Goal: Task Accomplishment & Management: Manage account settings

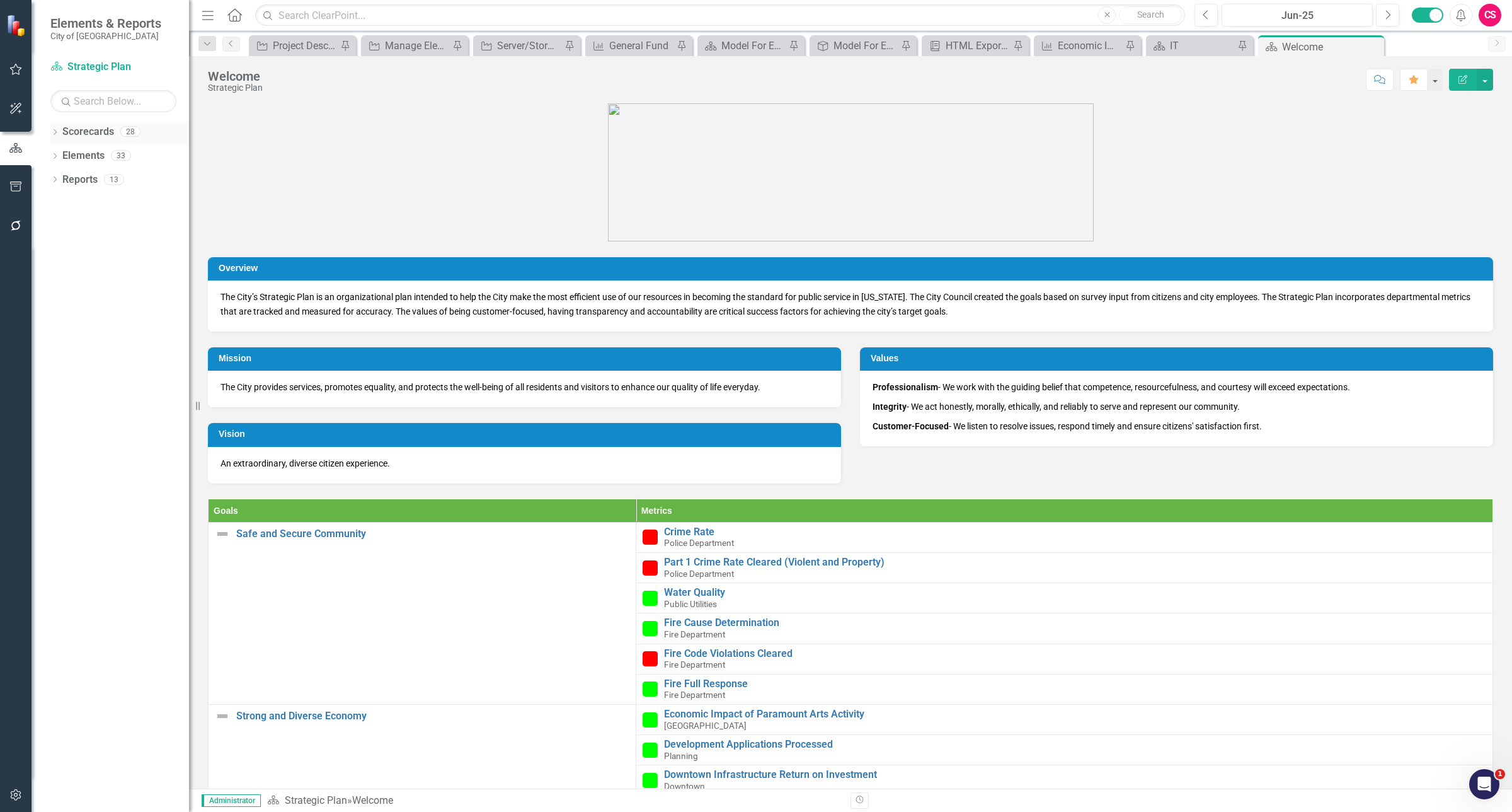
click at [58, 129] on div "Dropdown" at bounding box center [54, 133] width 9 height 10
click at [90, 225] on link "Capital Improvement Plan" at bounding box center [129, 227] width 120 height 14
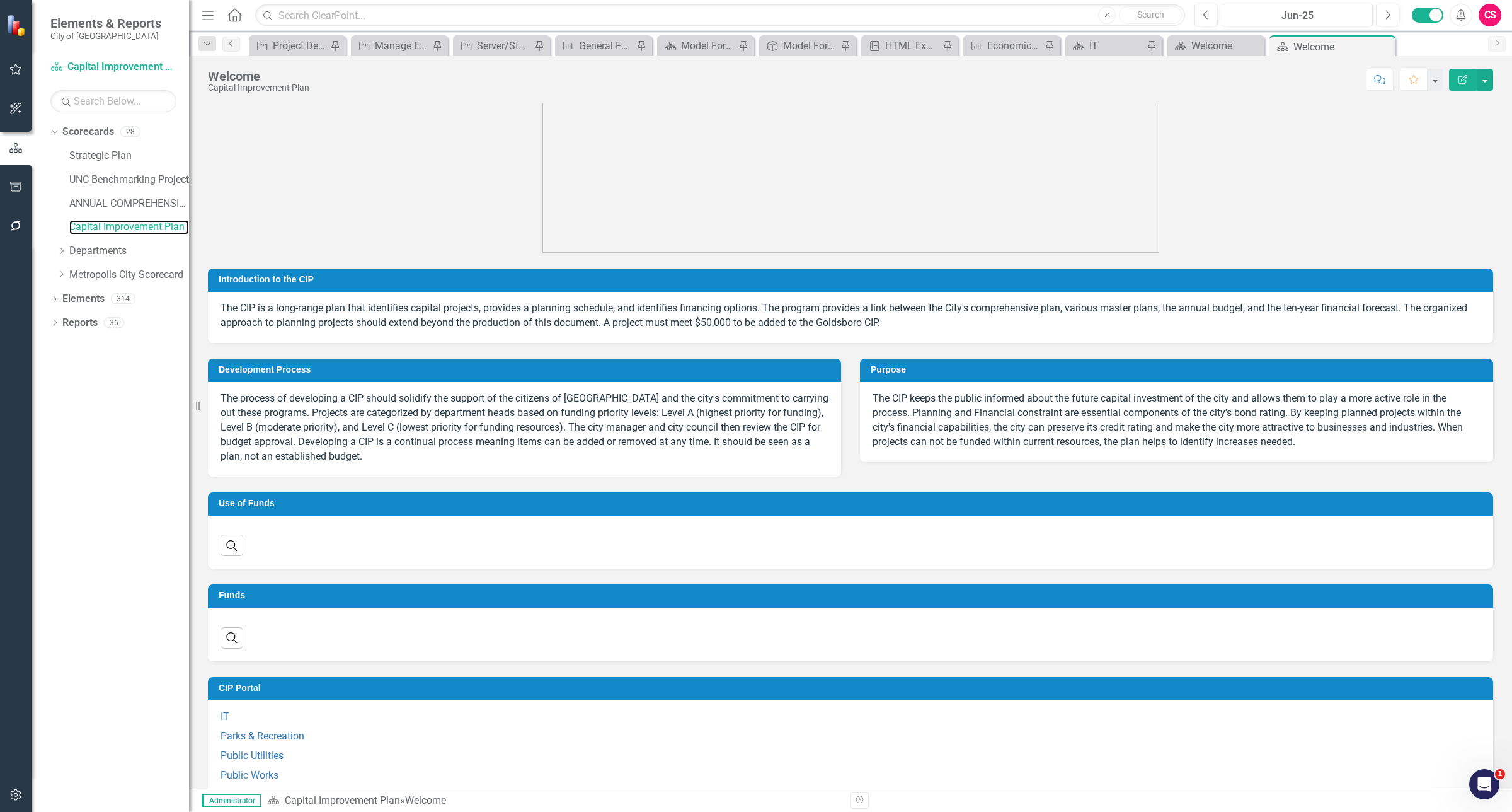
scroll to position [26, 0]
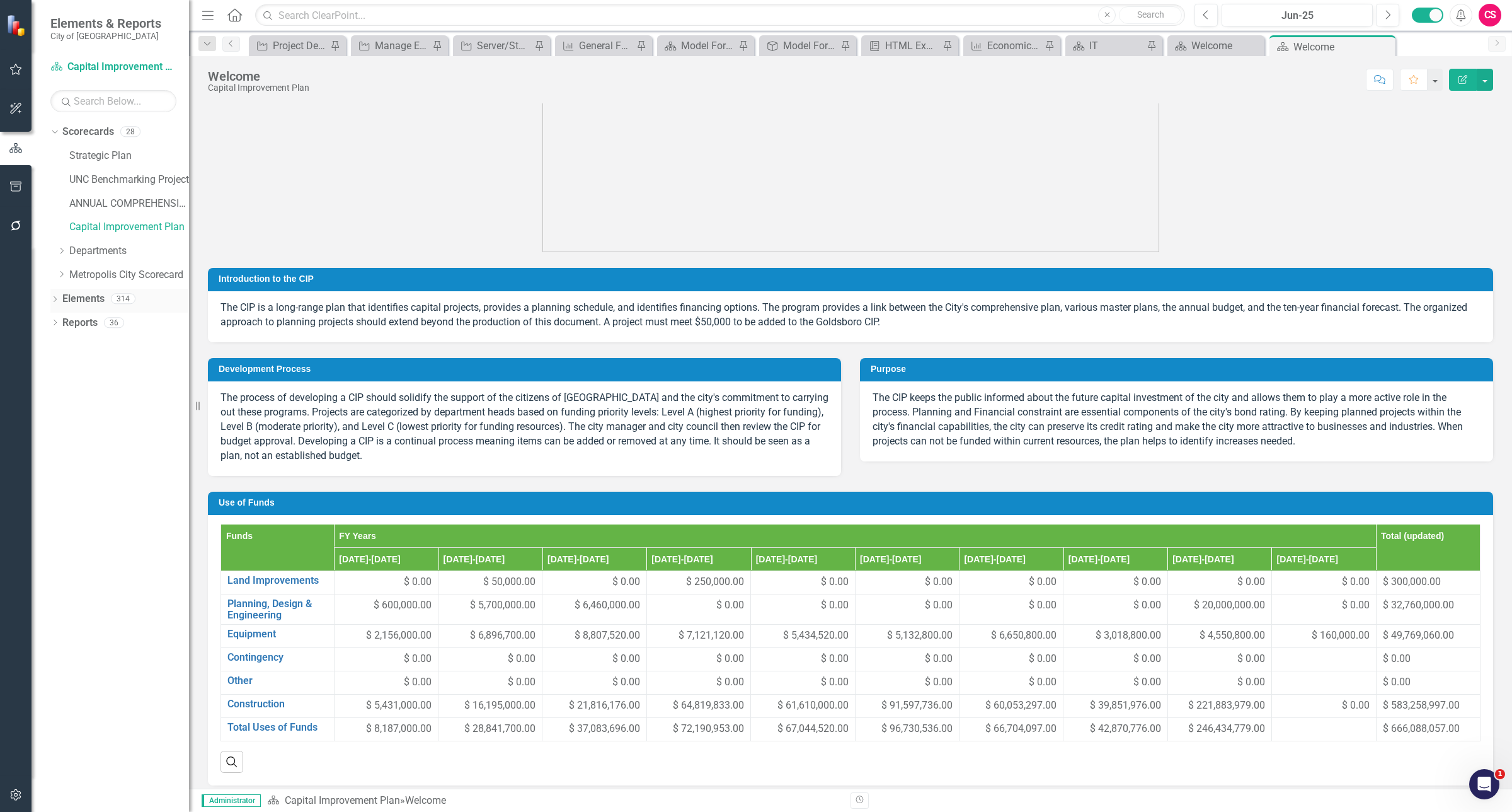
click at [89, 300] on link "Elements" at bounding box center [83, 299] width 42 height 14
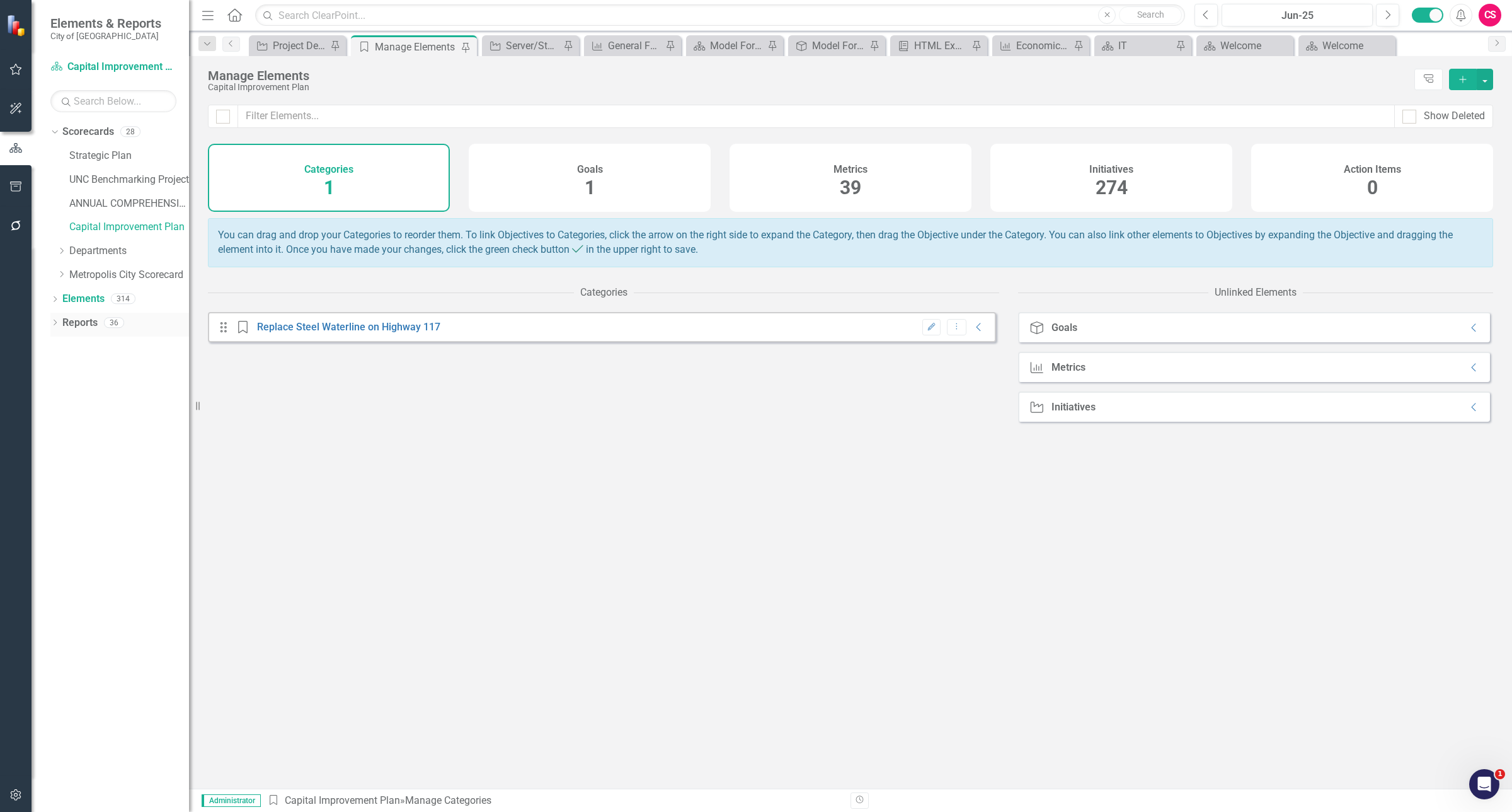
click at [82, 324] on link "Reports" at bounding box center [80, 323] width 35 height 14
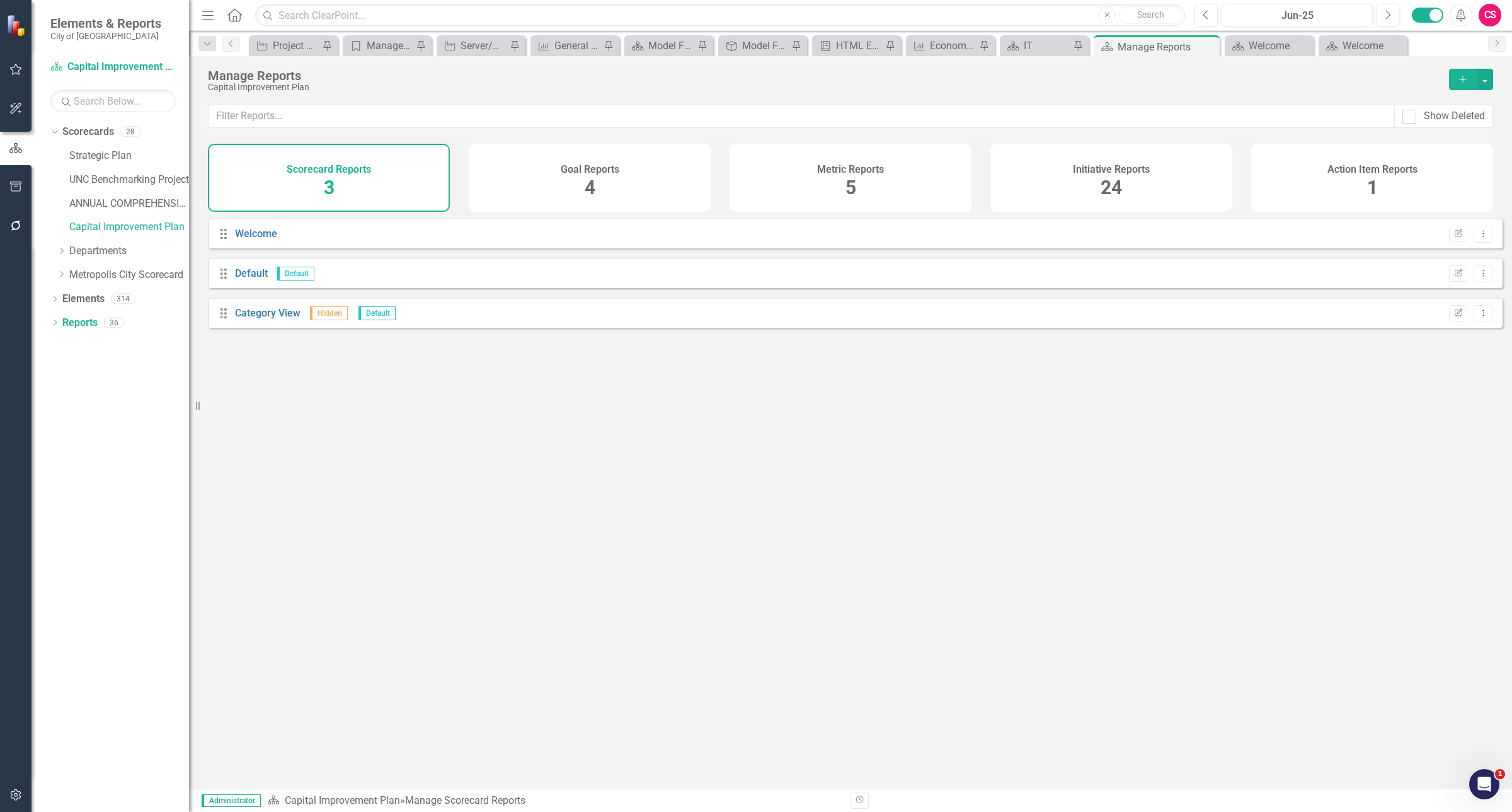
click at [1113, 174] on h4 "Initiative Reports" at bounding box center [1111, 169] width 77 height 11
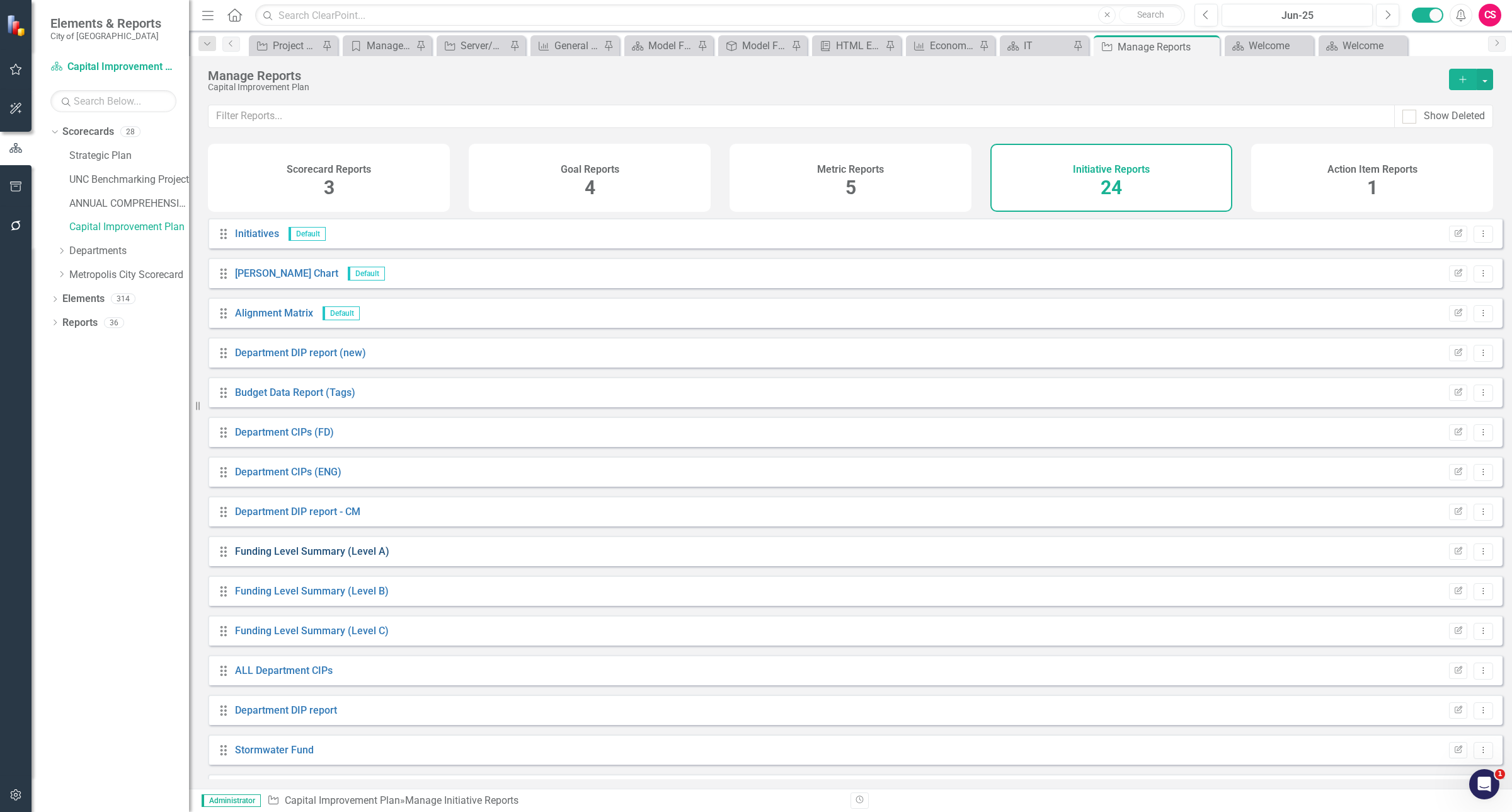
click at [304, 557] on link "Funding Level Summary (Level A)" at bounding box center [312, 551] width 155 height 12
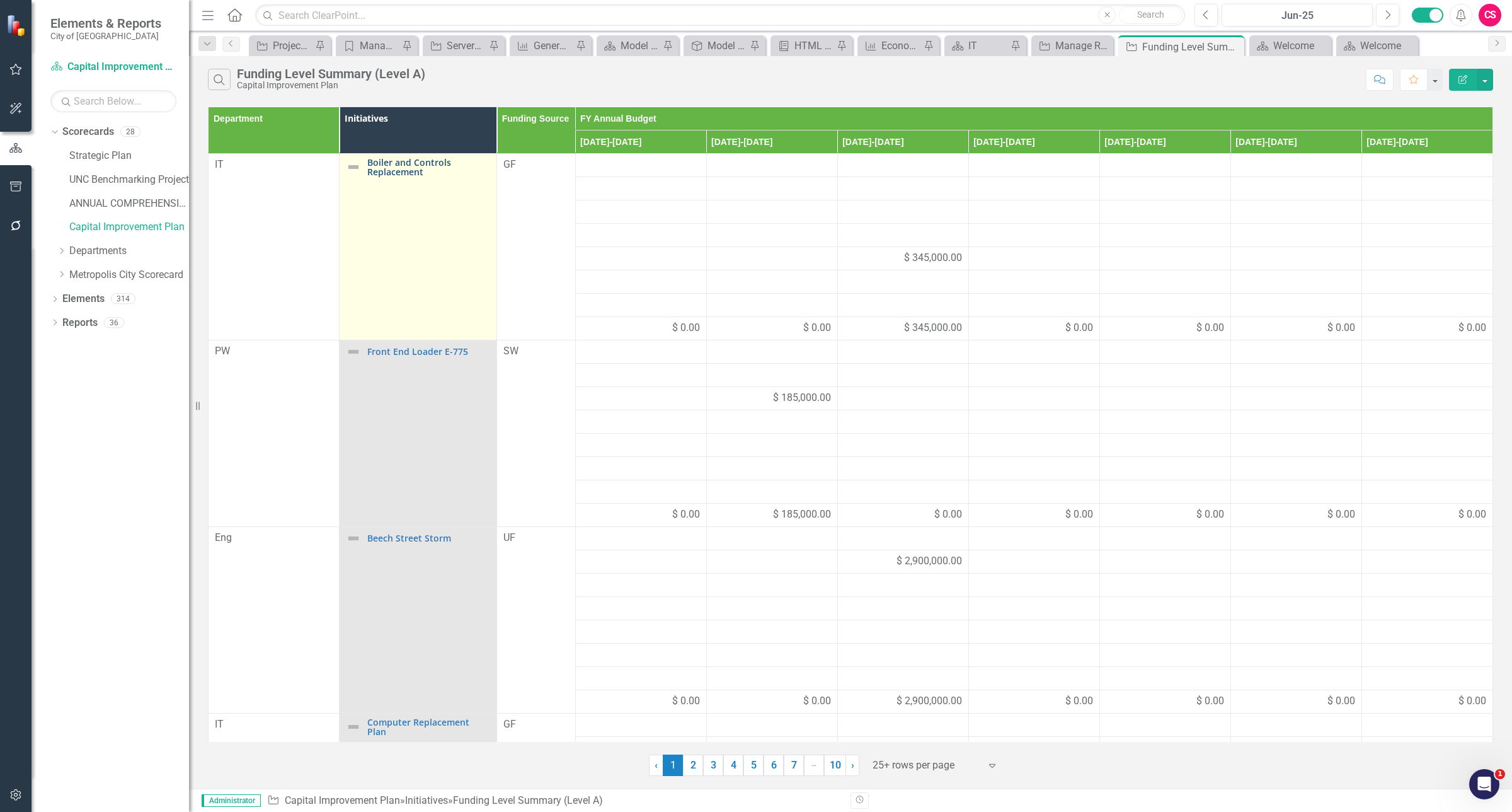
click at [402, 174] on link "Boiler and Controls Replacement" at bounding box center [429, 167] width 123 height 20
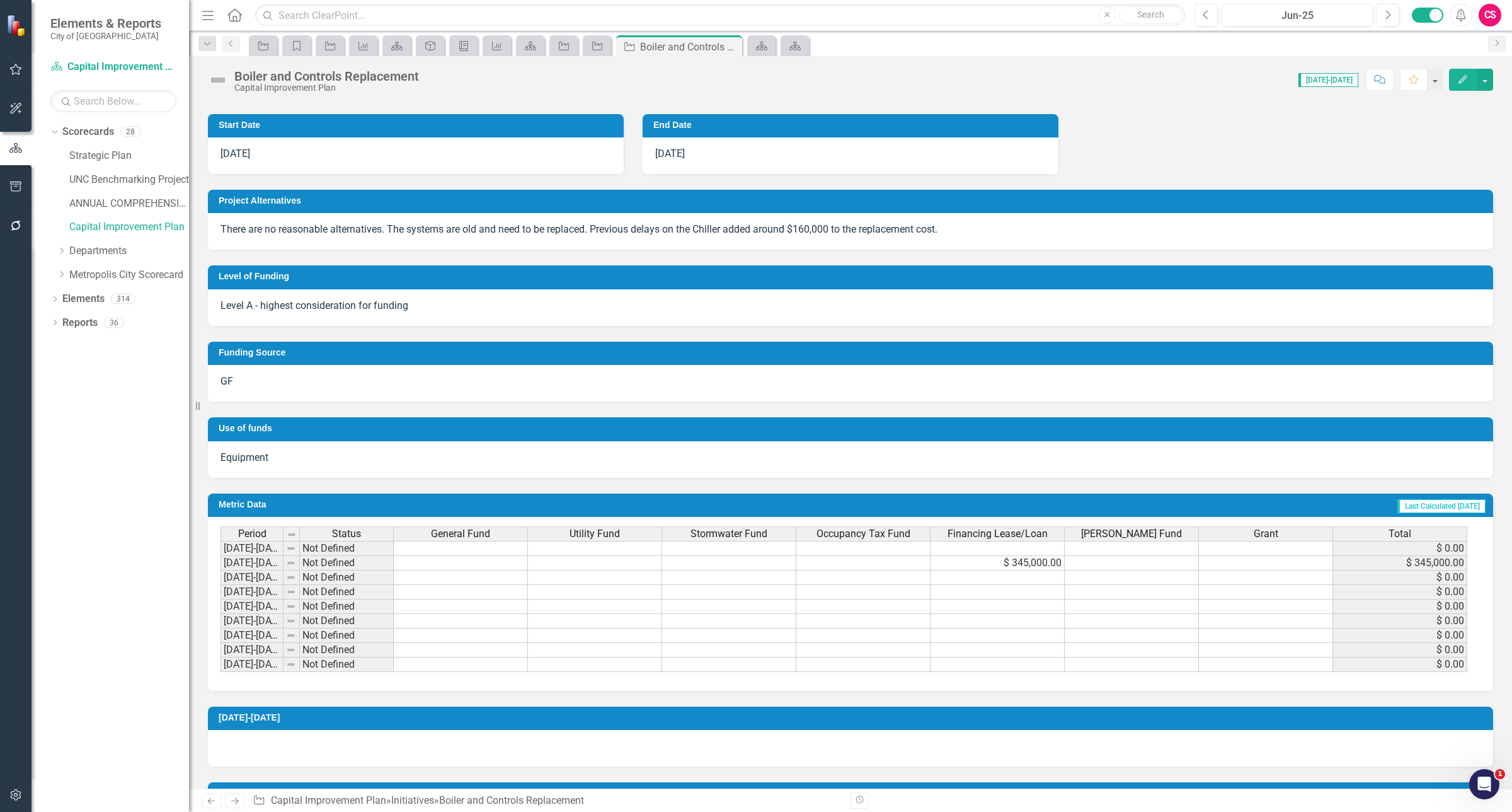
scroll to position [423, 0]
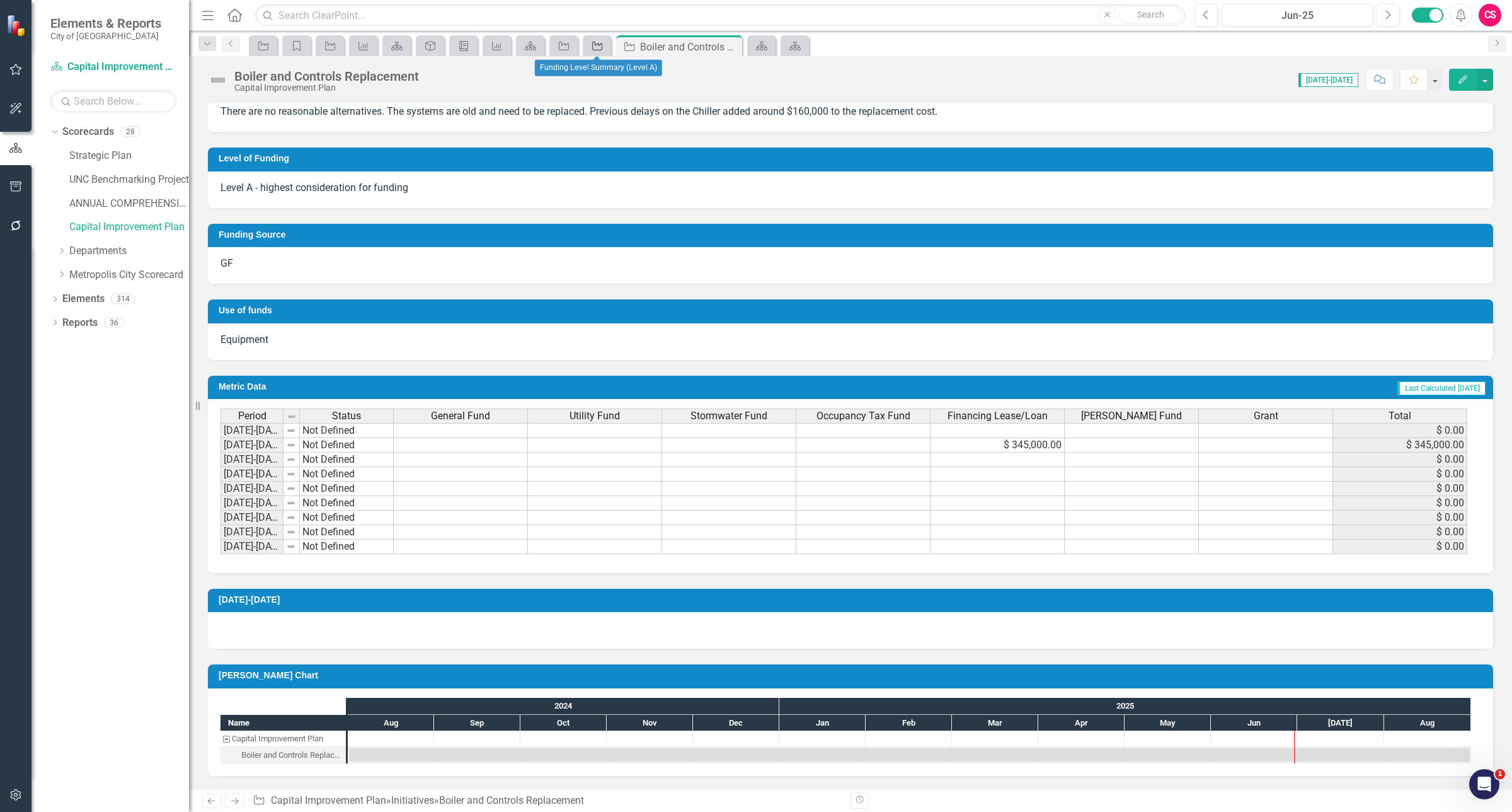
click at [594, 52] on div "Initiative" at bounding box center [594, 46] width 18 height 16
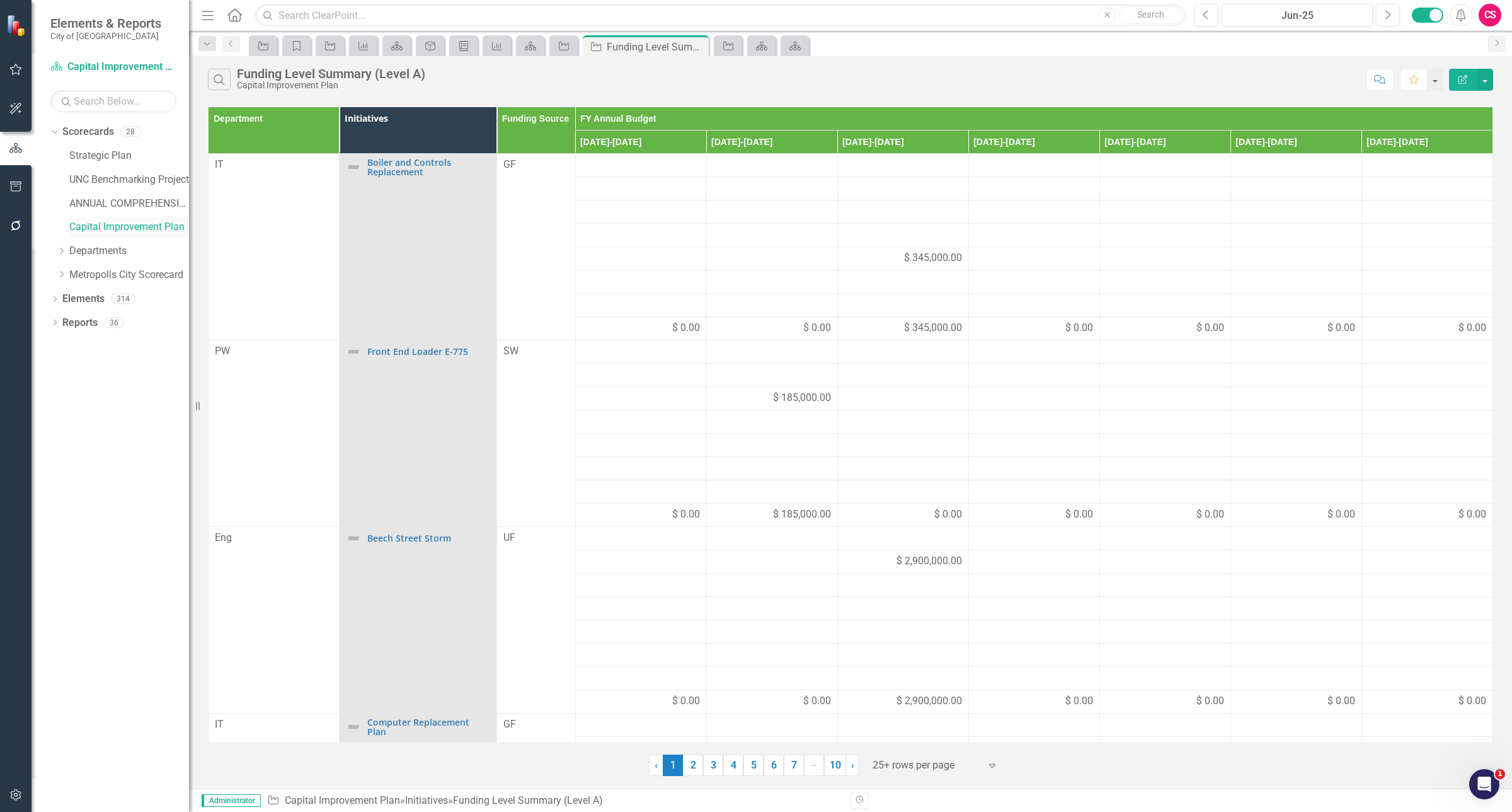
click at [149, 227] on link "Capital Improvement Plan" at bounding box center [129, 227] width 120 height 14
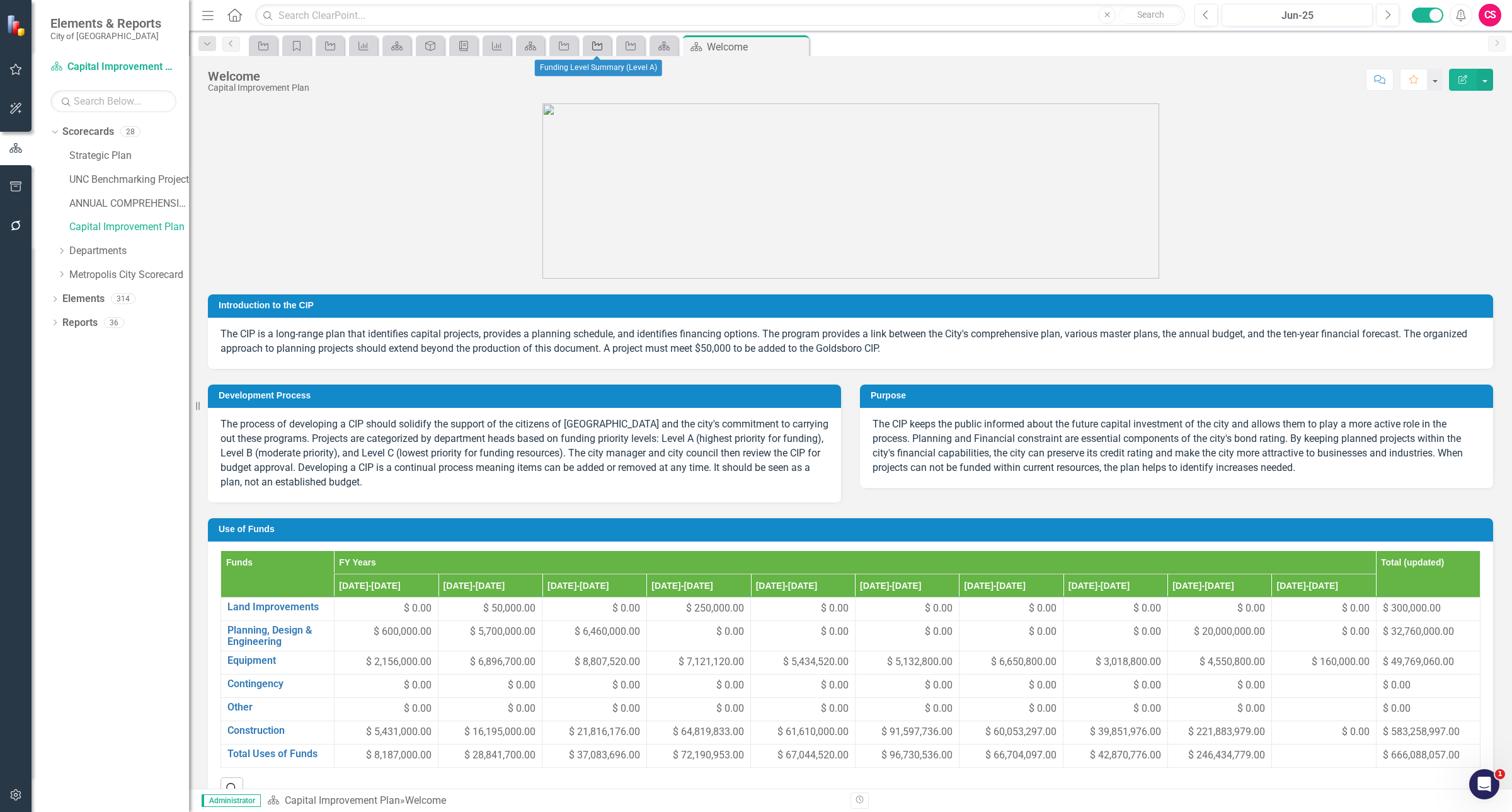
click at [591, 43] on icon "Initiative" at bounding box center [597, 46] width 12 height 10
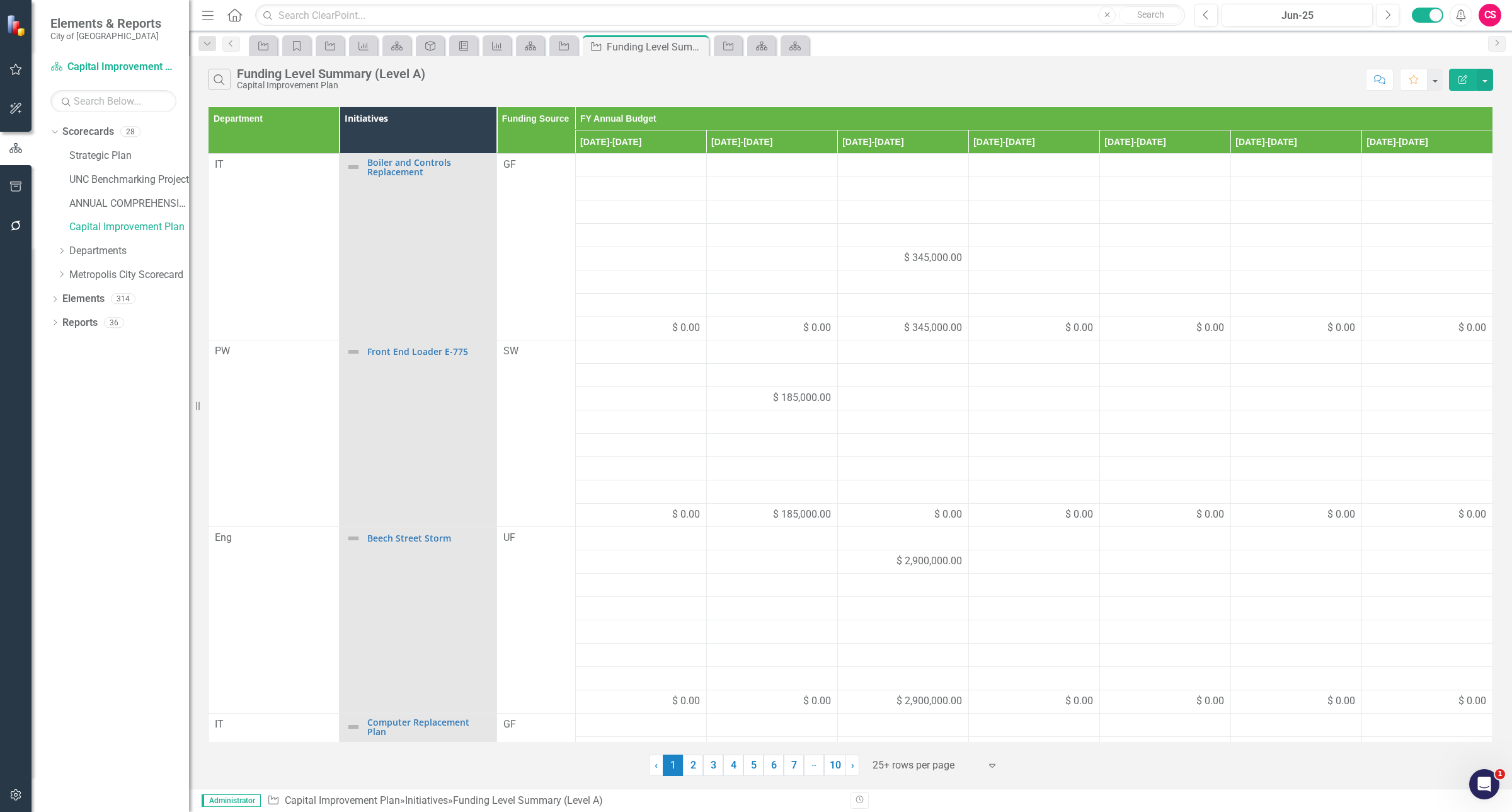
click at [1454, 79] on button "Edit Report" at bounding box center [1463, 80] width 28 height 22
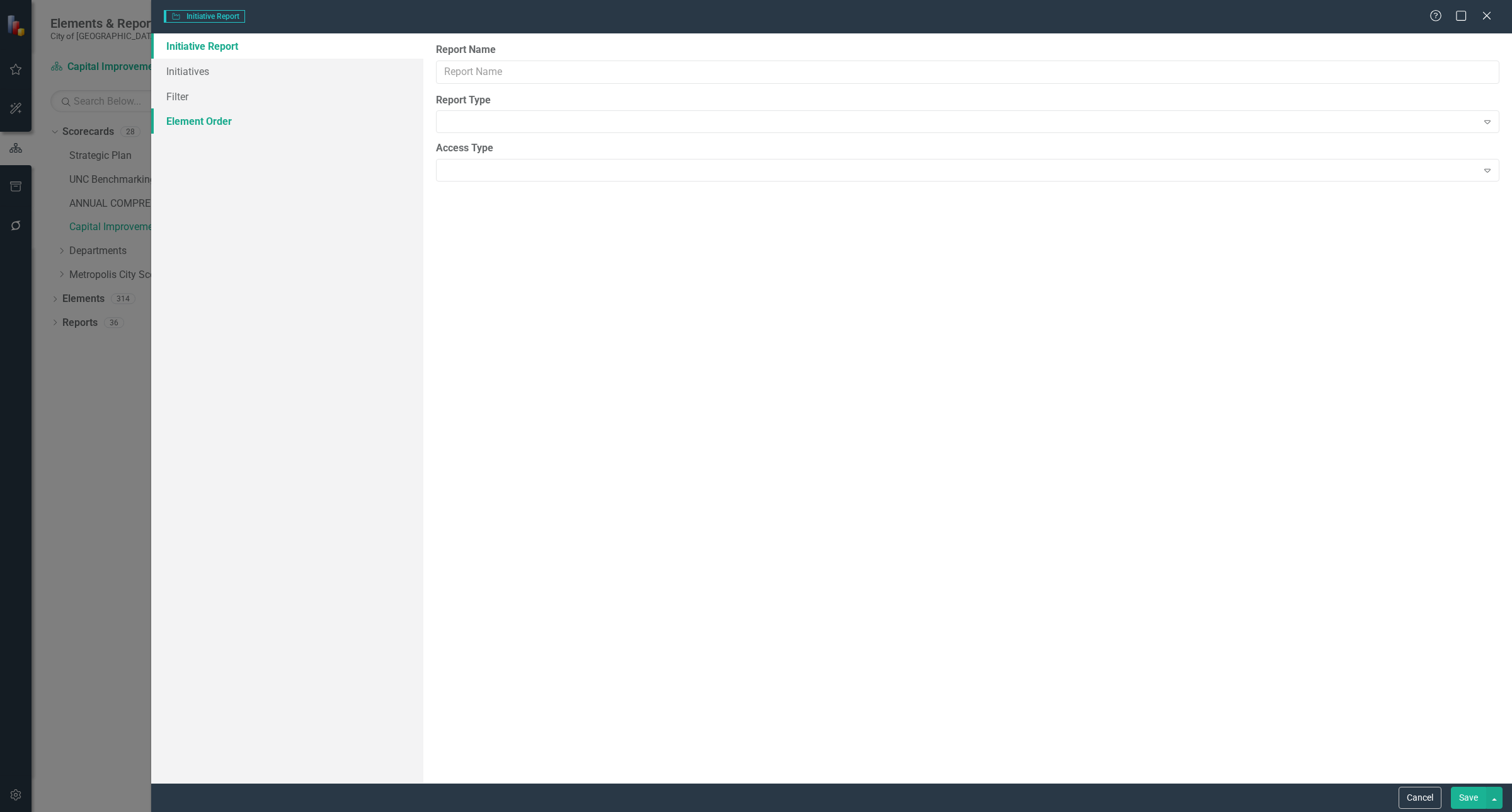
type input "Funding Level Summary (Level A)"
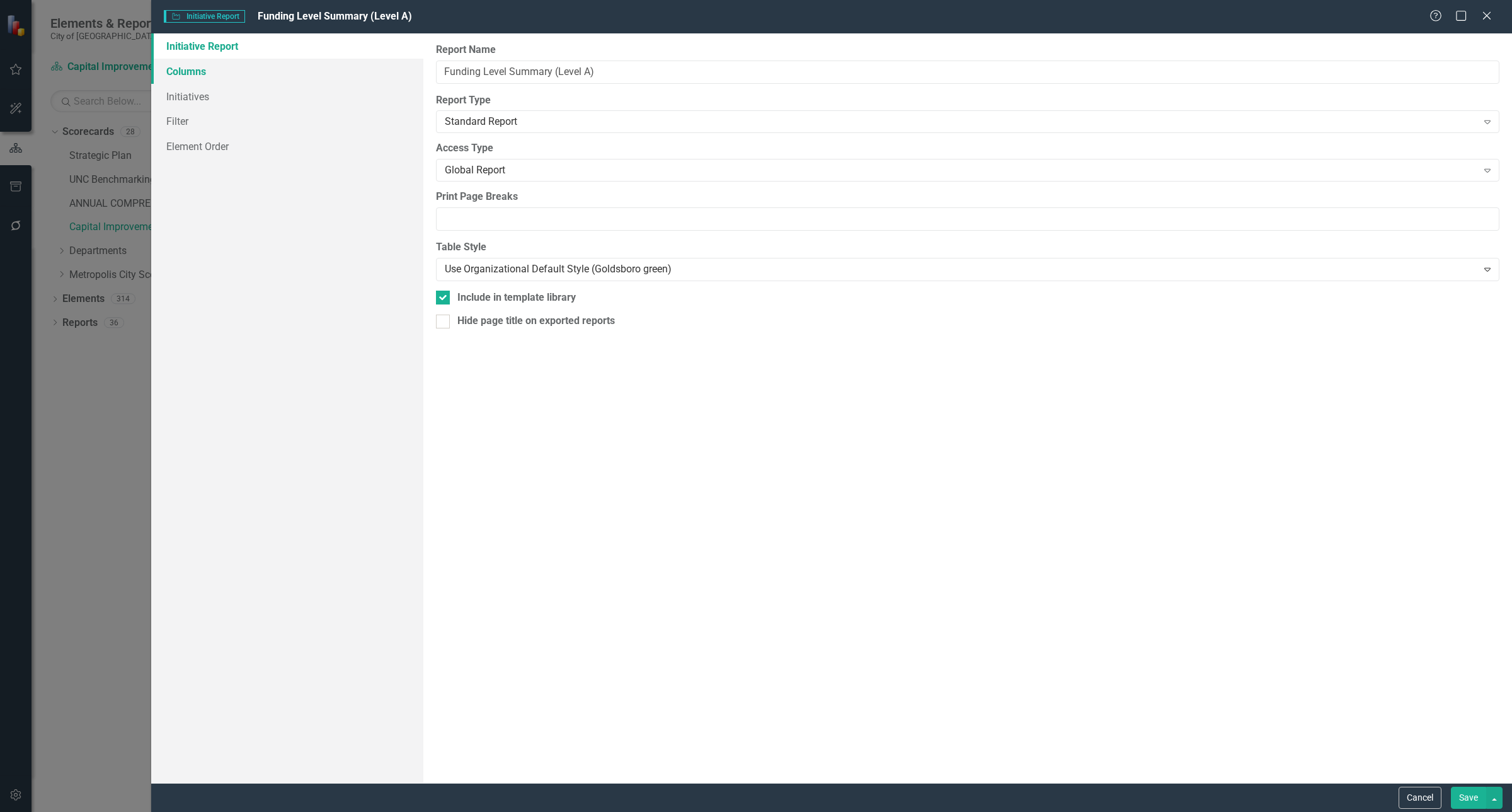
click at [189, 80] on link "Columns" at bounding box center [287, 71] width 272 height 25
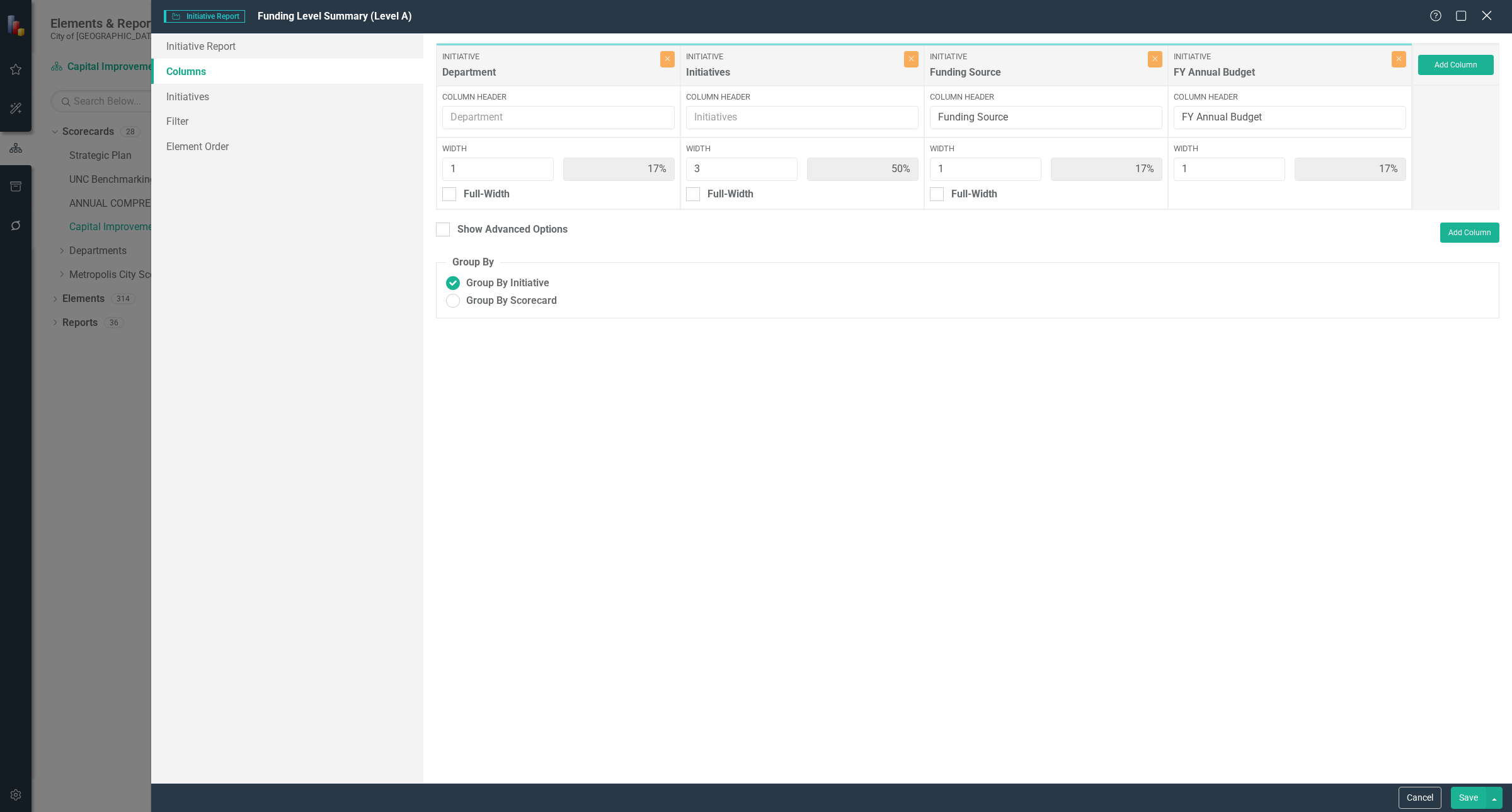
click at [1486, 18] on icon "Close" at bounding box center [1486, 15] width 16 height 12
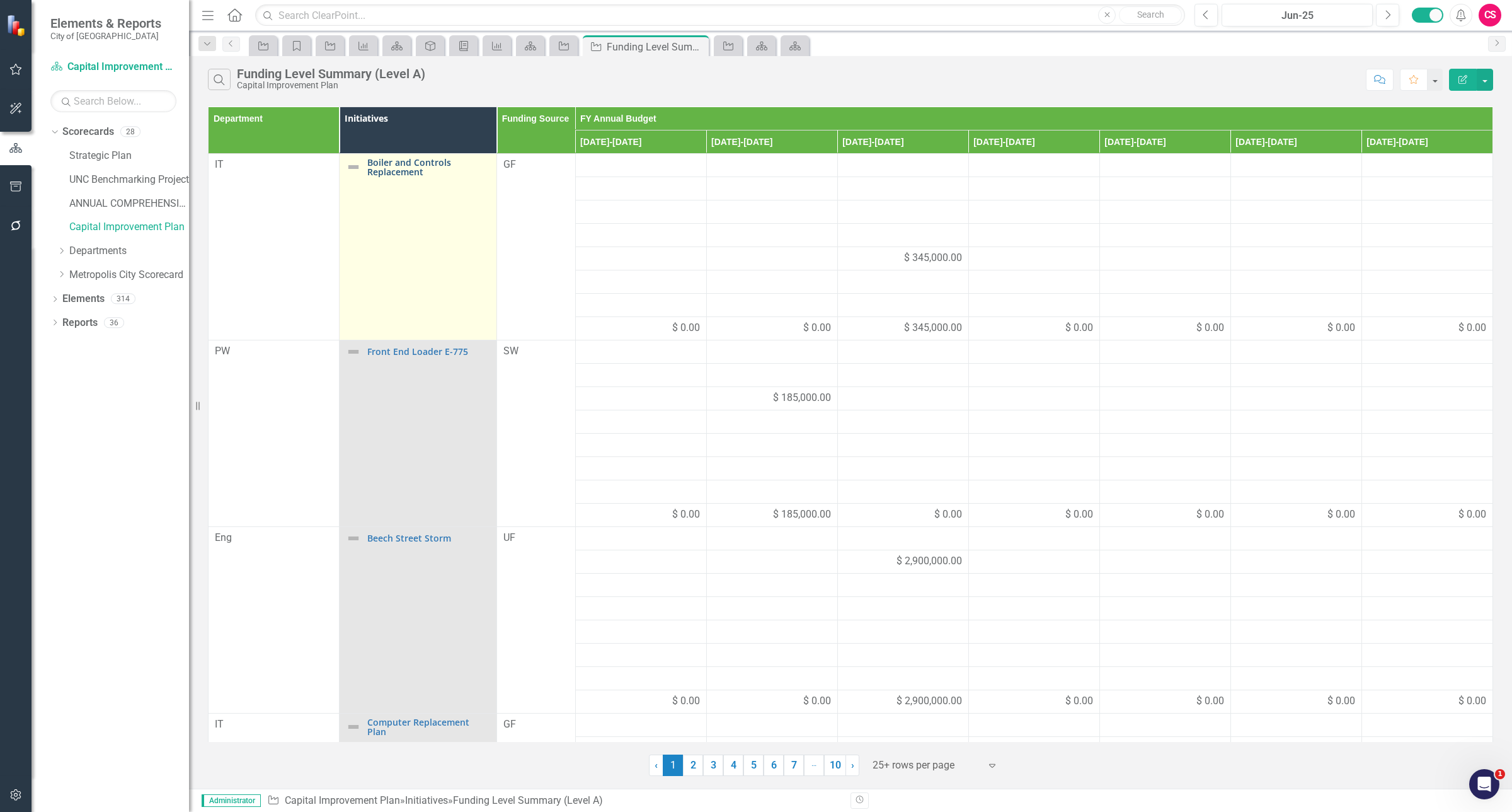
click at [395, 174] on link "Boiler and Controls Replacement" at bounding box center [429, 167] width 123 height 20
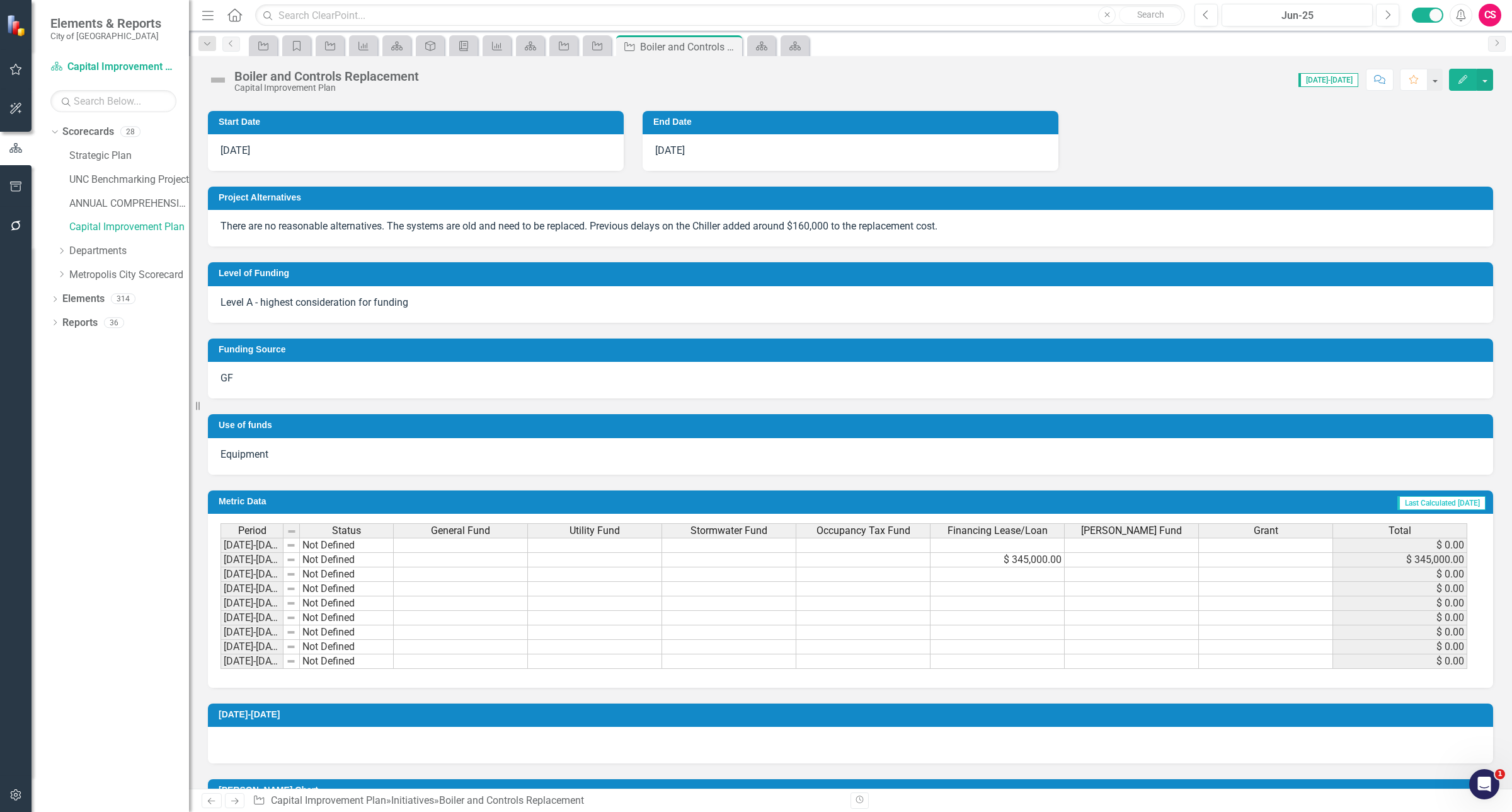
scroll to position [301, 0]
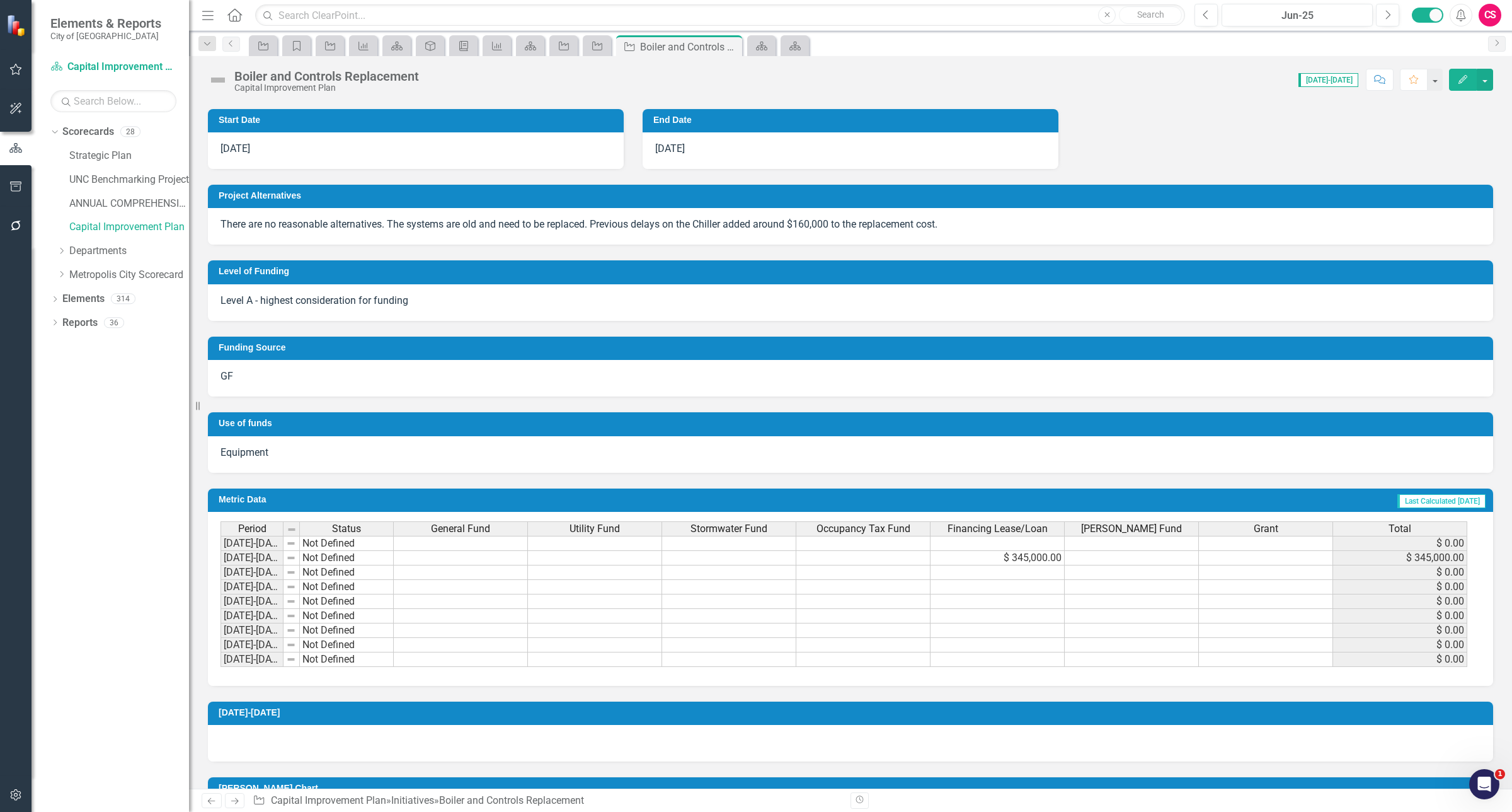
click at [995, 562] on td "$ 345,000.00" at bounding box center [997, 558] width 134 height 14
click at [757, 48] on icon "Scorecard" at bounding box center [761, 46] width 12 height 10
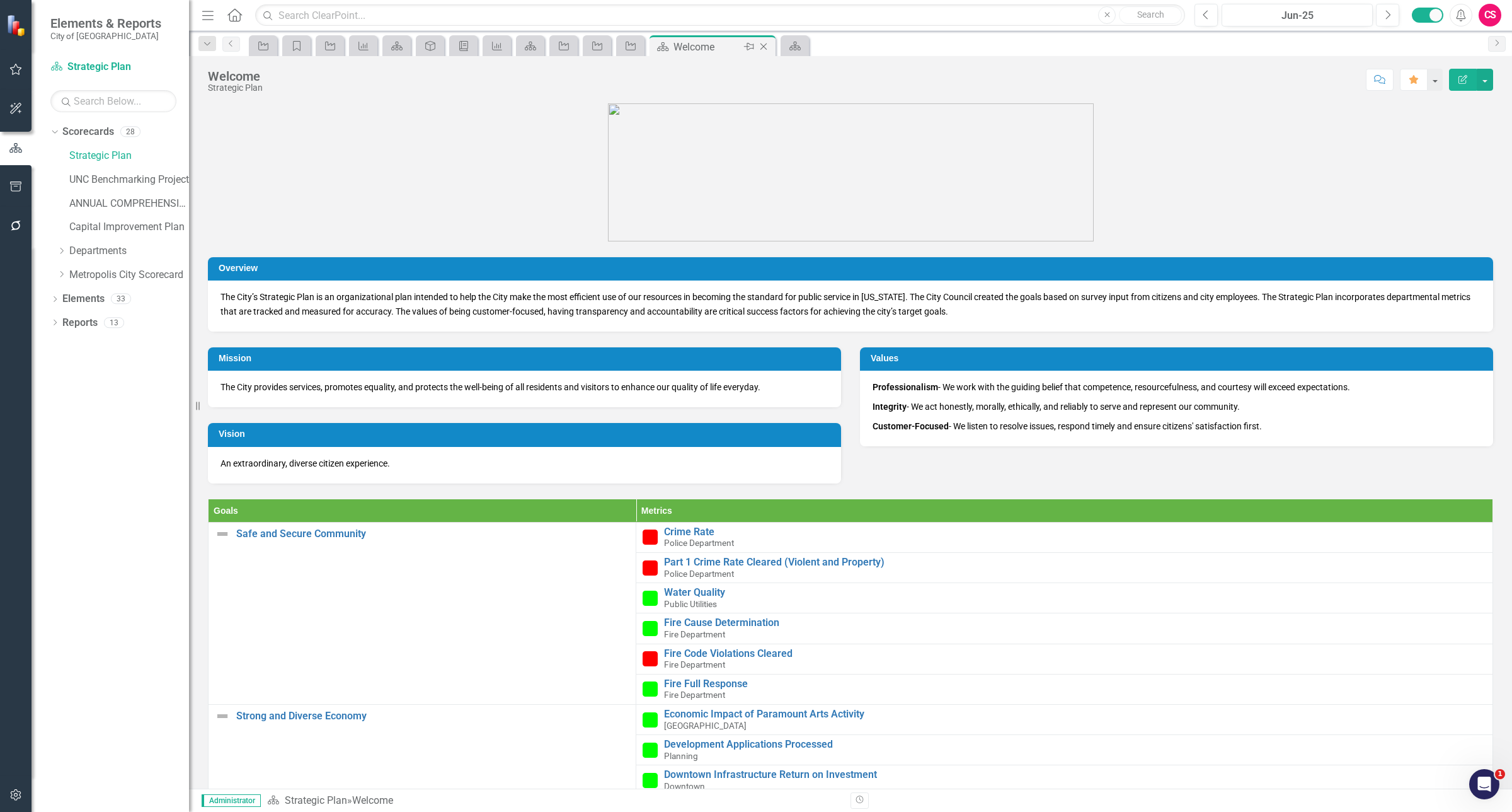
click at [763, 48] on icon "Close" at bounding box center [763, 46] width 12 height 10
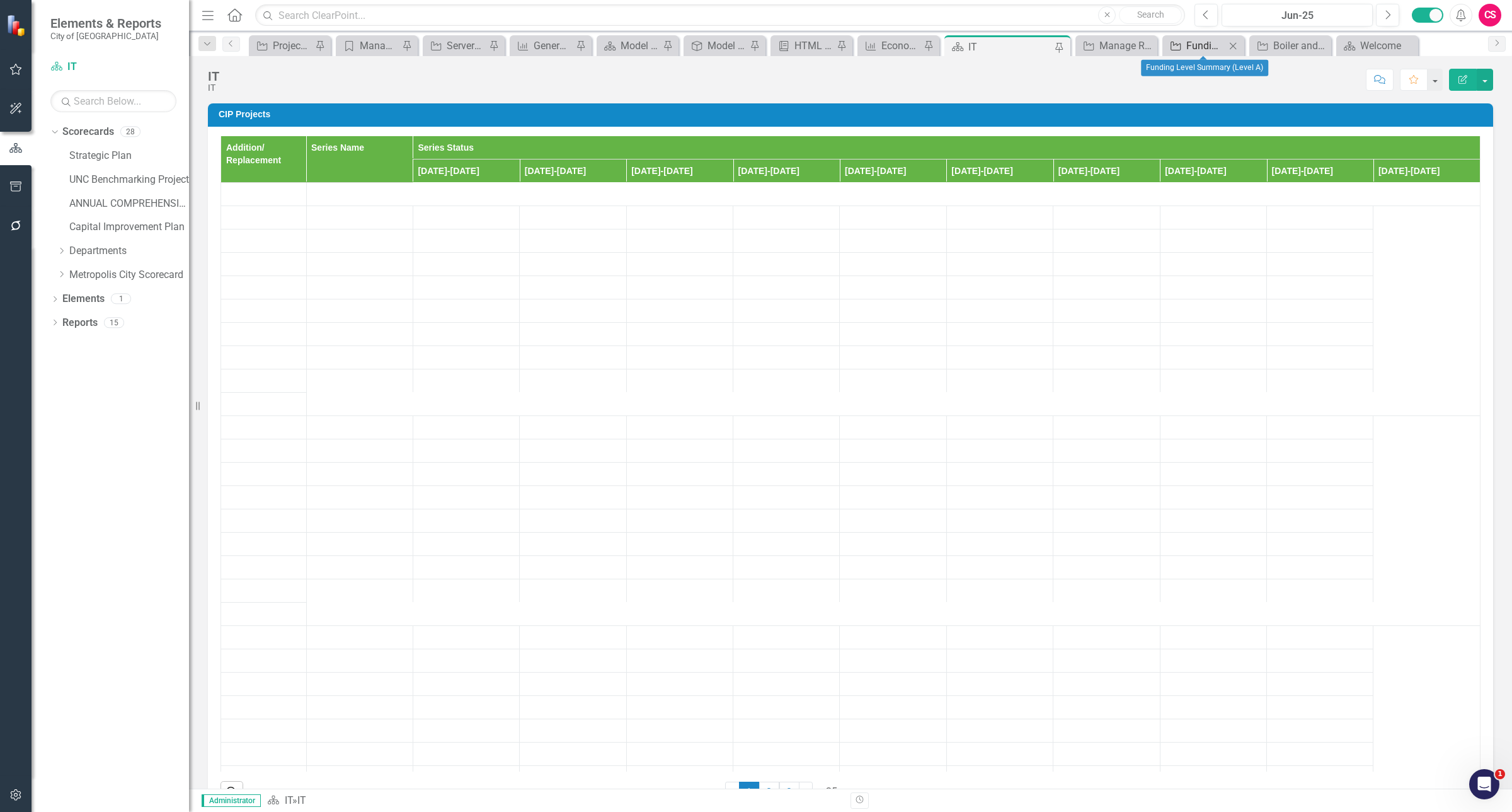
click at [1213, 44] on div "Funding Level Summary (Level A)" at bounding box center [1206, 46] width 39 height 16
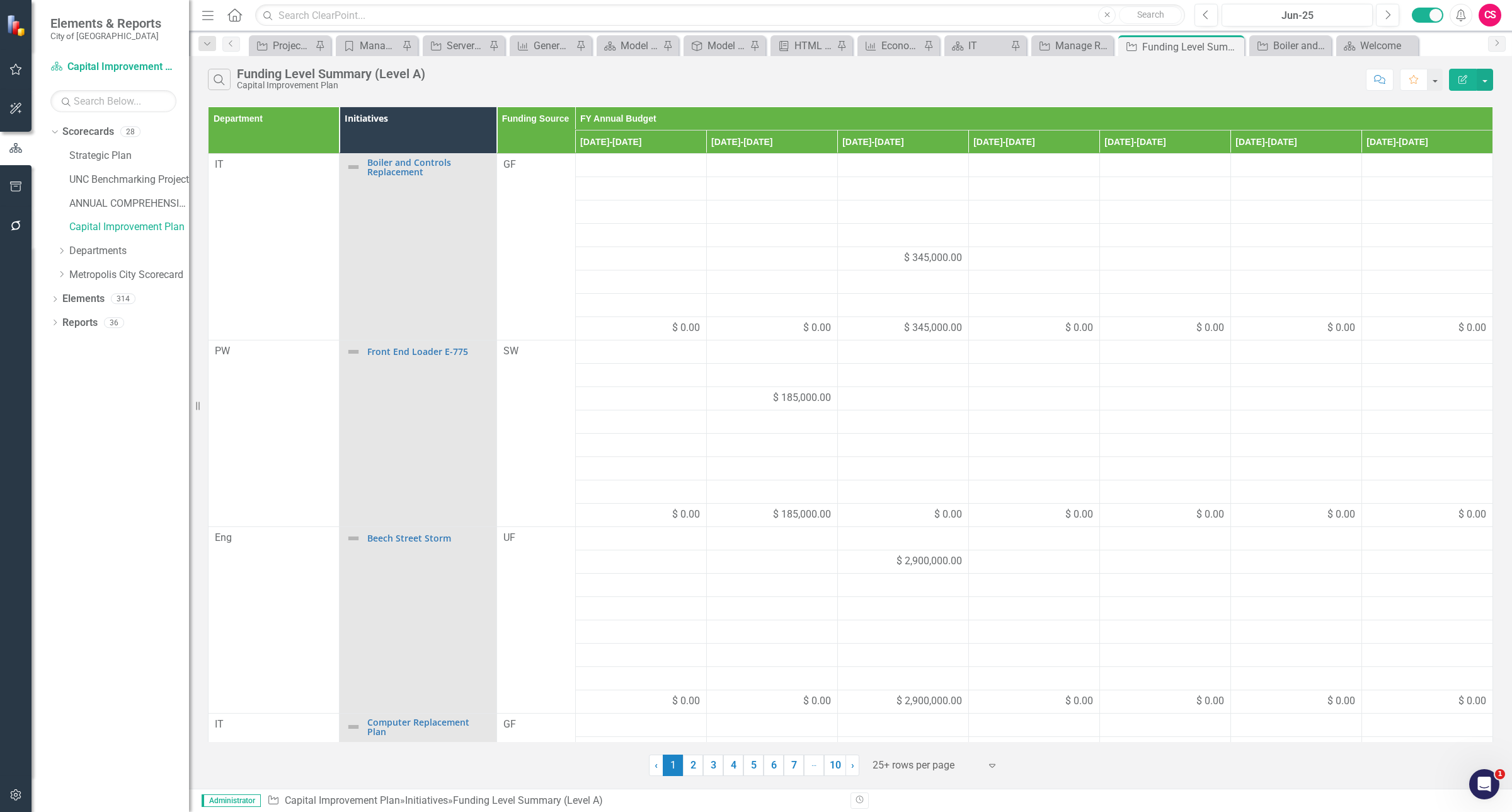
click at [1460, 77] on icon "Edit Report" at bounding box center [1462, 79] width 11 height 9
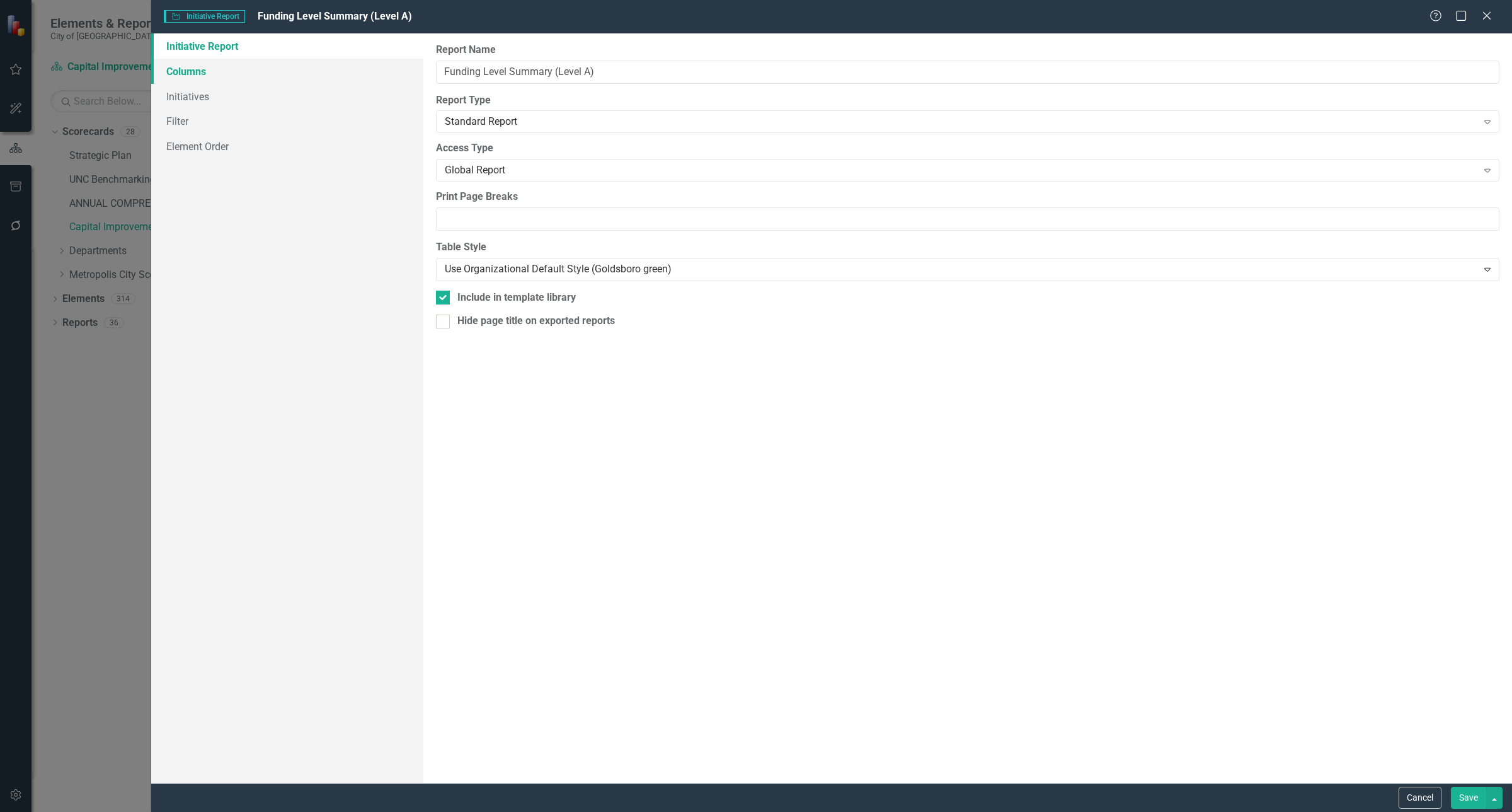
click at [194, 63] on link "Columns" at bounding box center [287, 71] width 272 height 25
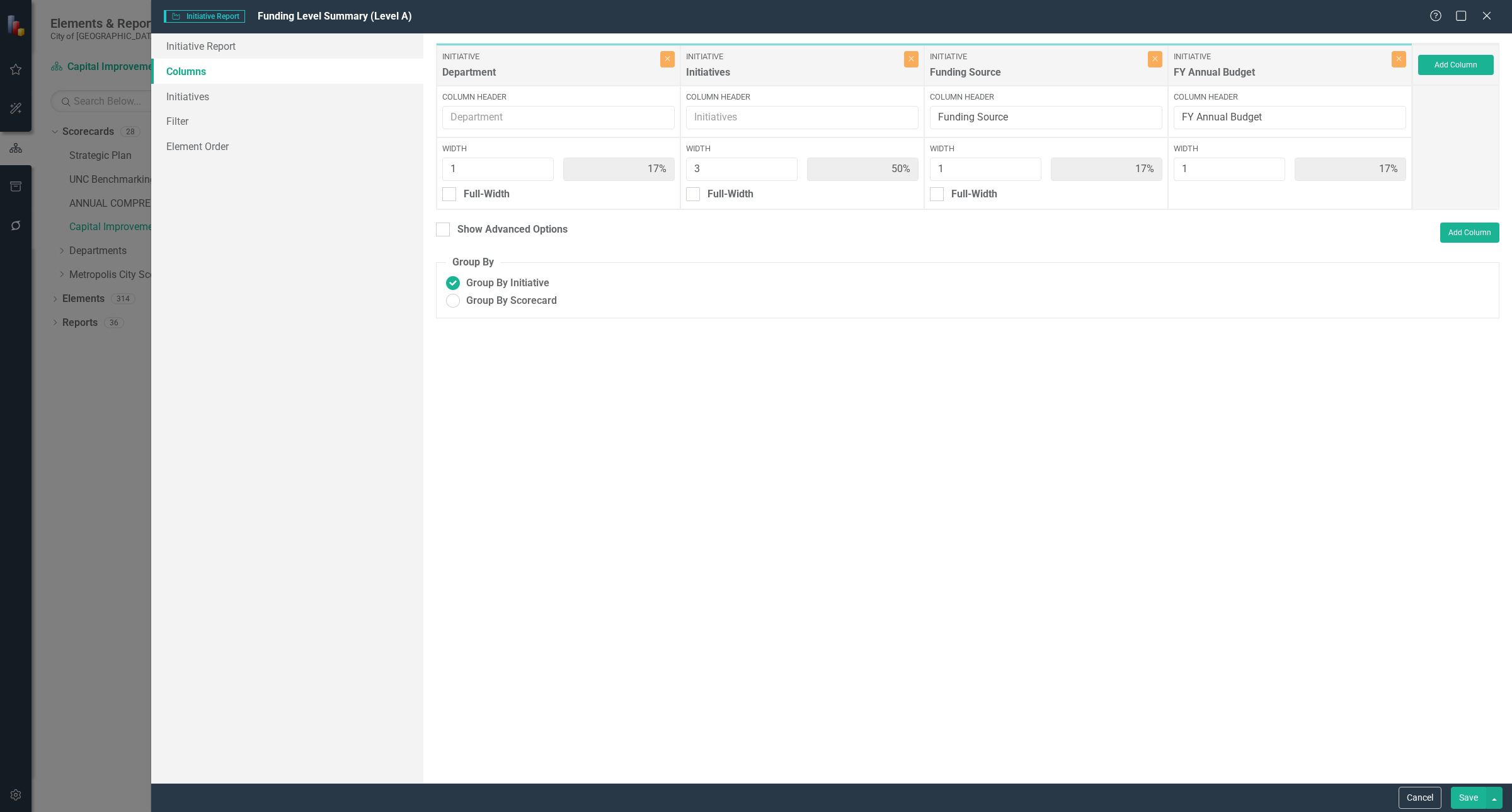
click at [445, 222] on div "To add columns to your report, click on the "Select Columns" button below. All …" at bounding box center [968, 408] width 1089 height 749
click at [440, 229] on input "Show Advanced Options" at bounding box center [440, 226] width 9 height 9
checkbox input "true"
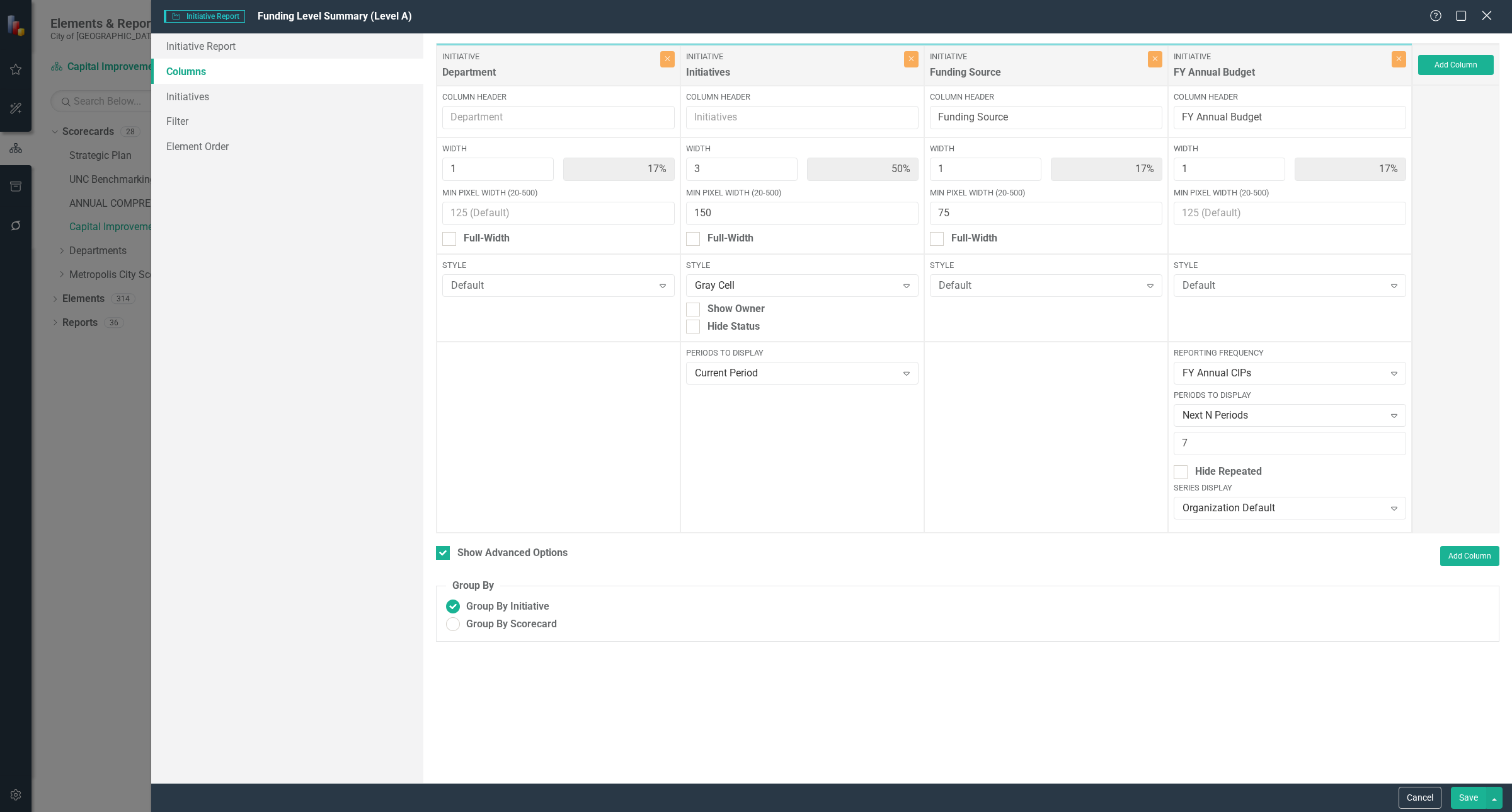
click at [1487, 11] on icon "Close" at bounding box center [1486, 15] width 16 height 12
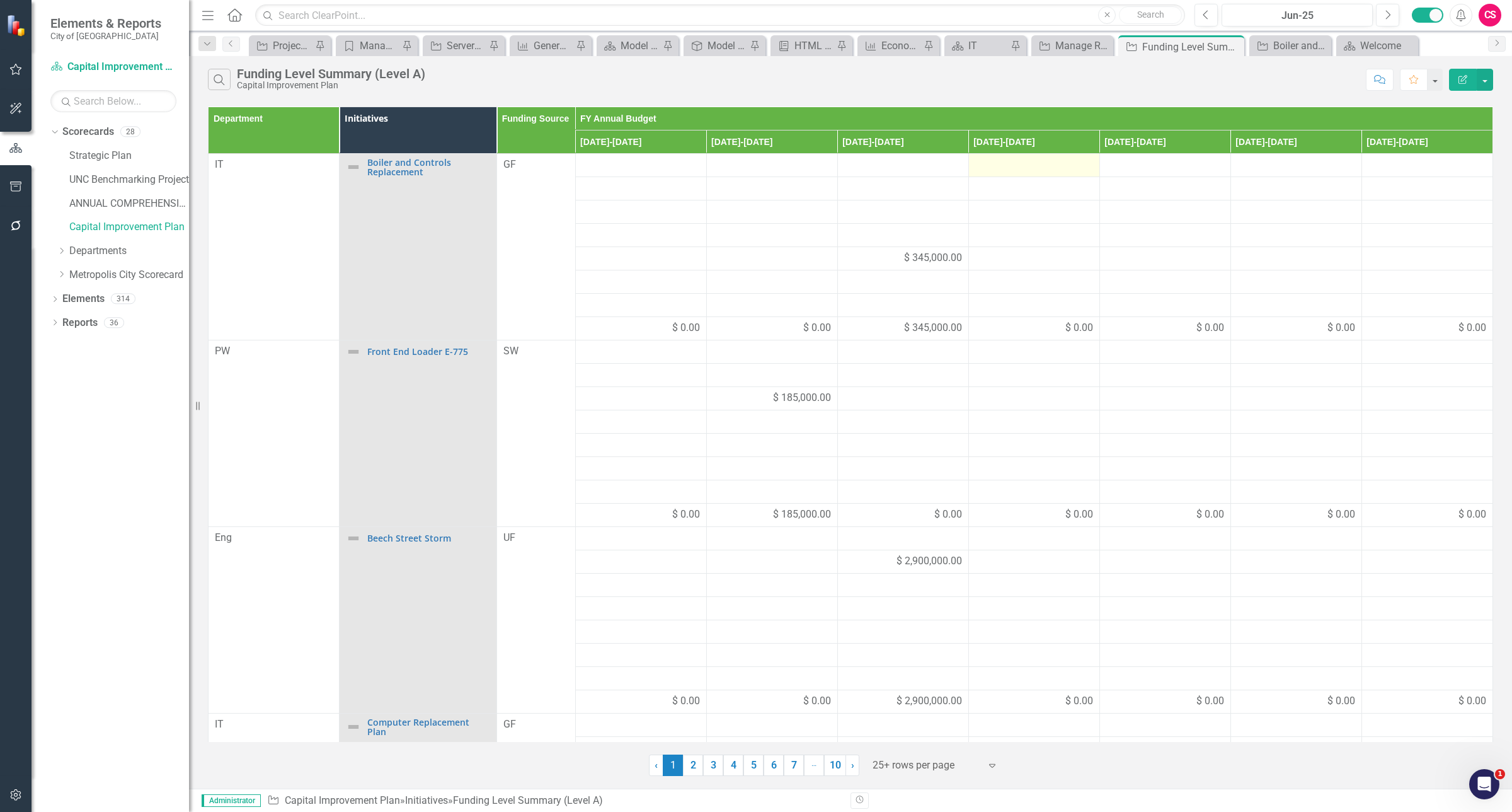
click at [1024, 170] on div at bounding box center [1034, 164] width 118 height 15
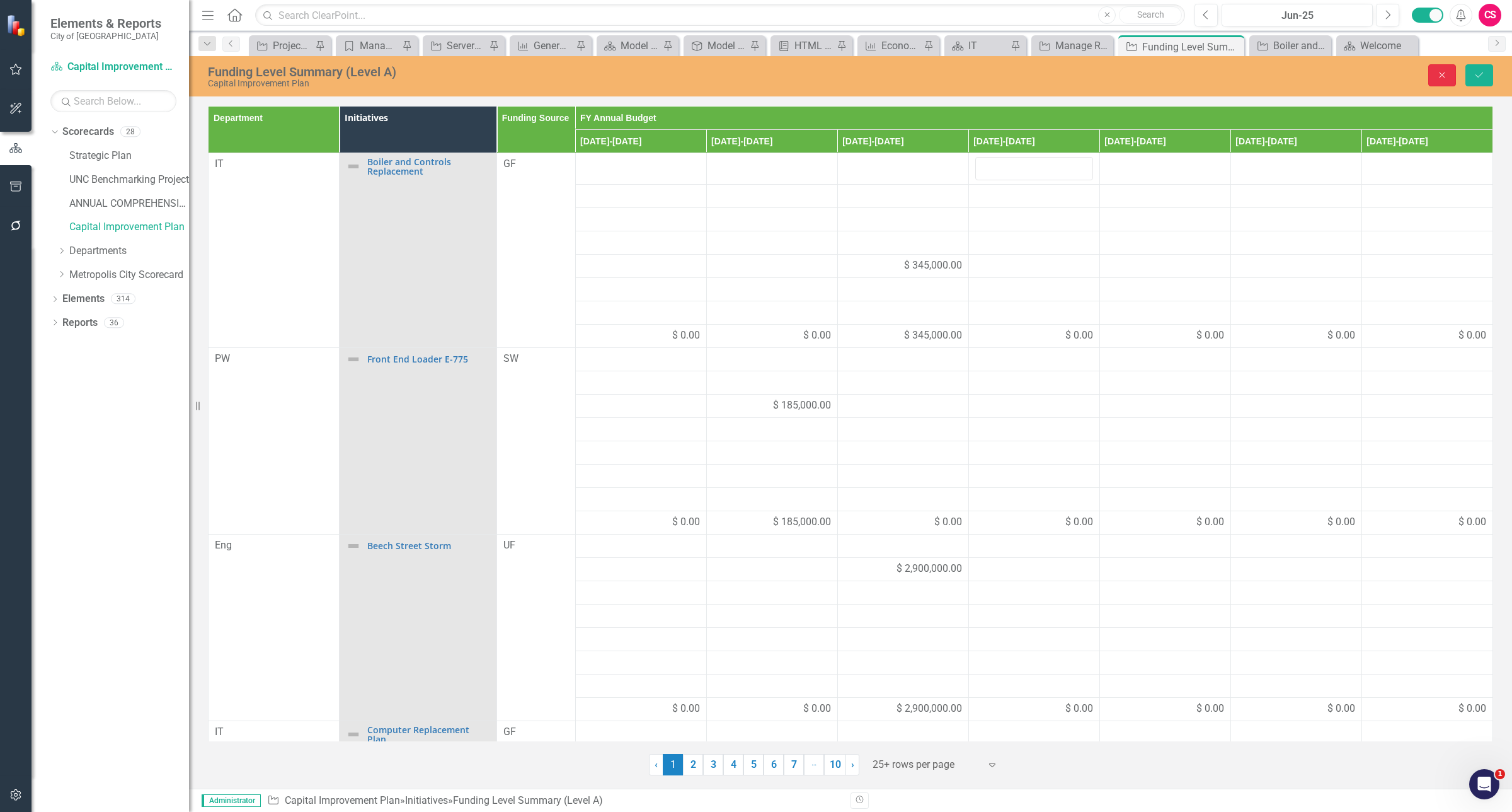
click at [1444, 73] on icon "Close" at bounding box center [1442, 75] width 11 height 9
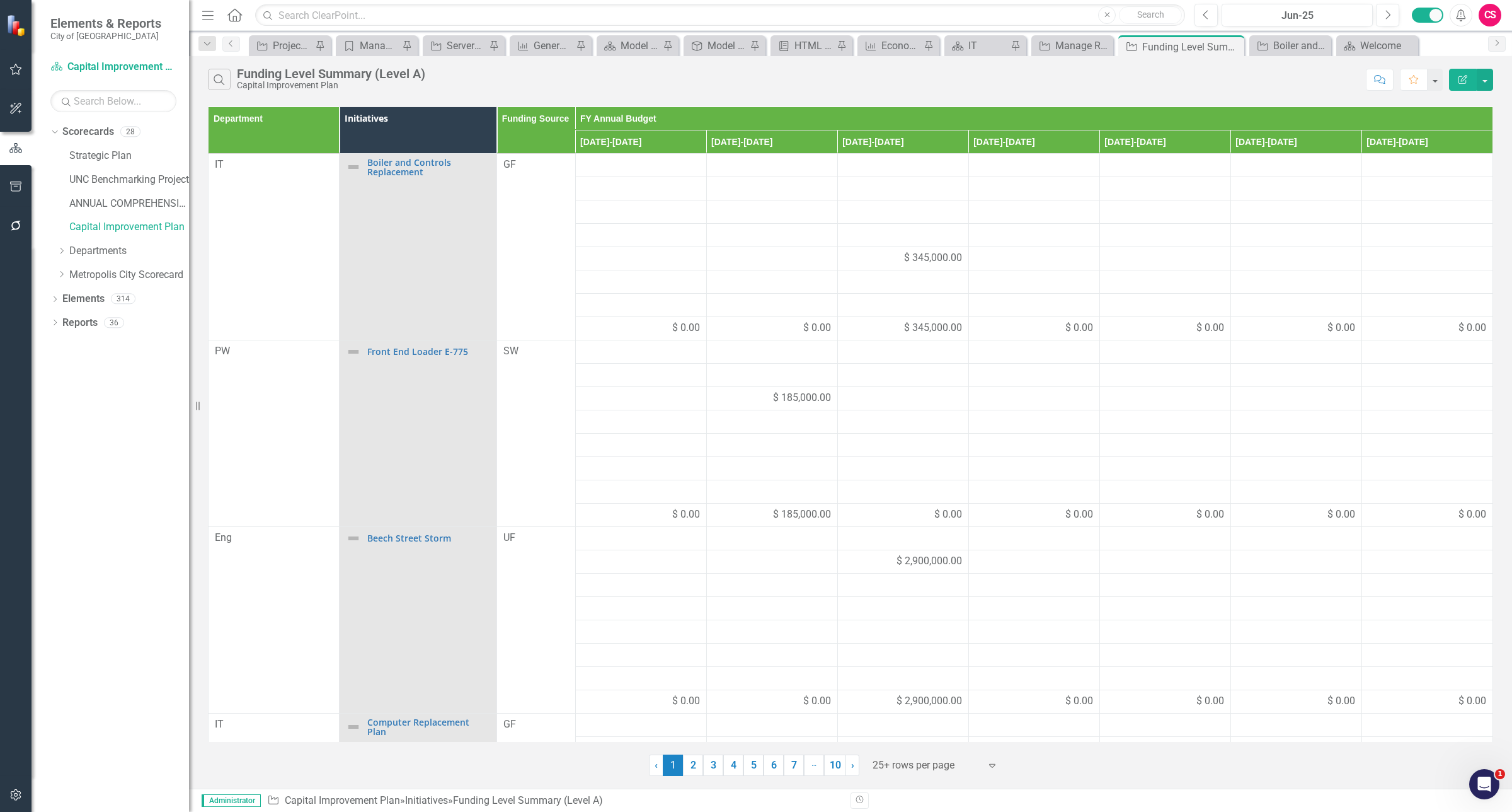
click at [1452, 80] on button "Edit Report" at bounding box center [1463, 80] width 28 height 22
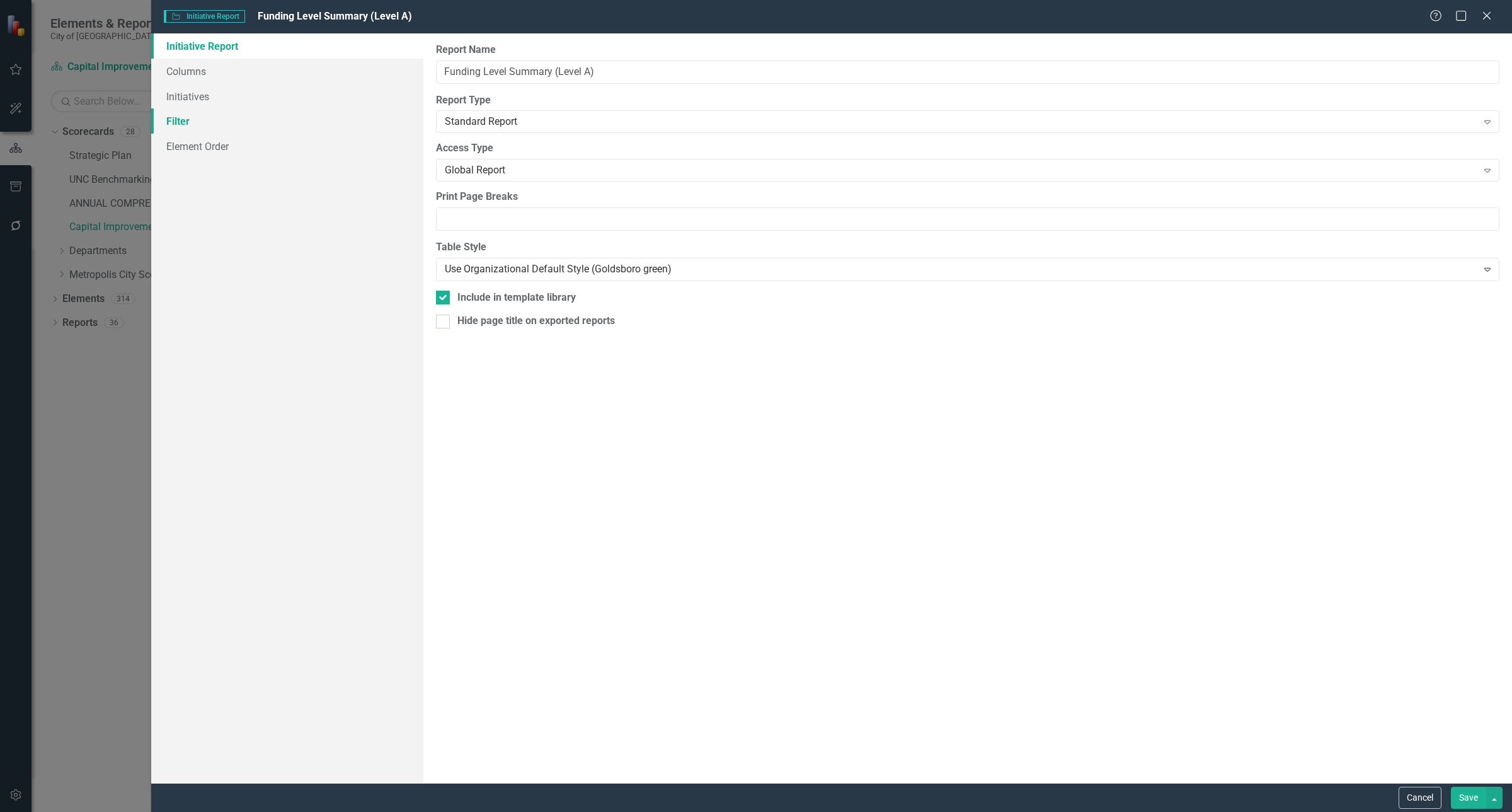
click at [228, 126] on link "Filter" at bounding box center [287, 121] width 272 height 25
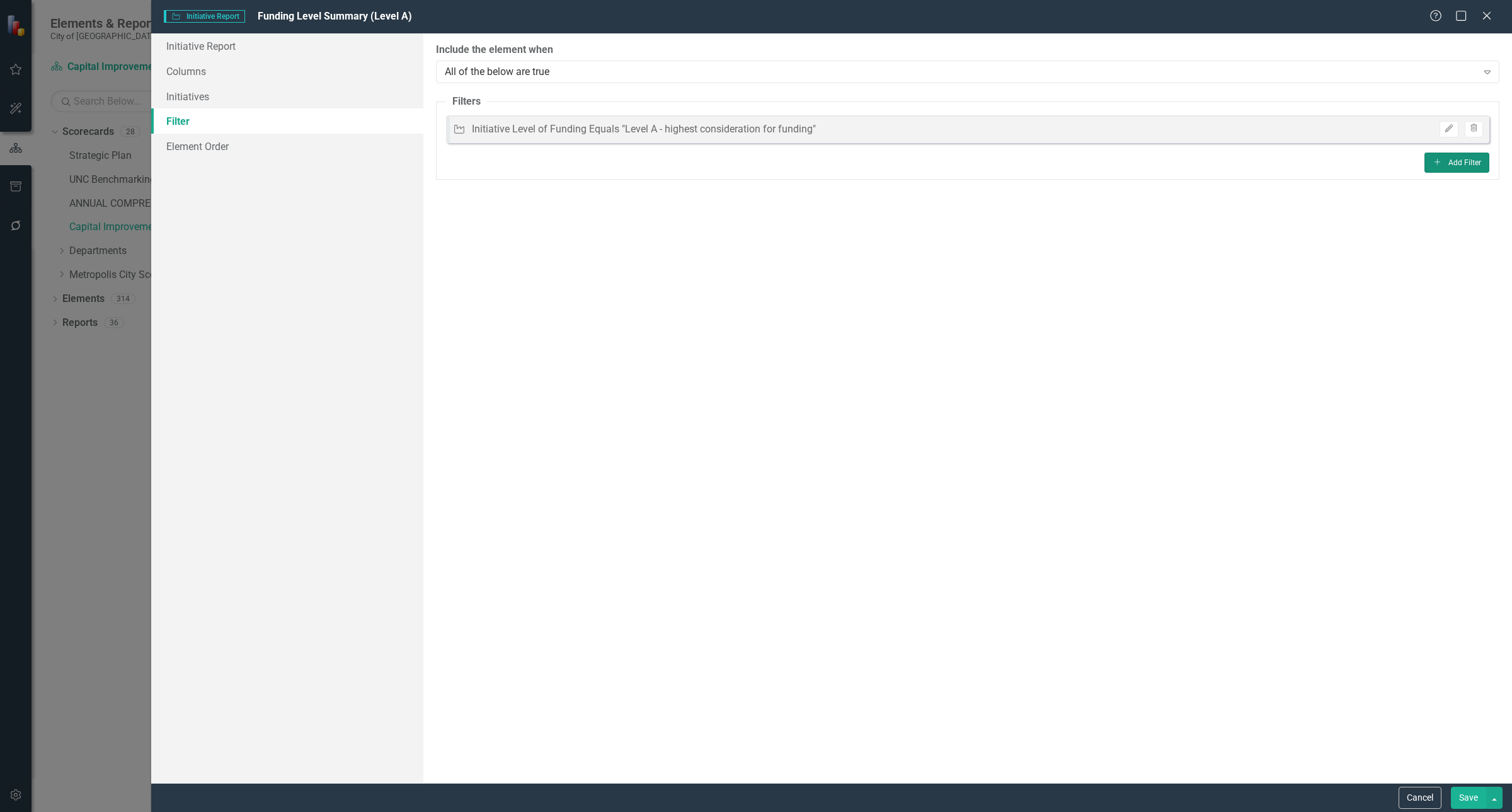
click at [1443, 165] on button "Add Add Filter" at bounding box center [1456, 163] width 65 height 20
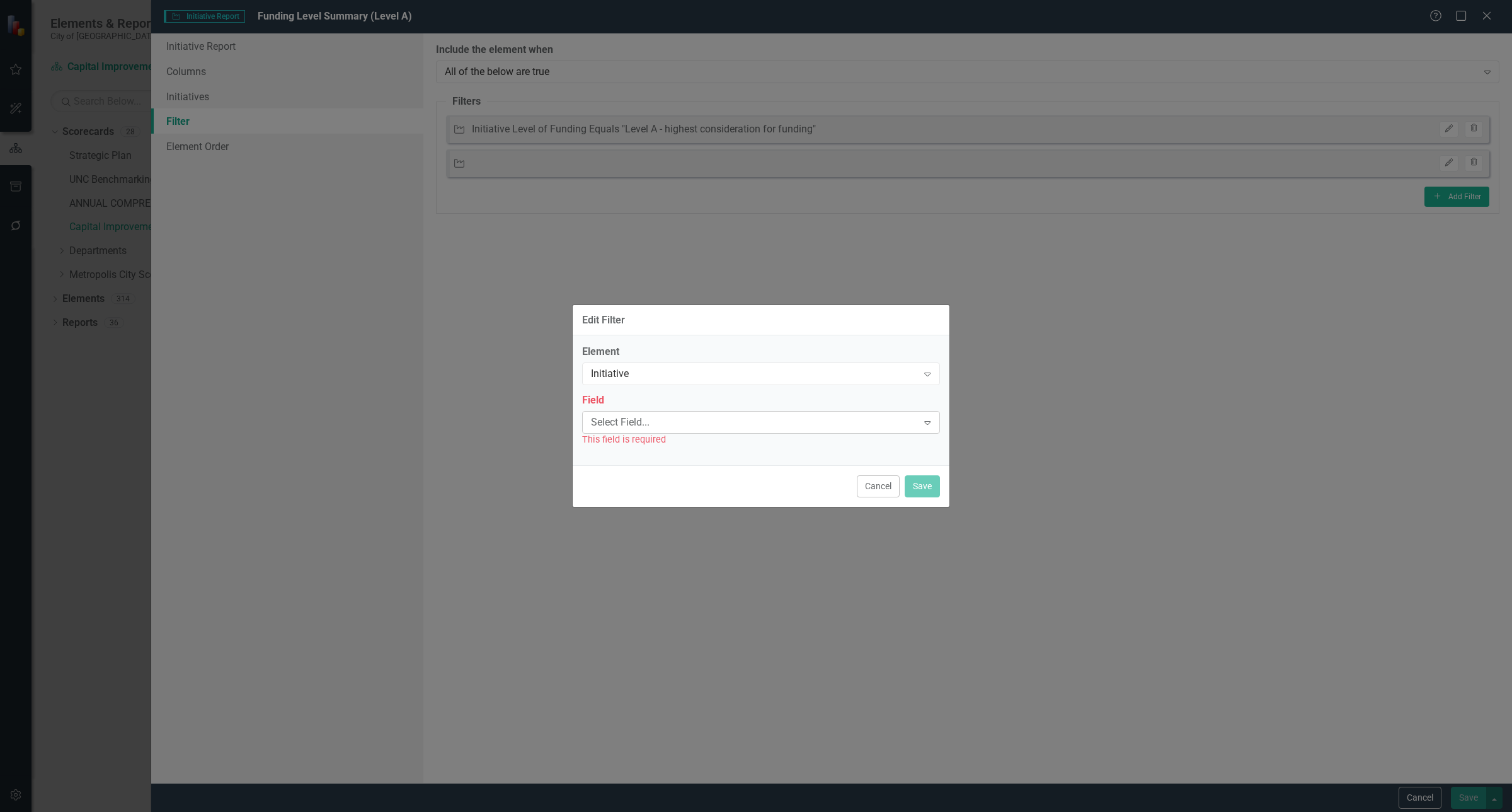
click at [820, 419] on div "Select Field..." at bounding box center [754, 422] width 327 height 14
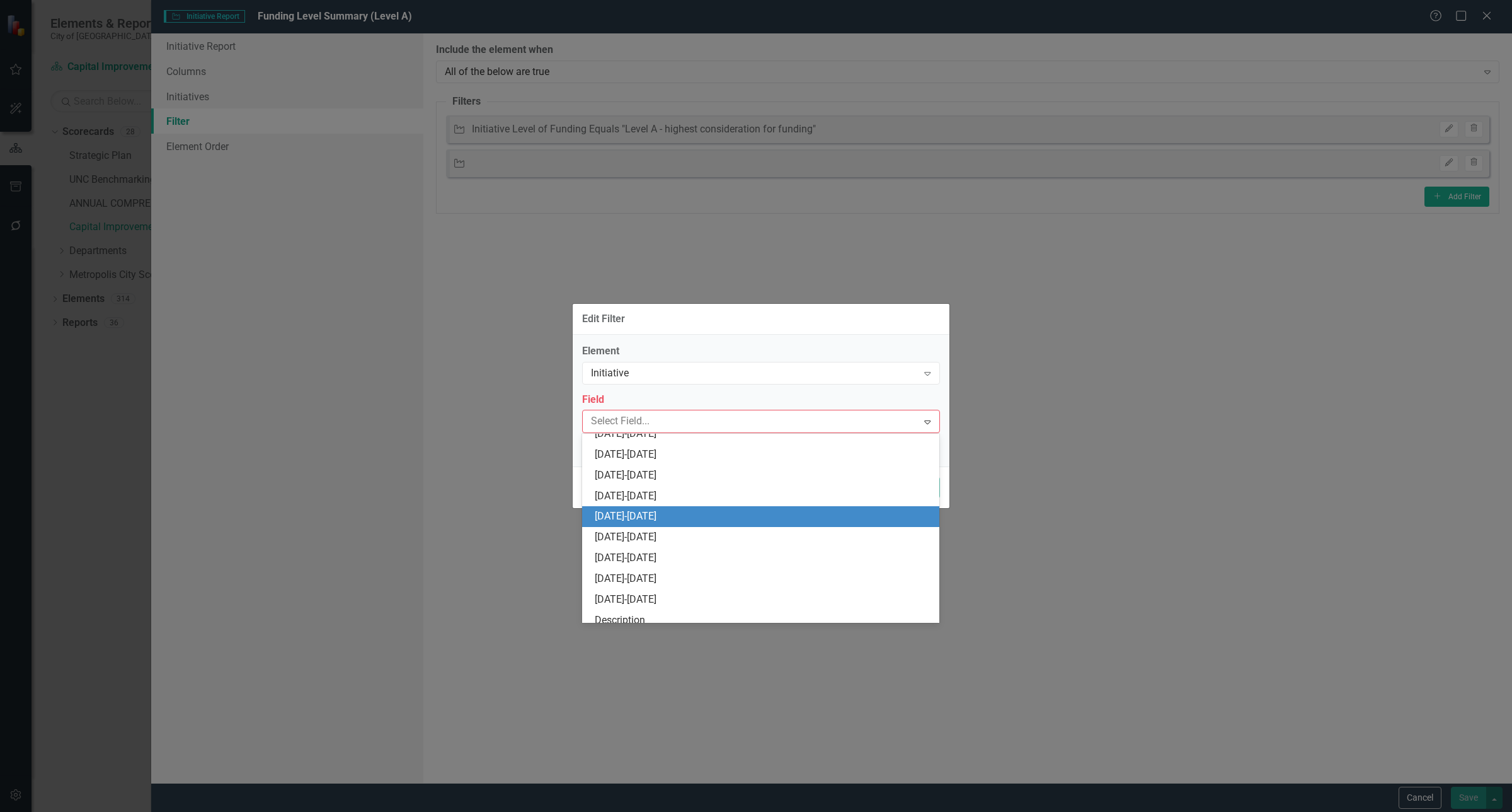
scroll to position [485, 0]
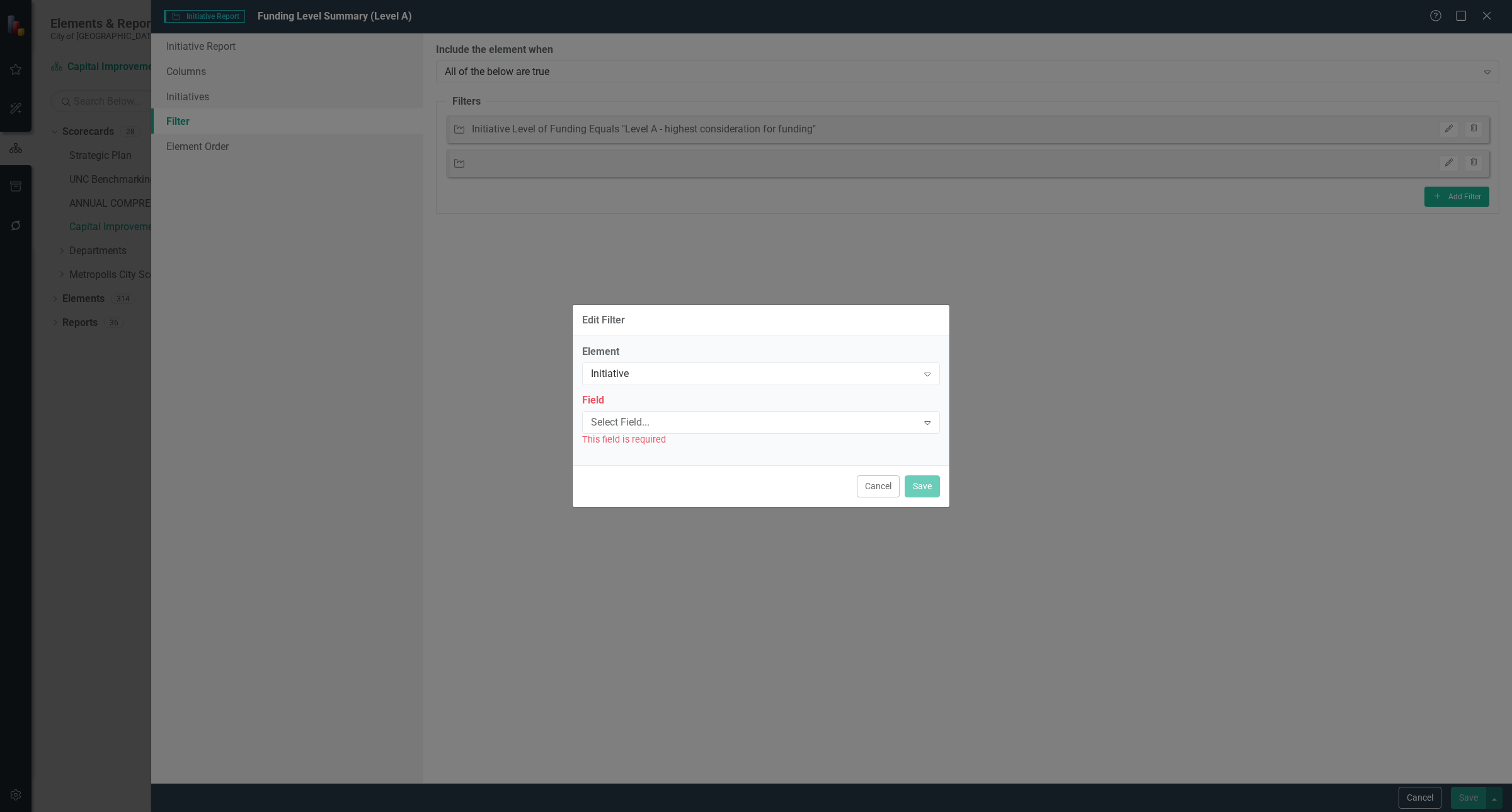
click at [373, 290] on div "Edit Filter Element Initiative Expand Field Select Field... Expand This field i…" at bounding box center [756, 406] width 1512 height 812
click at [865, 483] on button "Cancel" at bounding box center [878, 486] width 43 height 22
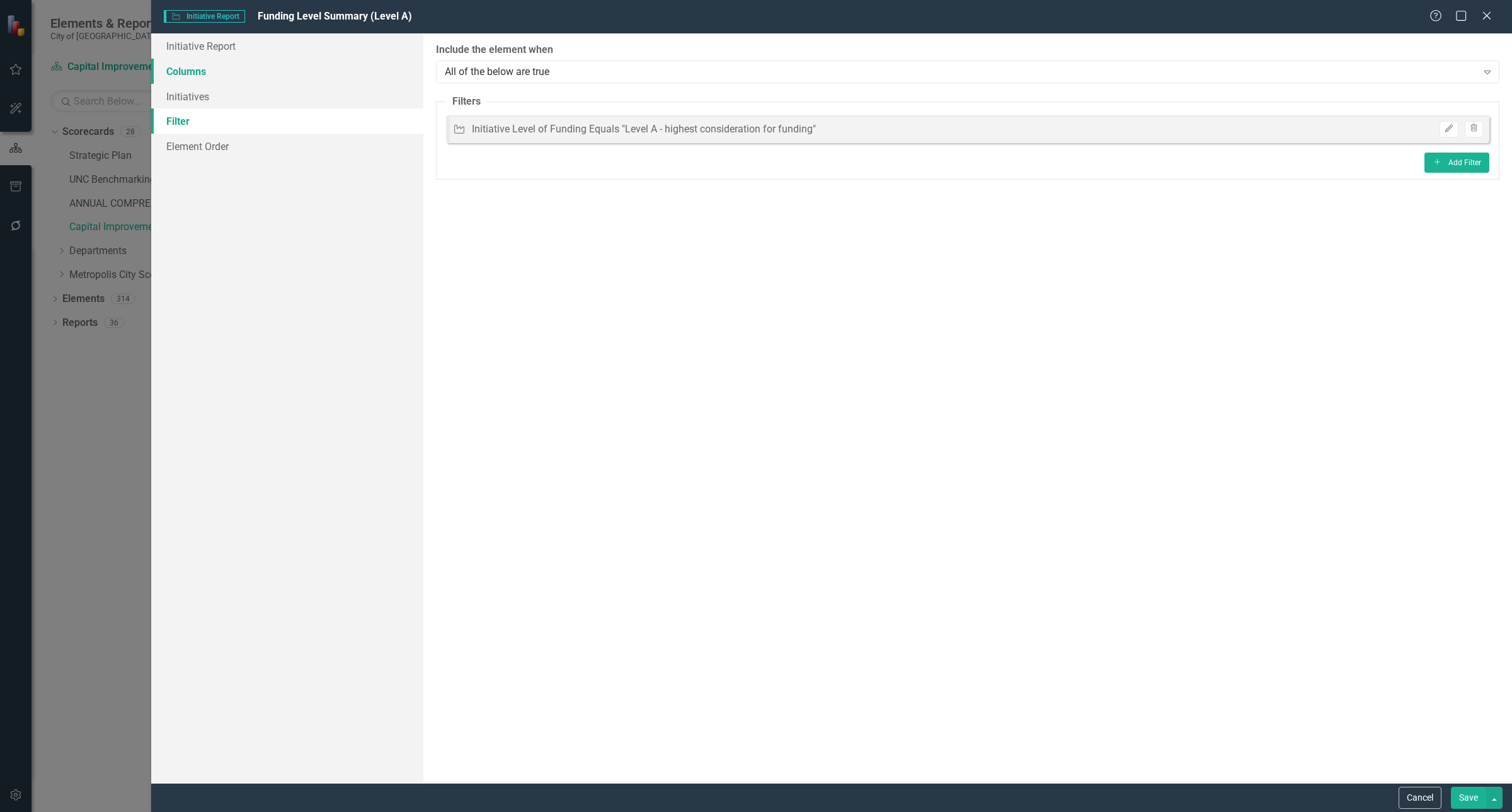
click at [232, 71] on link "Columns" at bounding box center [287, 71] width 272 height 25
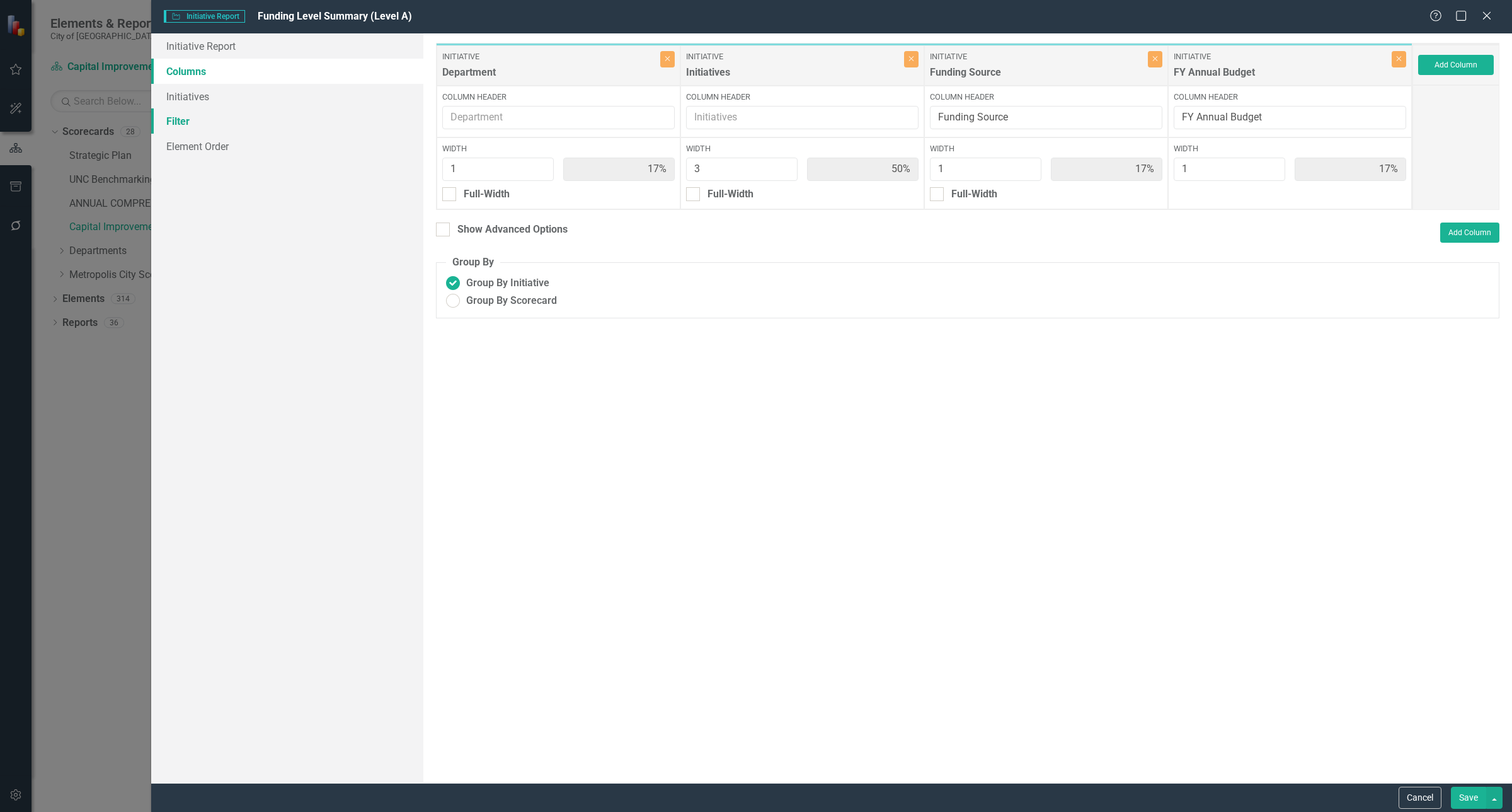
click at [232, 121] on link "Filter" at bounding box center [287, 121] width 272 height 25
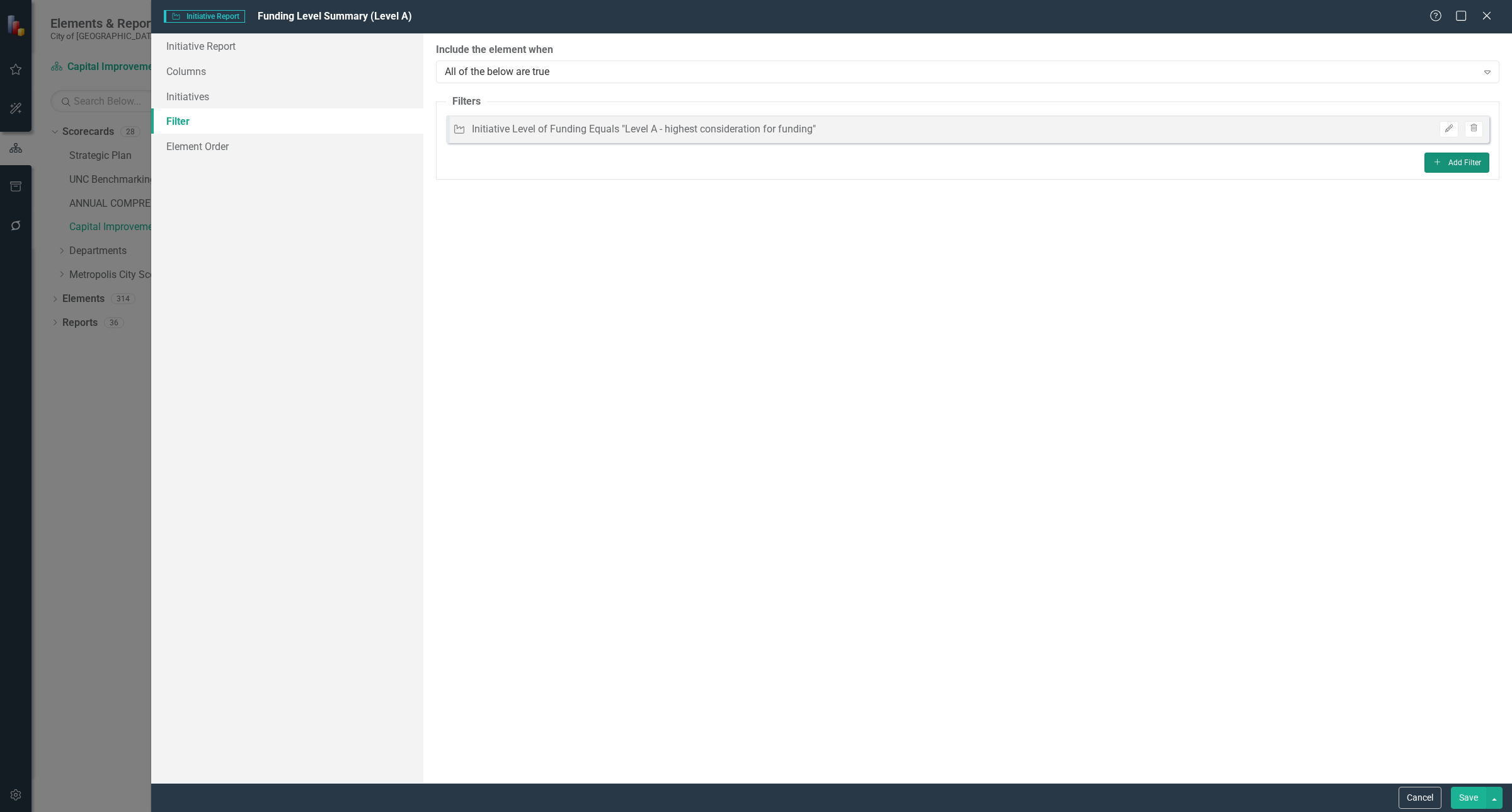
click at [1484, 163] on button "Add Add Filter" at bounding box center [1456, 163] width 65 height 20
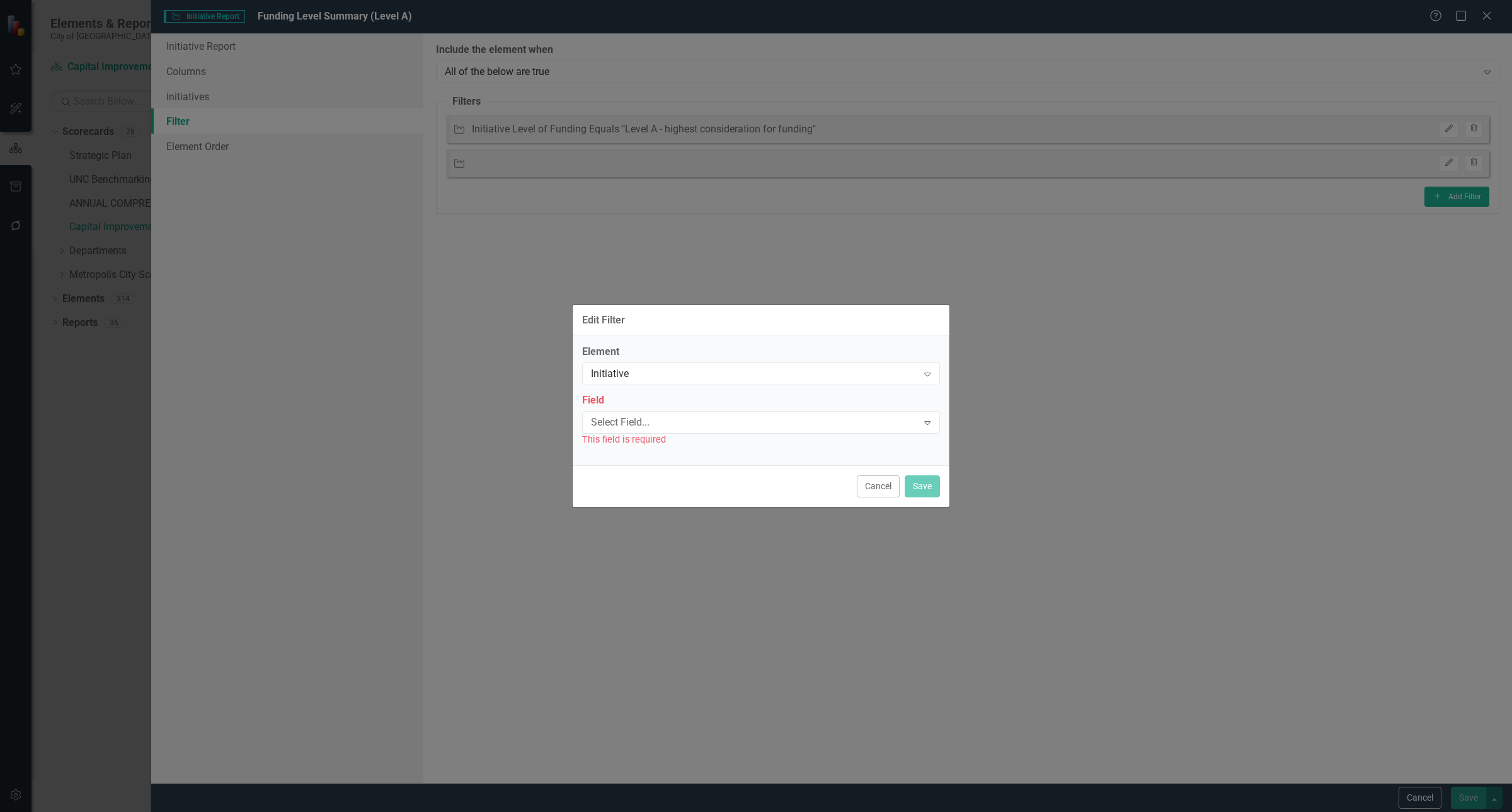
click at [715, 434] on div "This field is required" at bounding box center [761, 440] width 358 height 14
click at [718, 420] on div "Select Field..." at bounding box center [754, 422] width 327 height 14
type input "f"
click at [961, 244] on div "Edit Filter Element Initiative Expand Field Select Field... Expand This field i…" at bounding box center [756, 406] width 1512 height 812
click at [879, 484] on button "Cancel" at bounding box center [878, 486] width 43 height 22
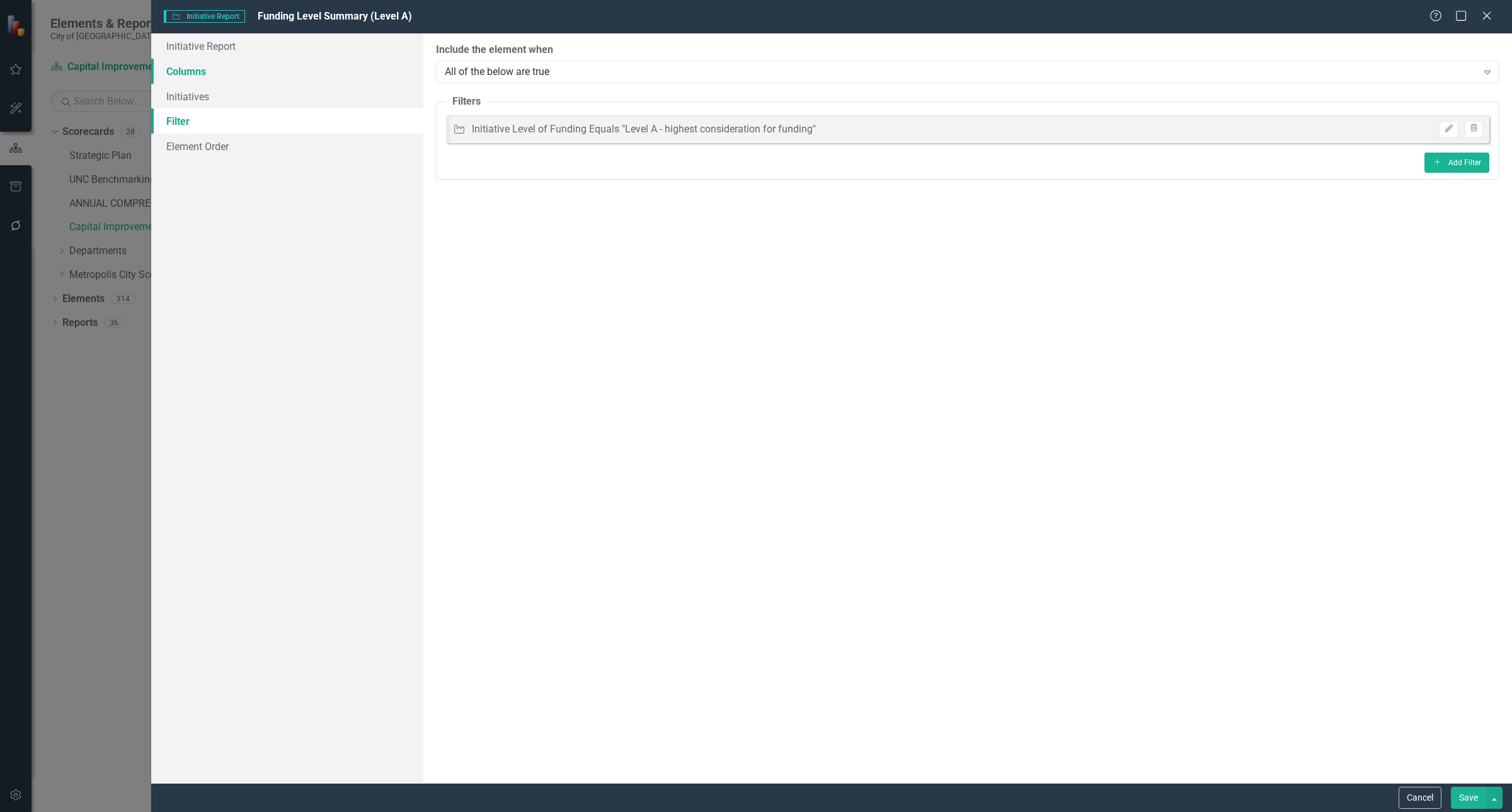
click at [251, 83] on link "Columns" at bounding box center [287, 71] width 272 height 25
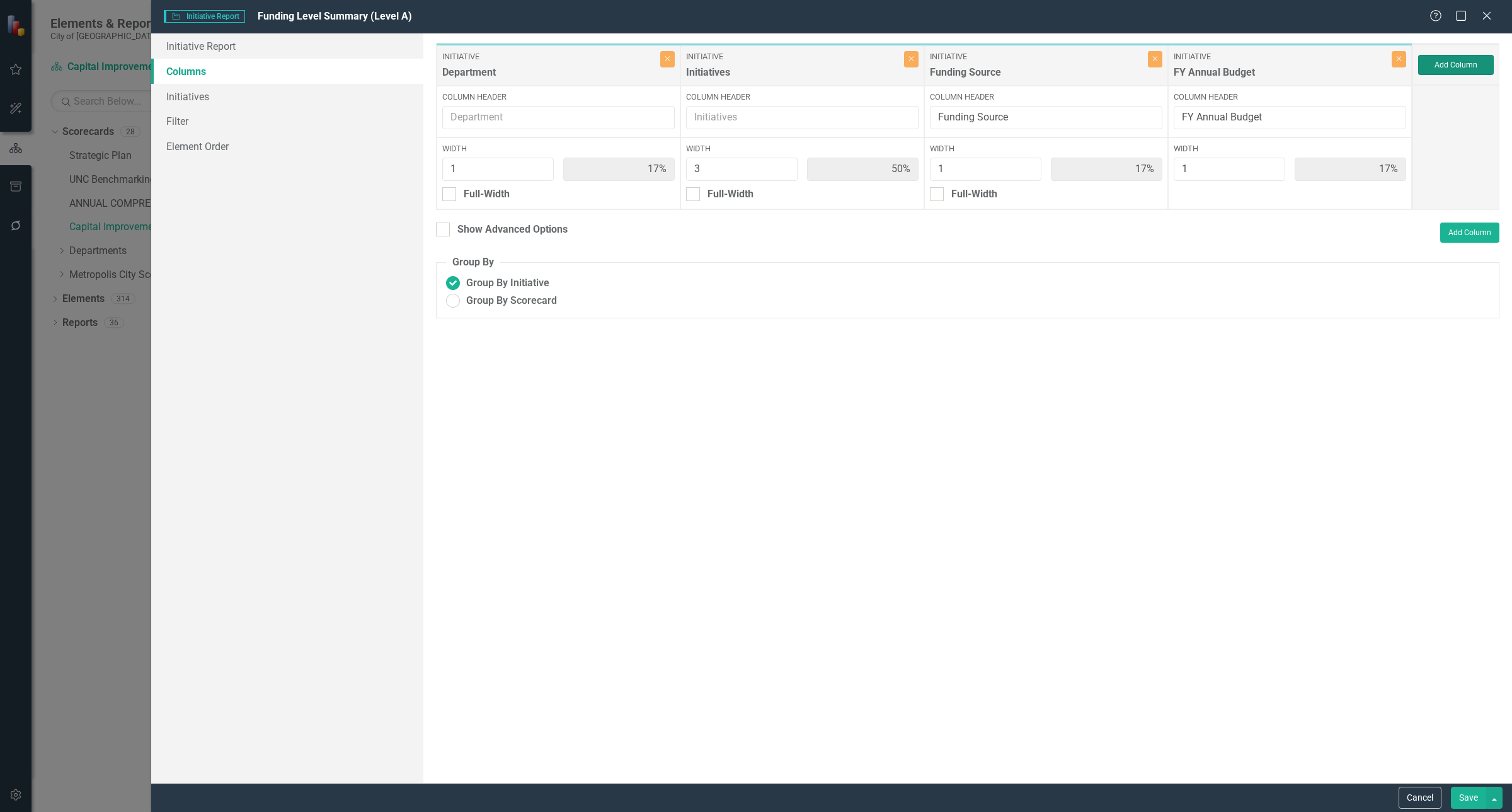
click at [1459, 63] on button "Add Column" at bounding box center [1456, 65] width 75 height 20
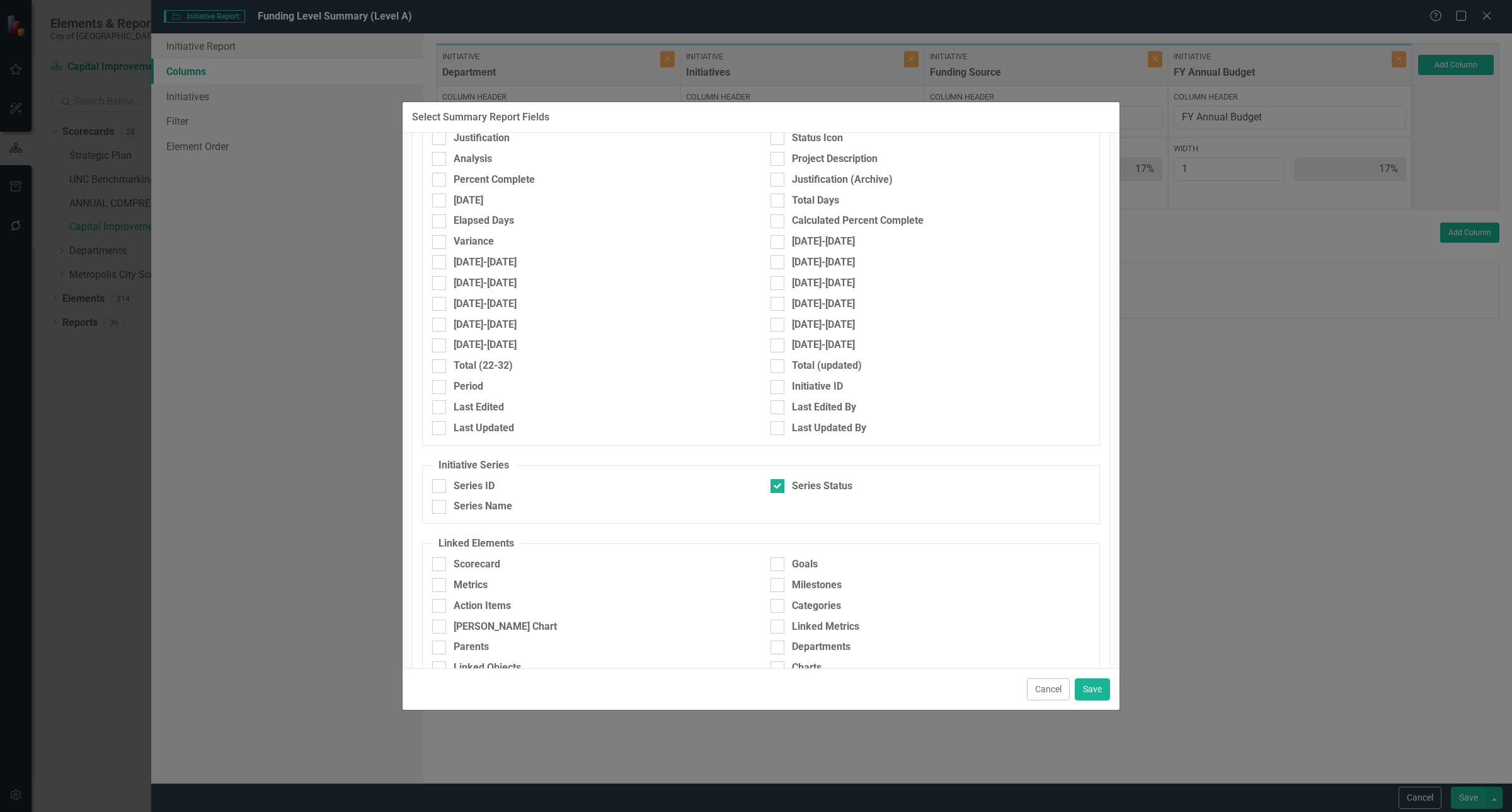
scroll to position [580, 0]
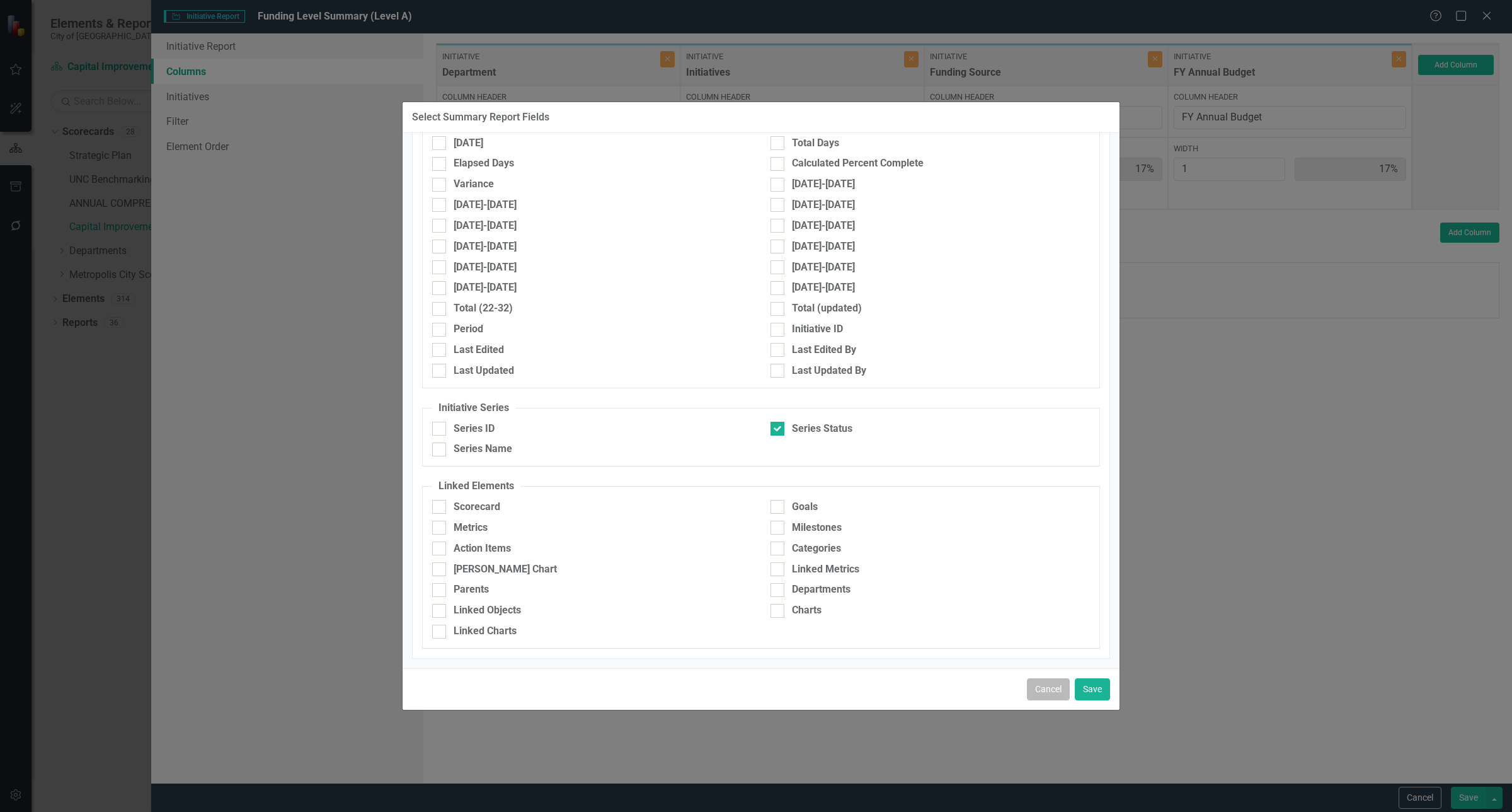
click at [1044, 687] on button "Cancel" at bounding box center [1048, 689] width 43 height 22
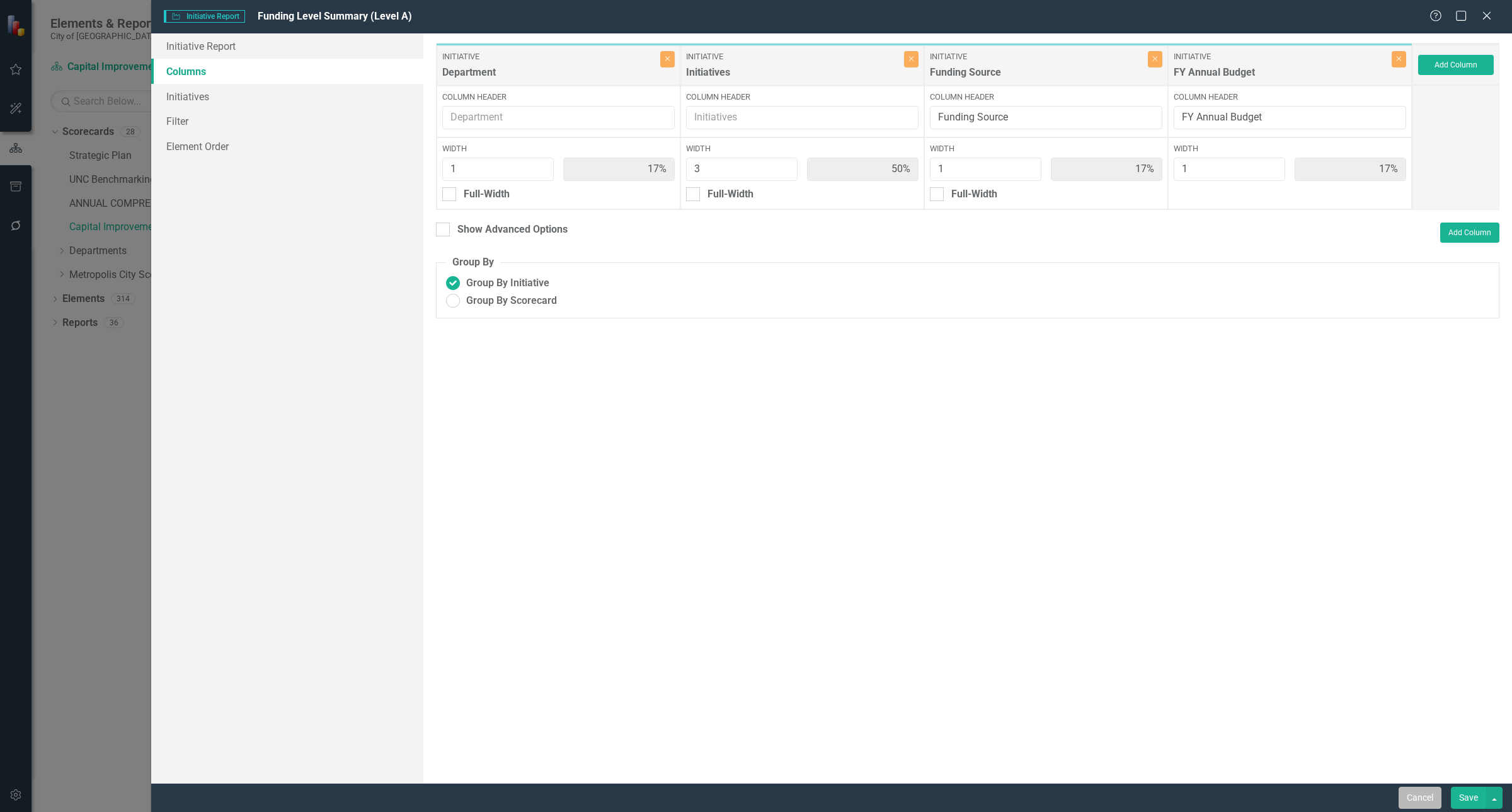
click at [1413, 796] on button "Cancel" at bounding box center [1420, 798] width 43 height 22
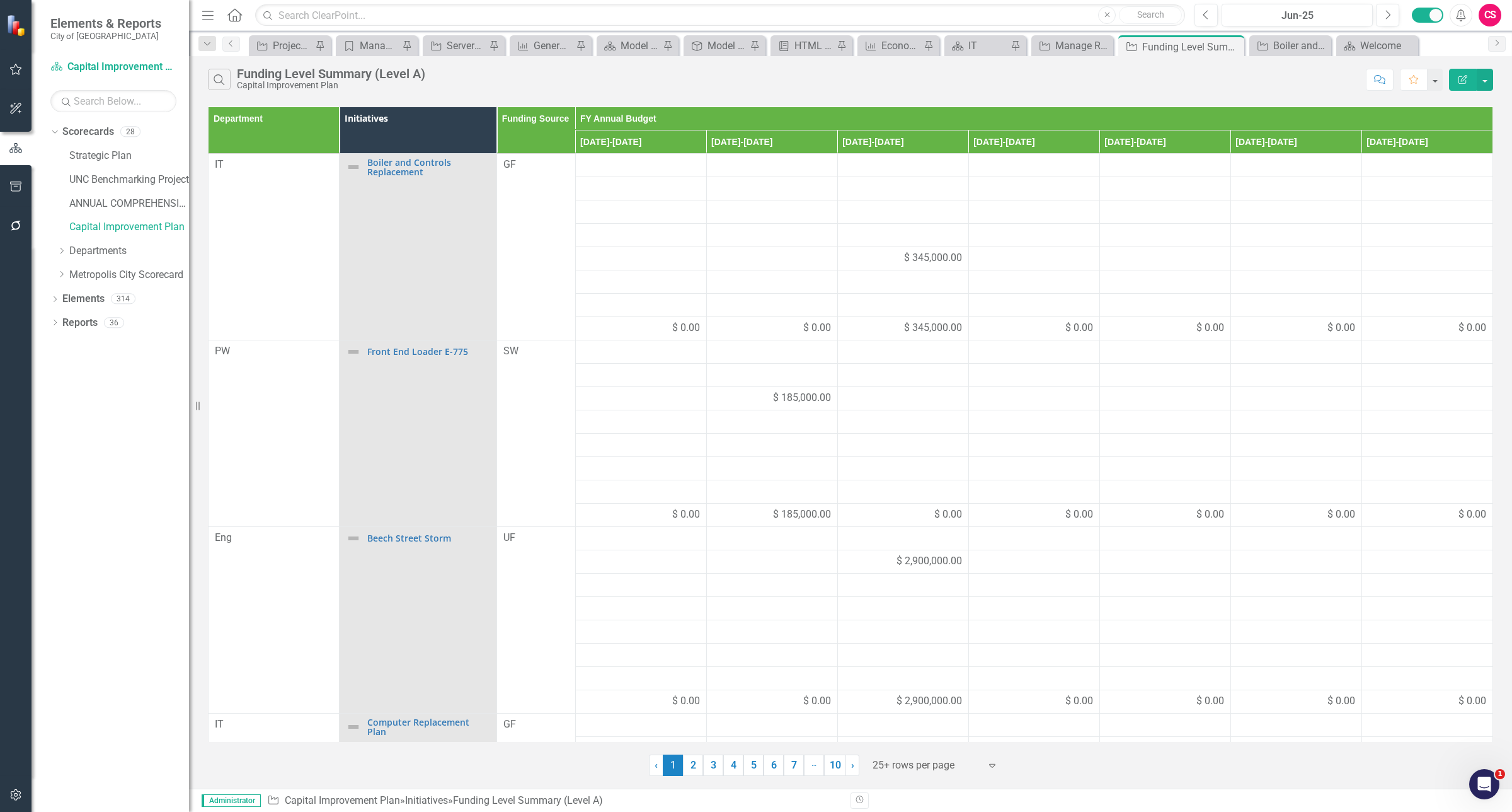
click at [1454, 79] on button "Edit Report" at bounding box center [1463, 80] width 28 height 22
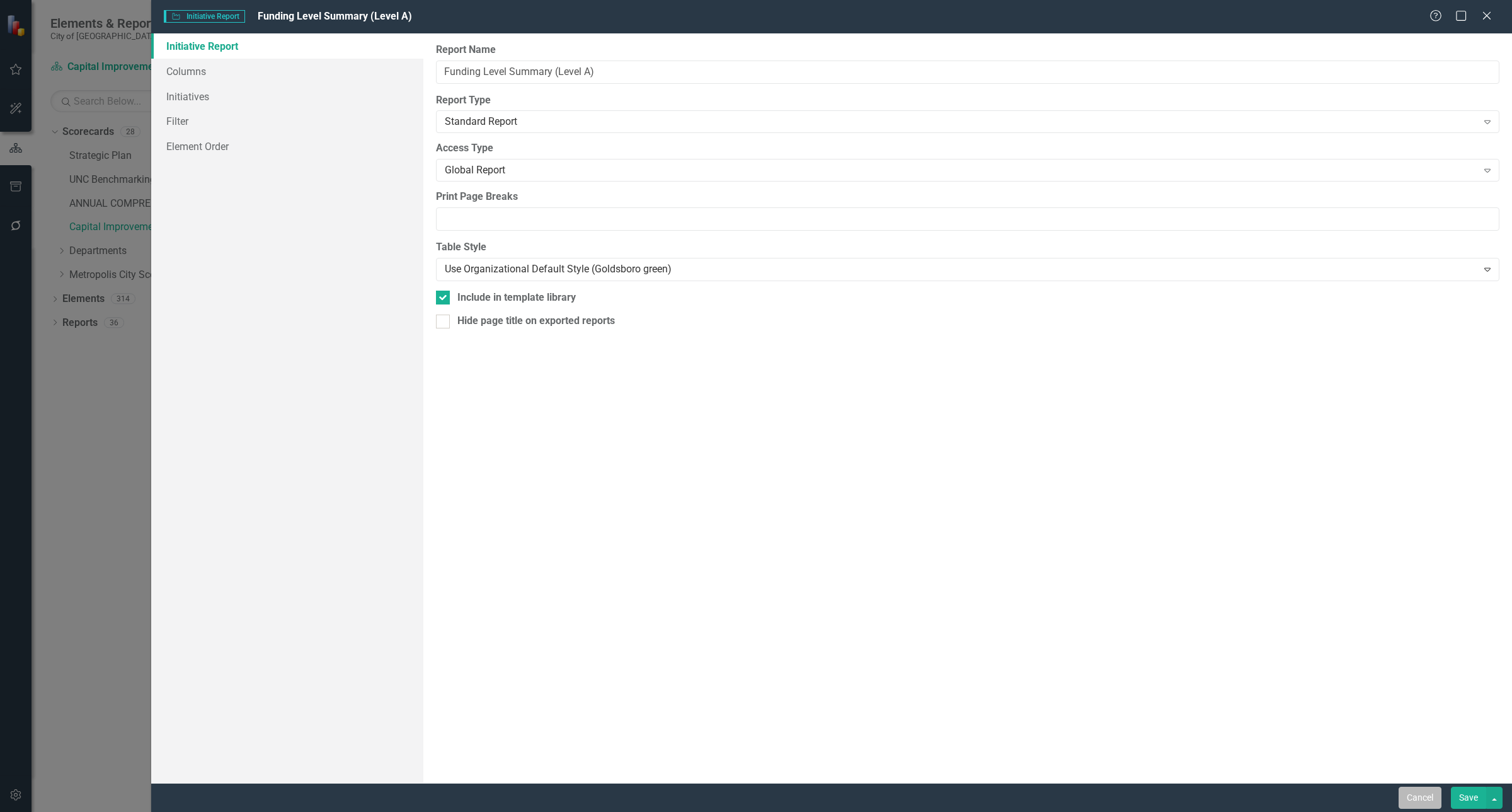
click at [1422, 803] on button "Cancel" at bounding box center [1420, 798] width 43 height 22
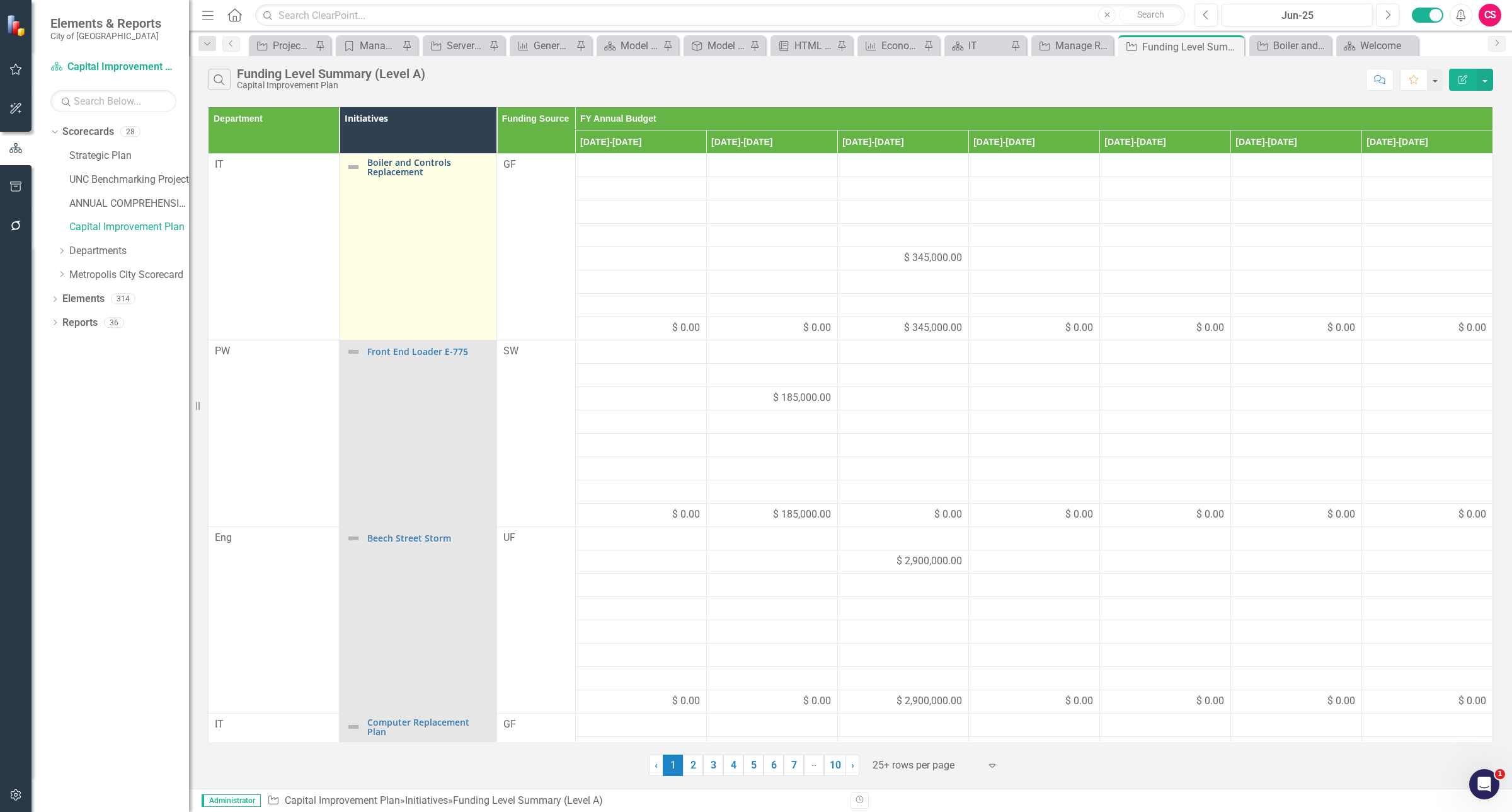
click at [396, 168] on link "Boiler and Controls Replacement" at bounding box center [429, 167] width 123 height 20
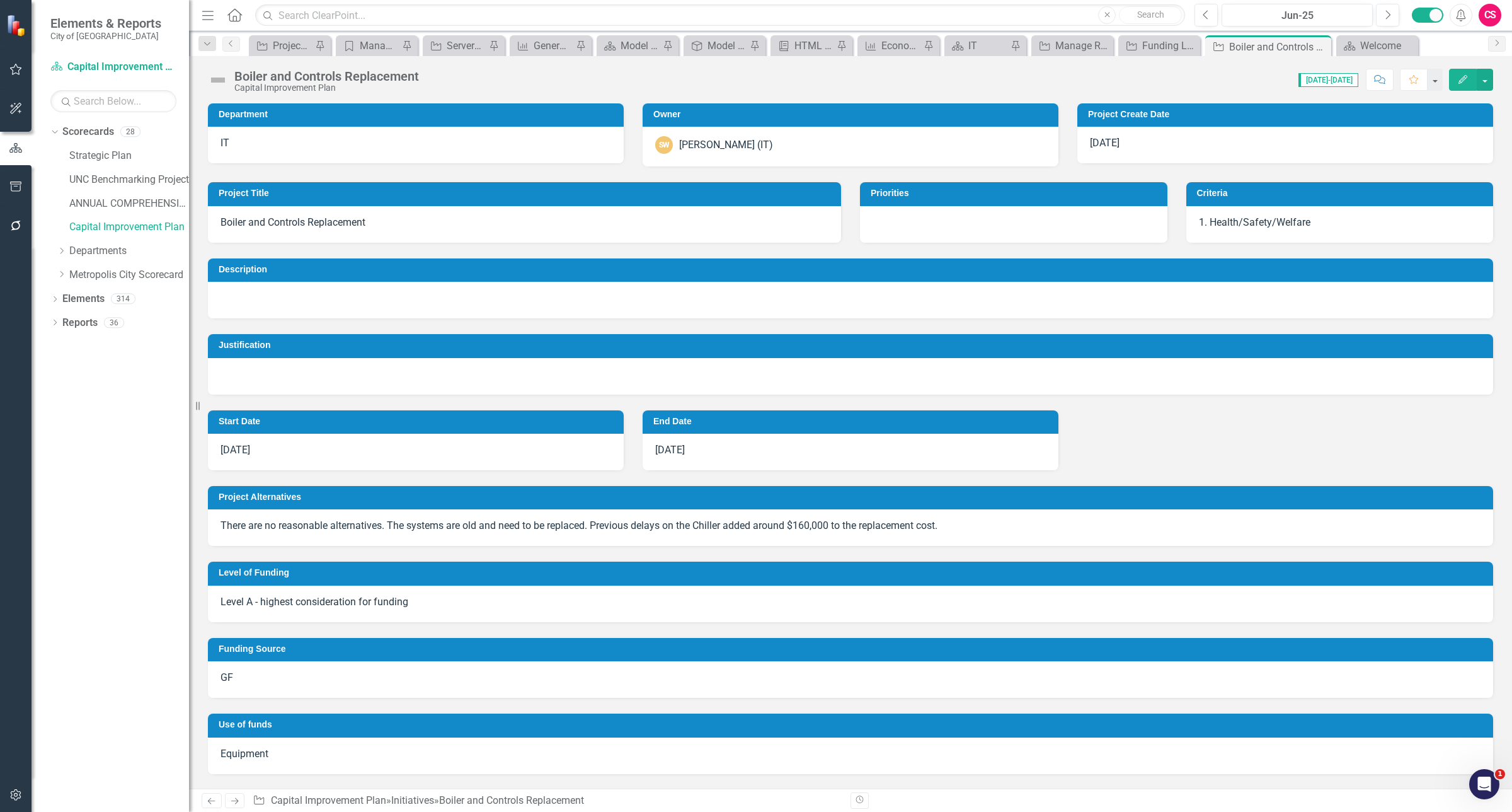
click at [1460, 73] on button "Edit" at bounding box center [1463, 80] width 28 height 22
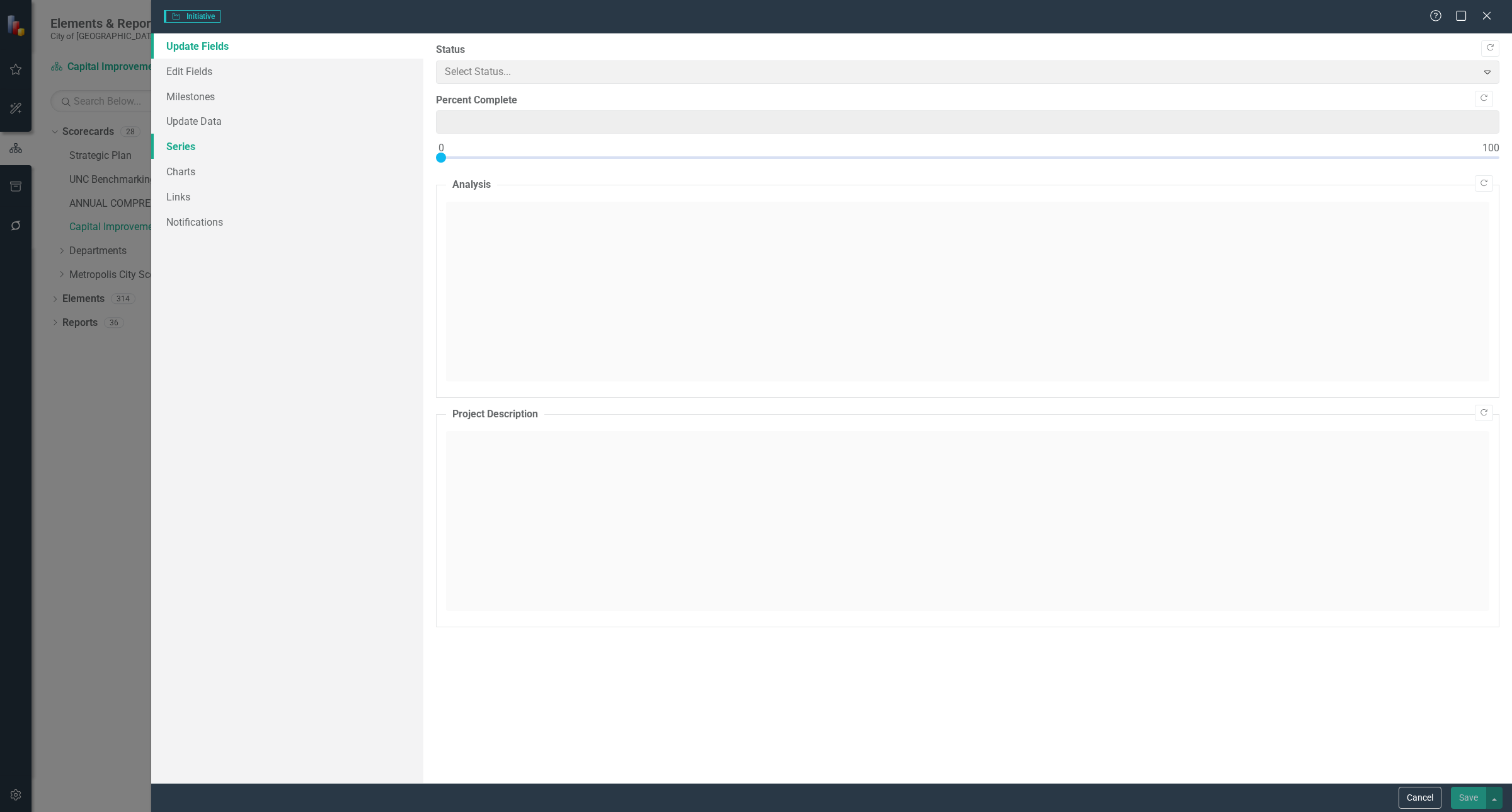
type input "0"
click at [184, 150] on link "Series" at bounding box center [287, 146] width 272 height 25
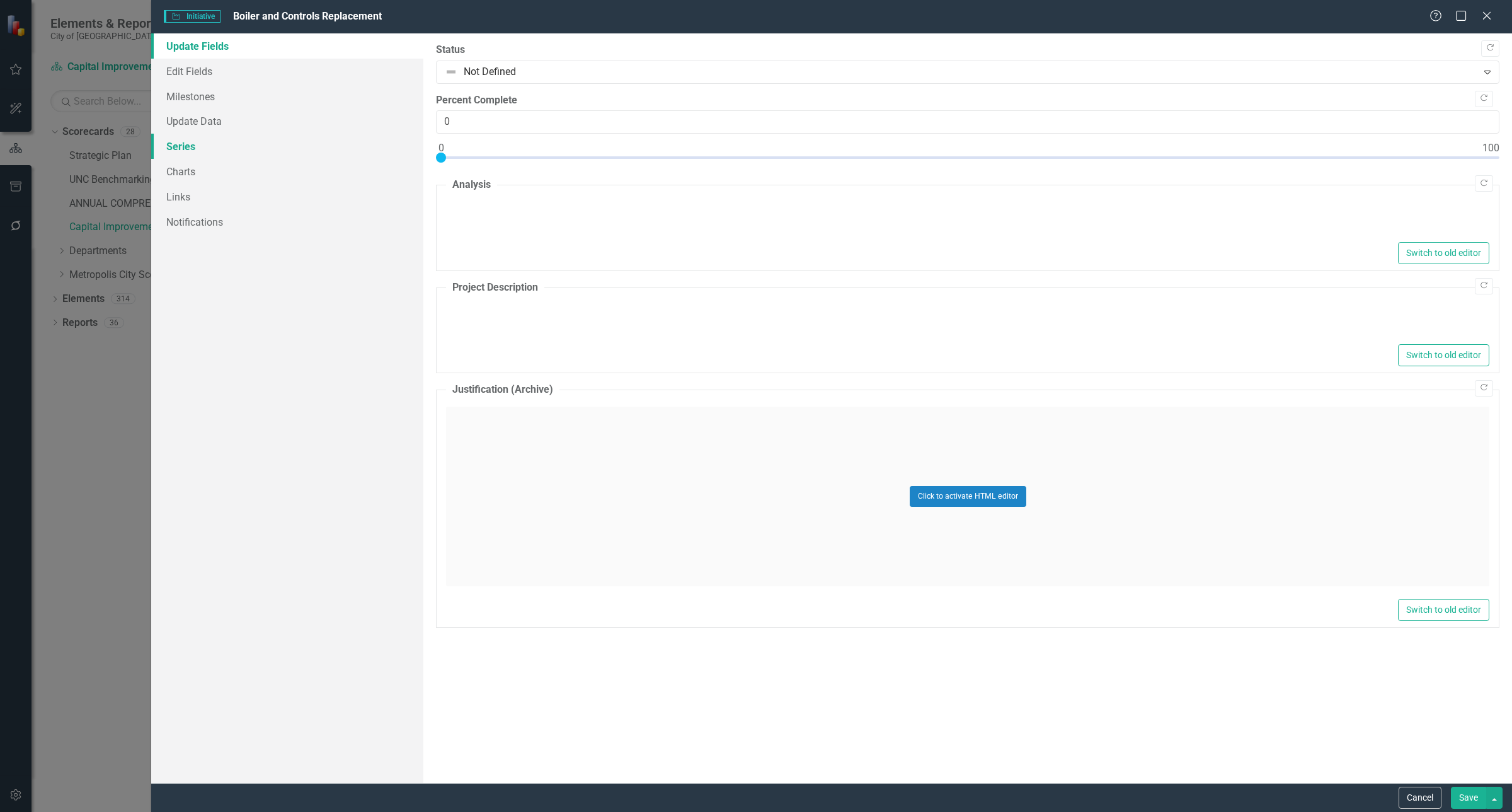
click at [187, 150] on link "Series" at bounding box center [287, 146] width 272 height 25
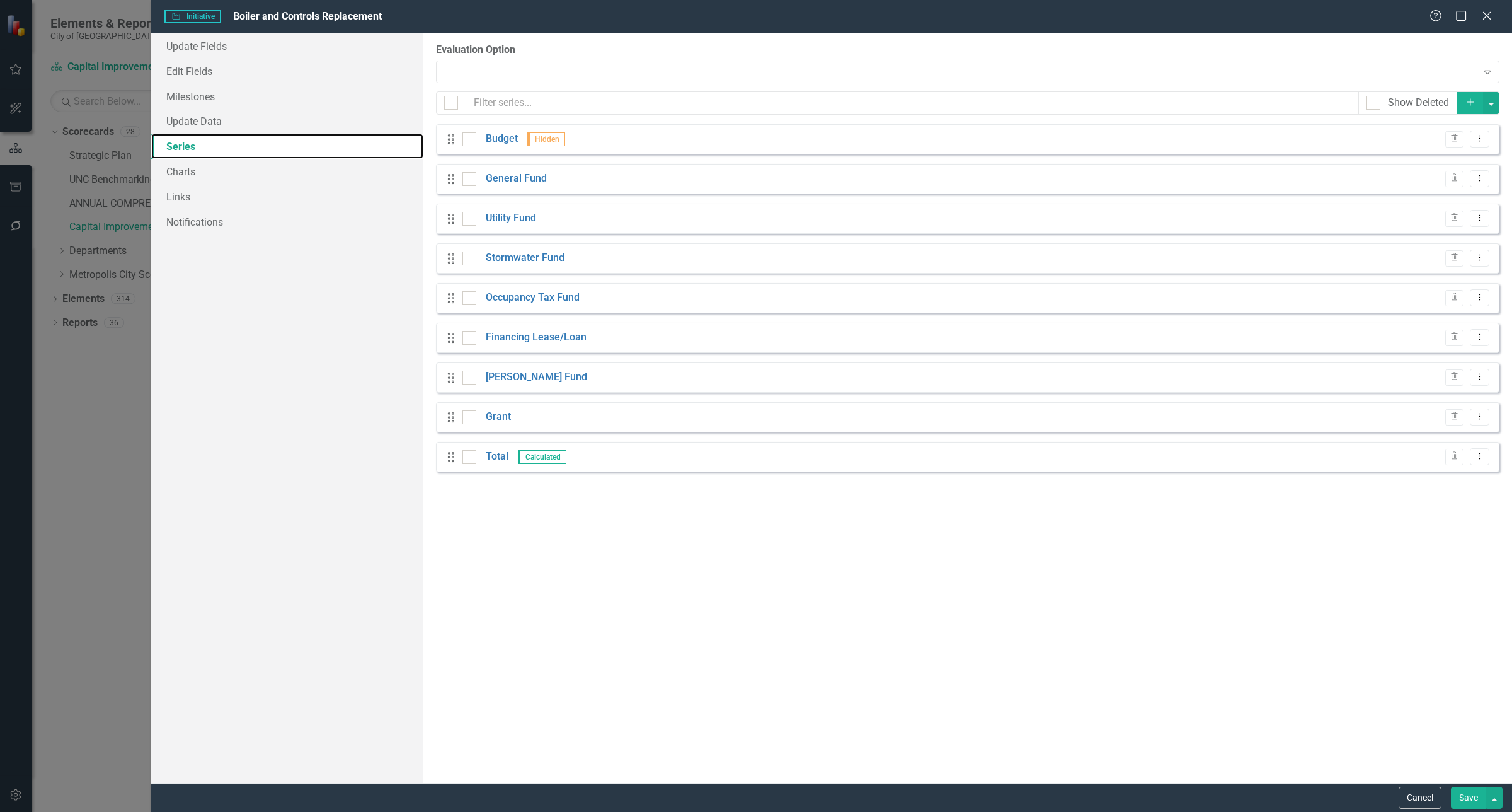
checkbox input "false"
click at [1484, 186] on button "Dropdown Menu" at bounding box center [1479, 179] width 20 height 17
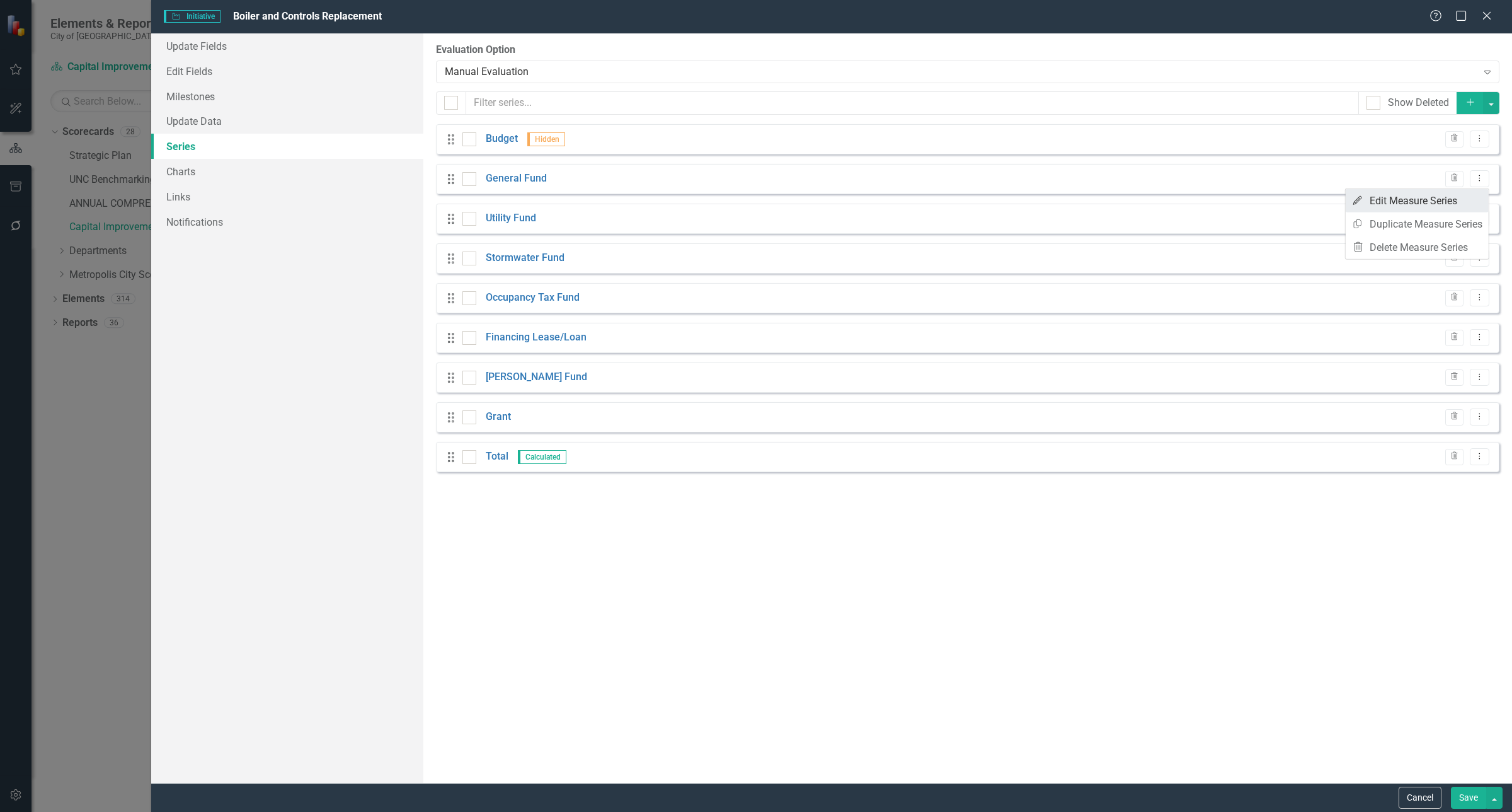
click at [1384, 203] on link "Edit Edit Measure Series" at bounding box center [1417, 201] width 143 height 24
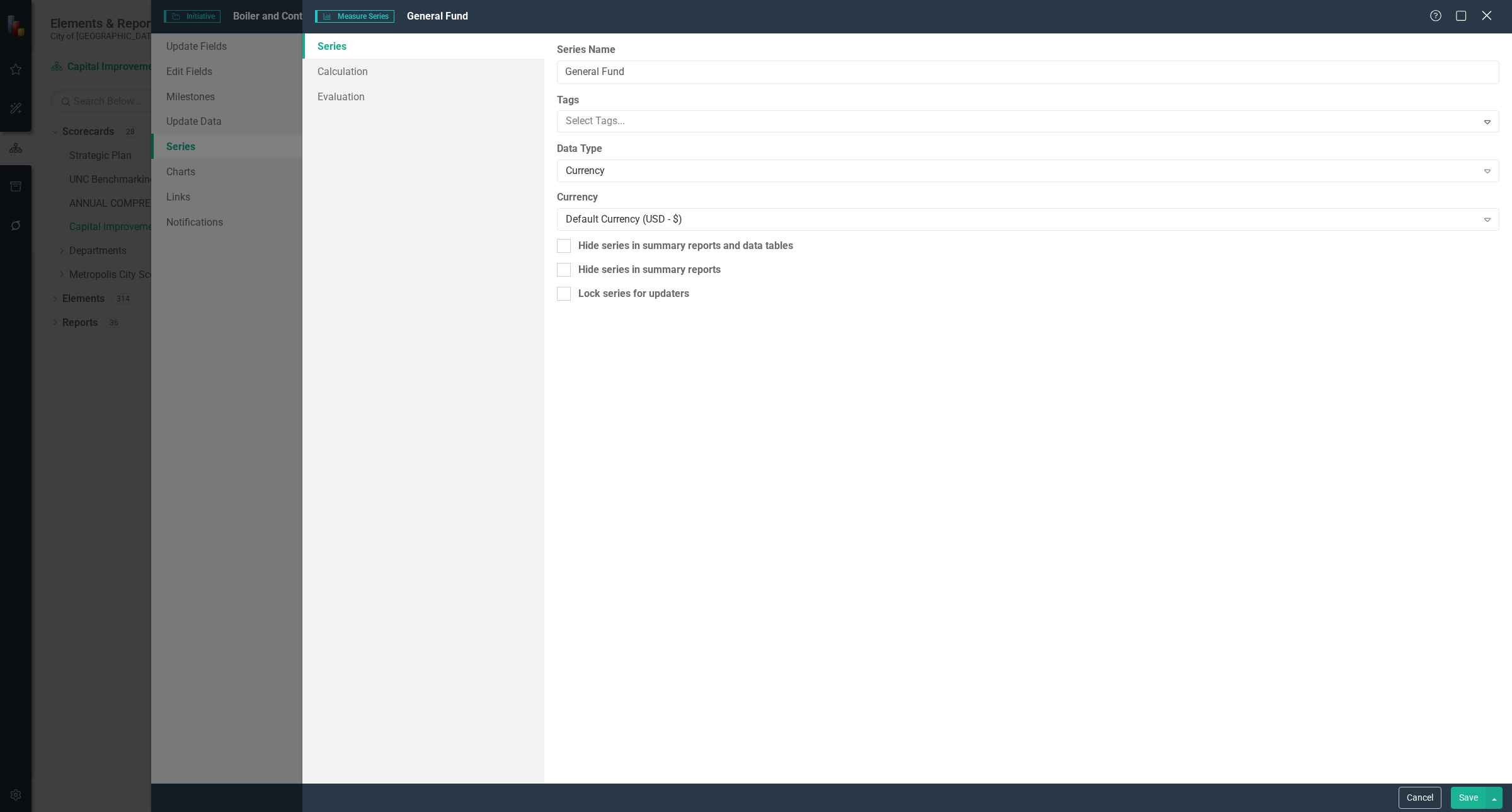
click at [1484, 17] on icon "Close" at bounding box center [1486, 15] width 16 height 12
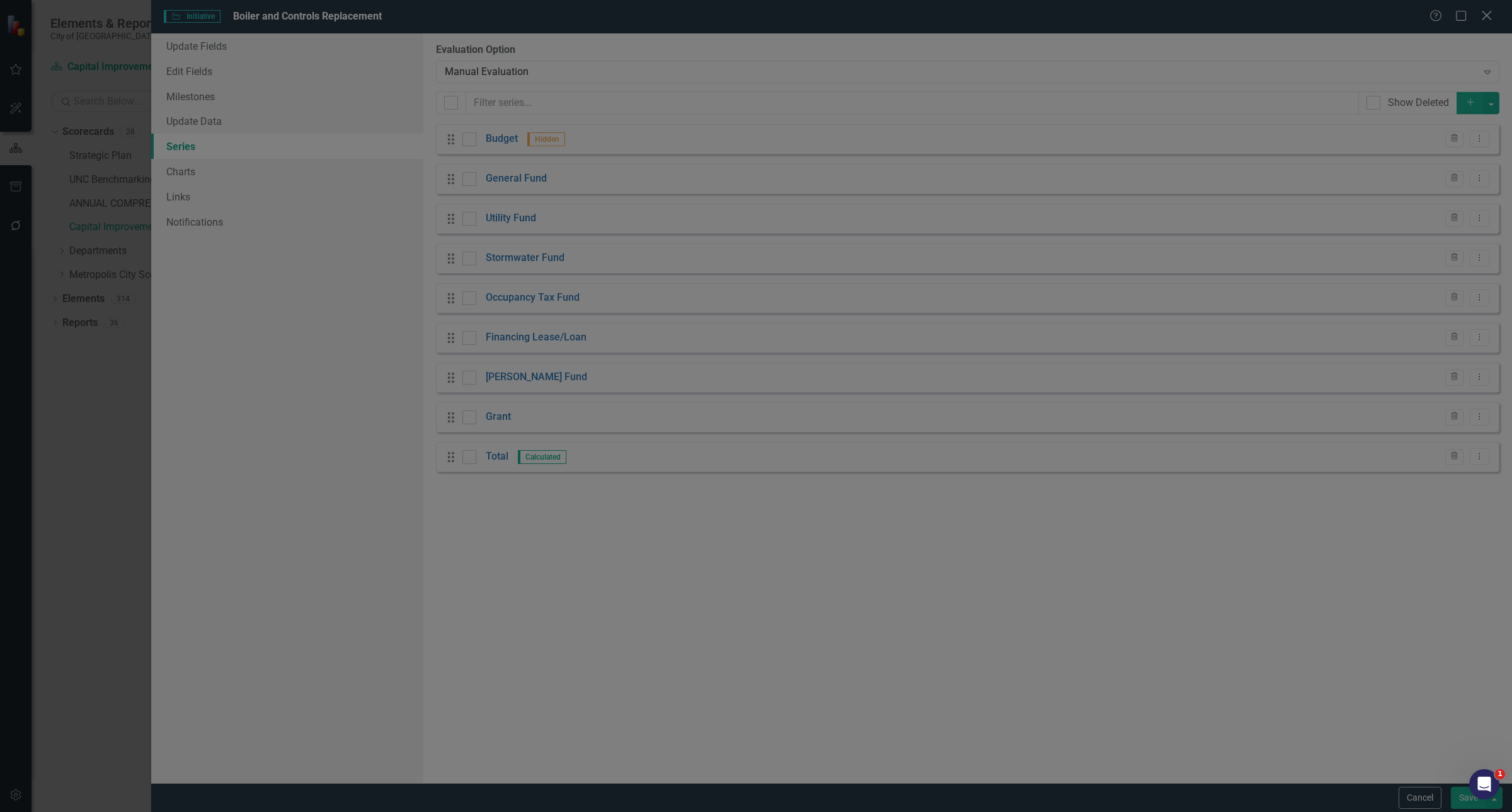
click at [1486, 20] on icon "Close" at bounding box center [1486, 15] width 16 height 12
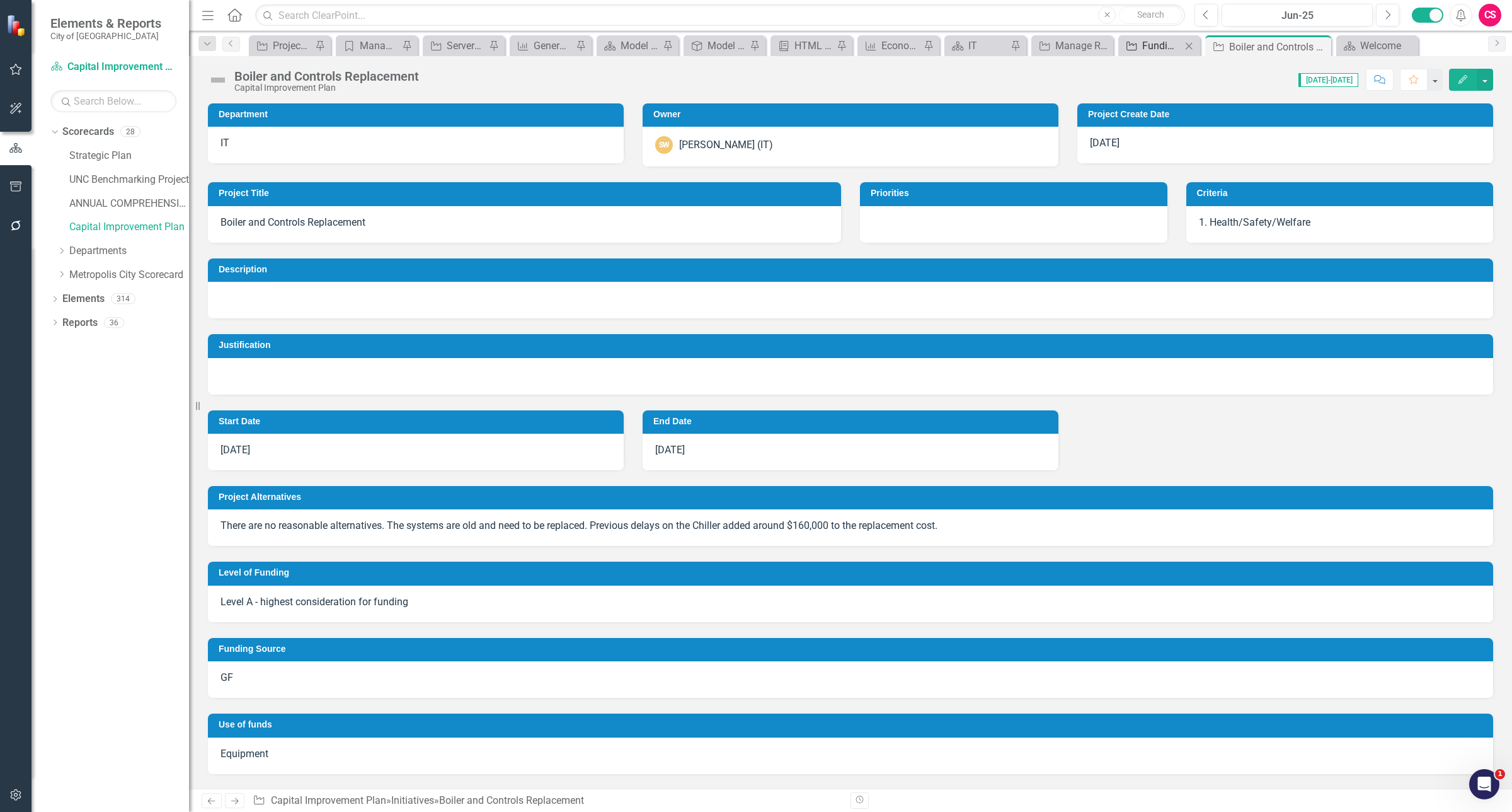
click at [1153, 41] on div "Funding Level Summary (Level A)" at bounding box center [1162, 46] width 39 height 16
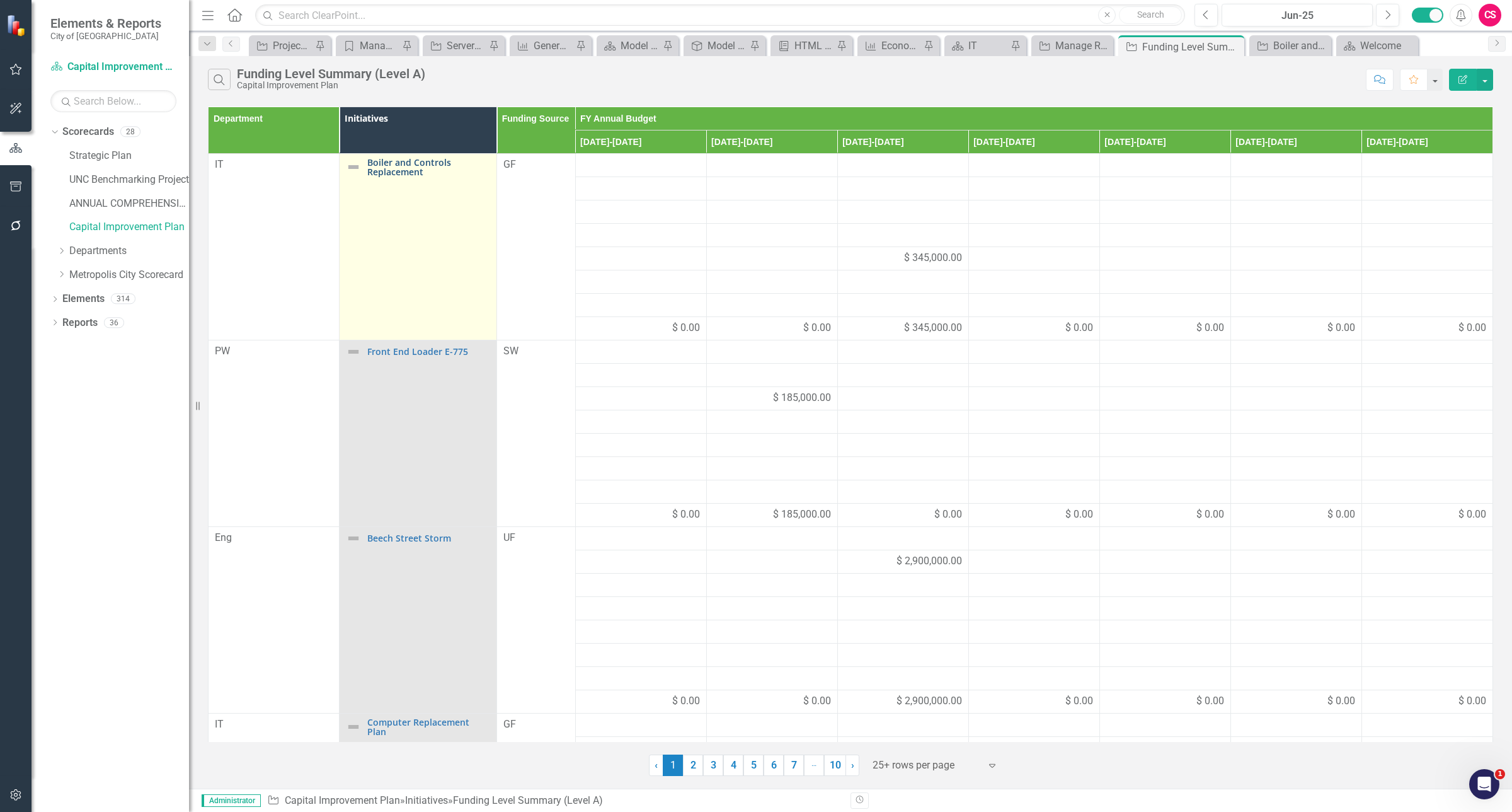
click at [400, 164] on link "Boiler and Controls Replacement" at bounding box center [429, 167] width 123 height 20
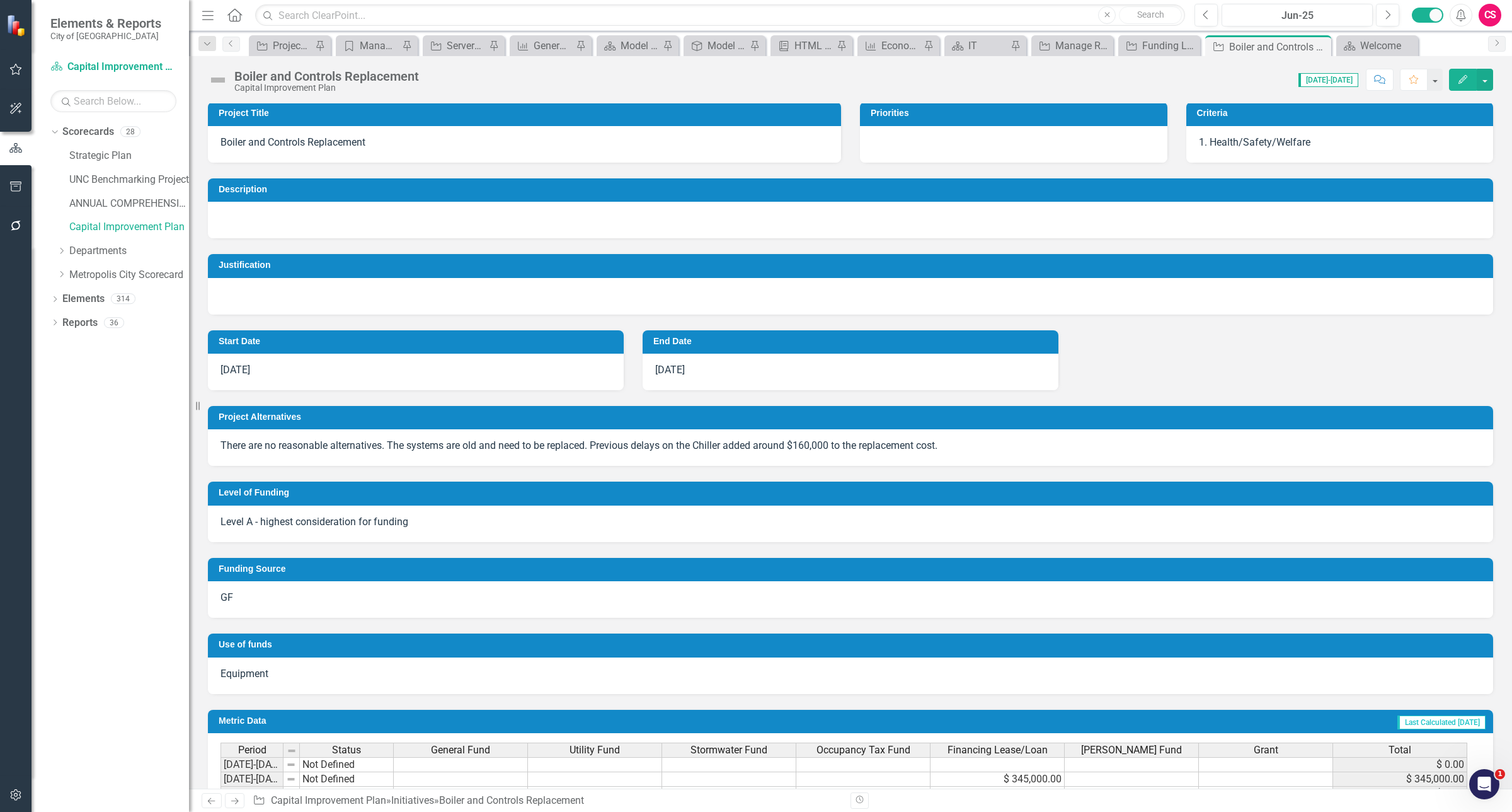
scroll to position [80, 0]
click at [1462, 82] on icon "button" at bounding box center [1462, 79] width 9 height 9
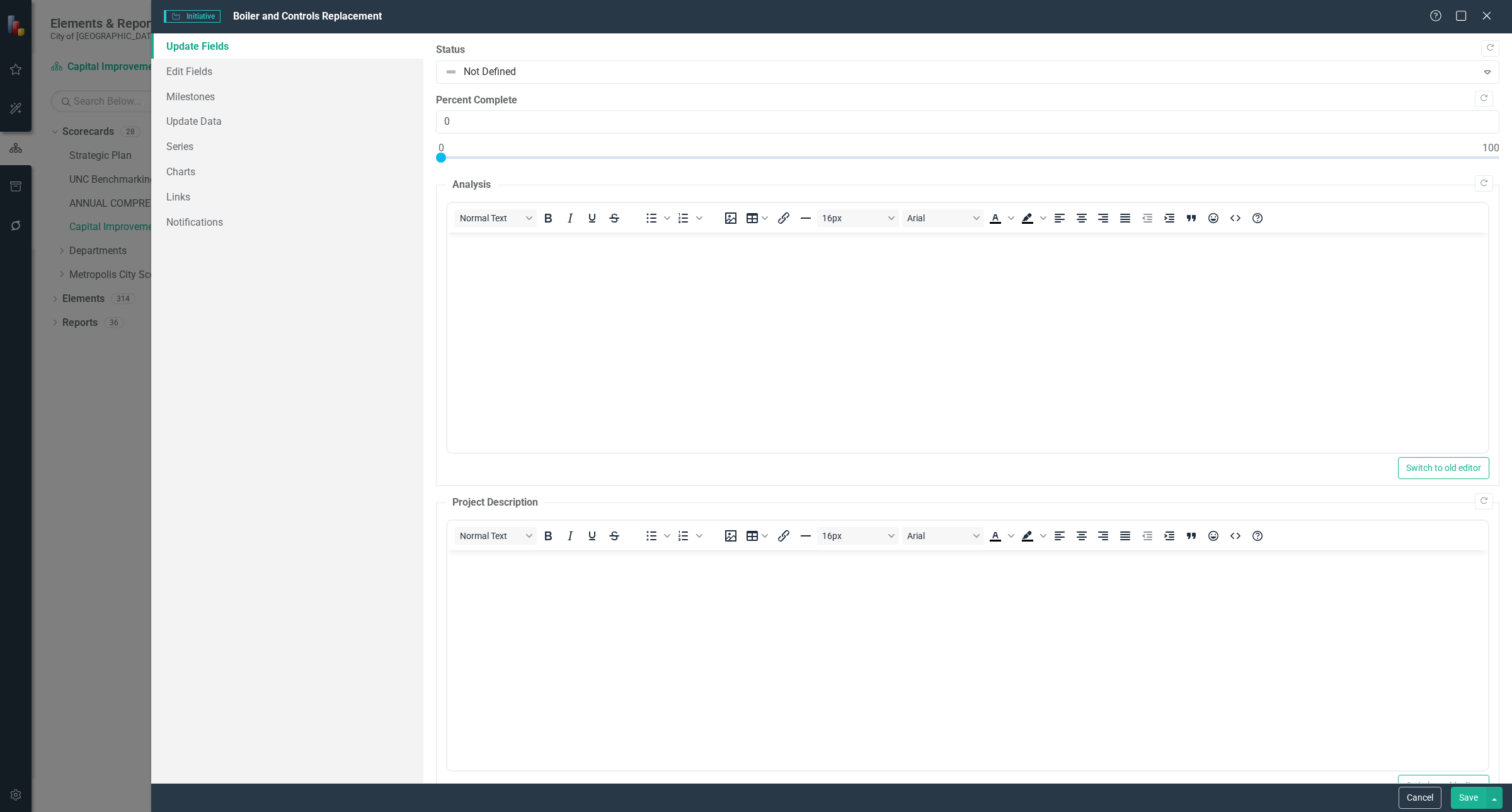
scroll to position [0, 0]
click at [1483, 24] on div "Initiative Initiative Boiler and Controls Replacement Help Maximize Close" at bounding box center [831, 16] width 1361 height 33
click at [1486, 18] on icon "Close" at bounding box center [1486, 15] width 16 height 12
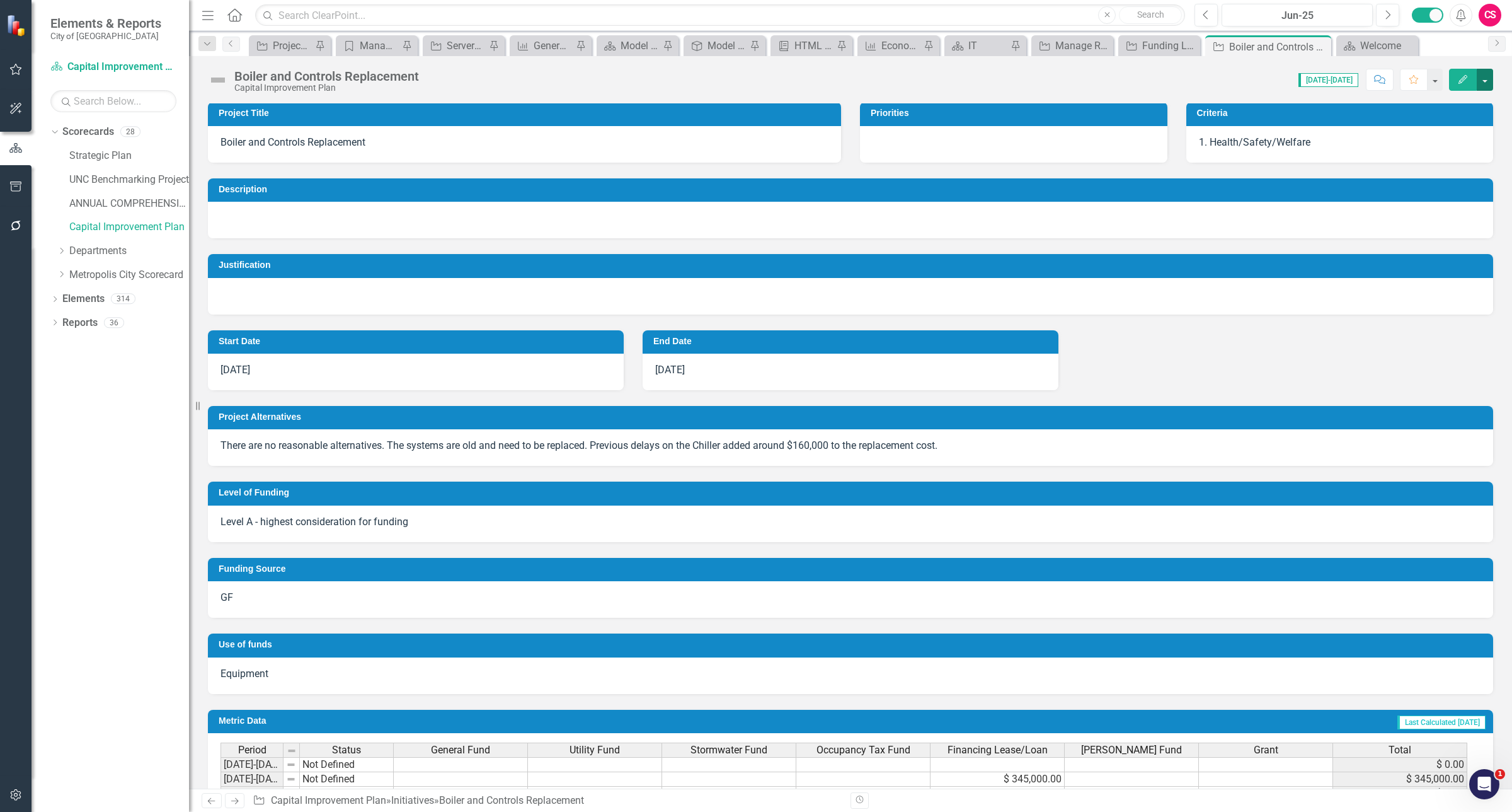
click at [1482, 79] on button "button" at bounding box center [1484, 80] width 16 height 22
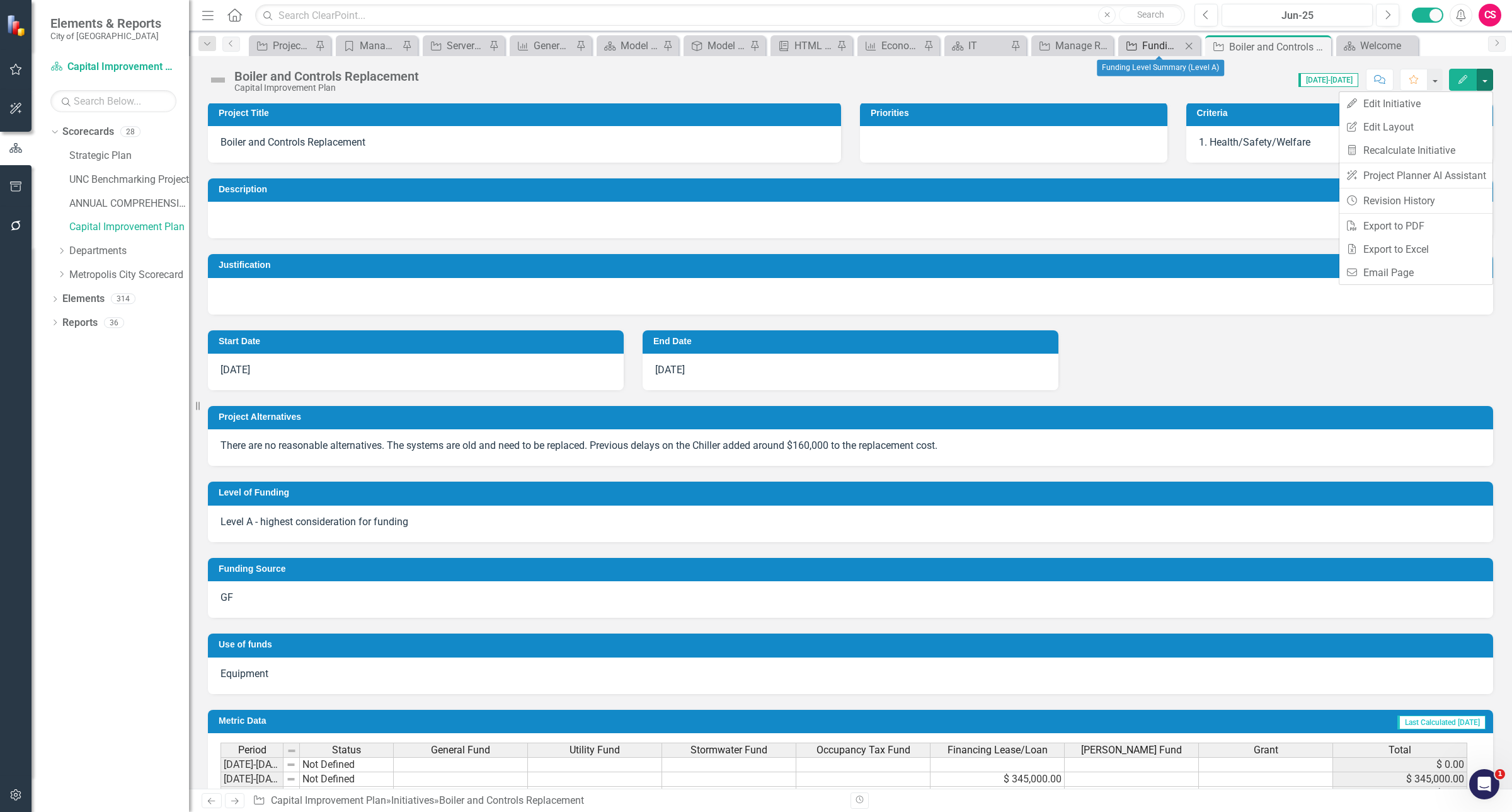
click at [1148, 45] on div "Funding Level Summary (Level A)" at bounding box center [1162, 46] width 39 height 16
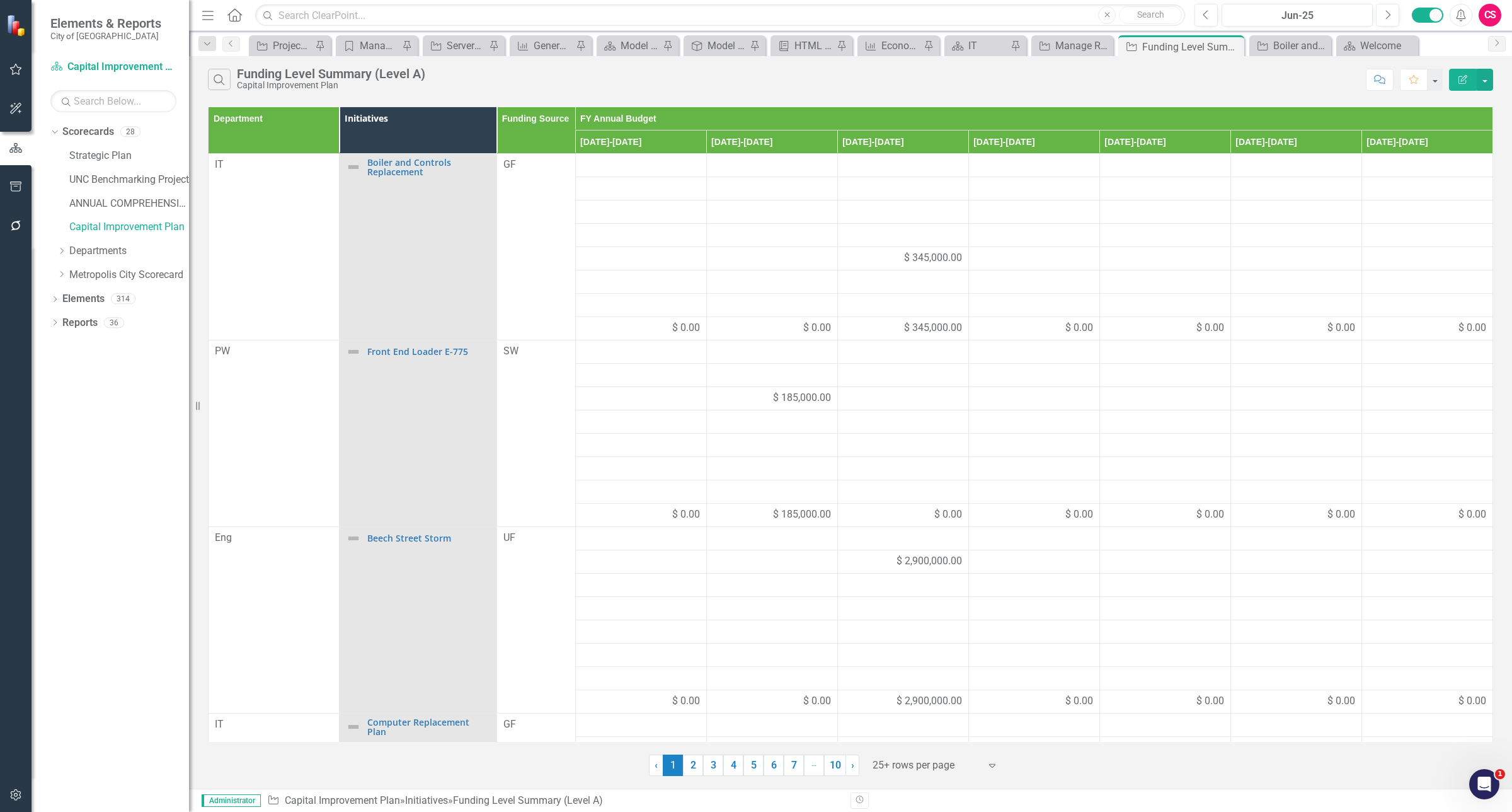
click at [1447, 83] on div "Edit Report" at bounding box center [1467, 80] width 50 height 22
click at [1458, 81] on icon "button" at bounding box center [1462, 79] width 9 height 9
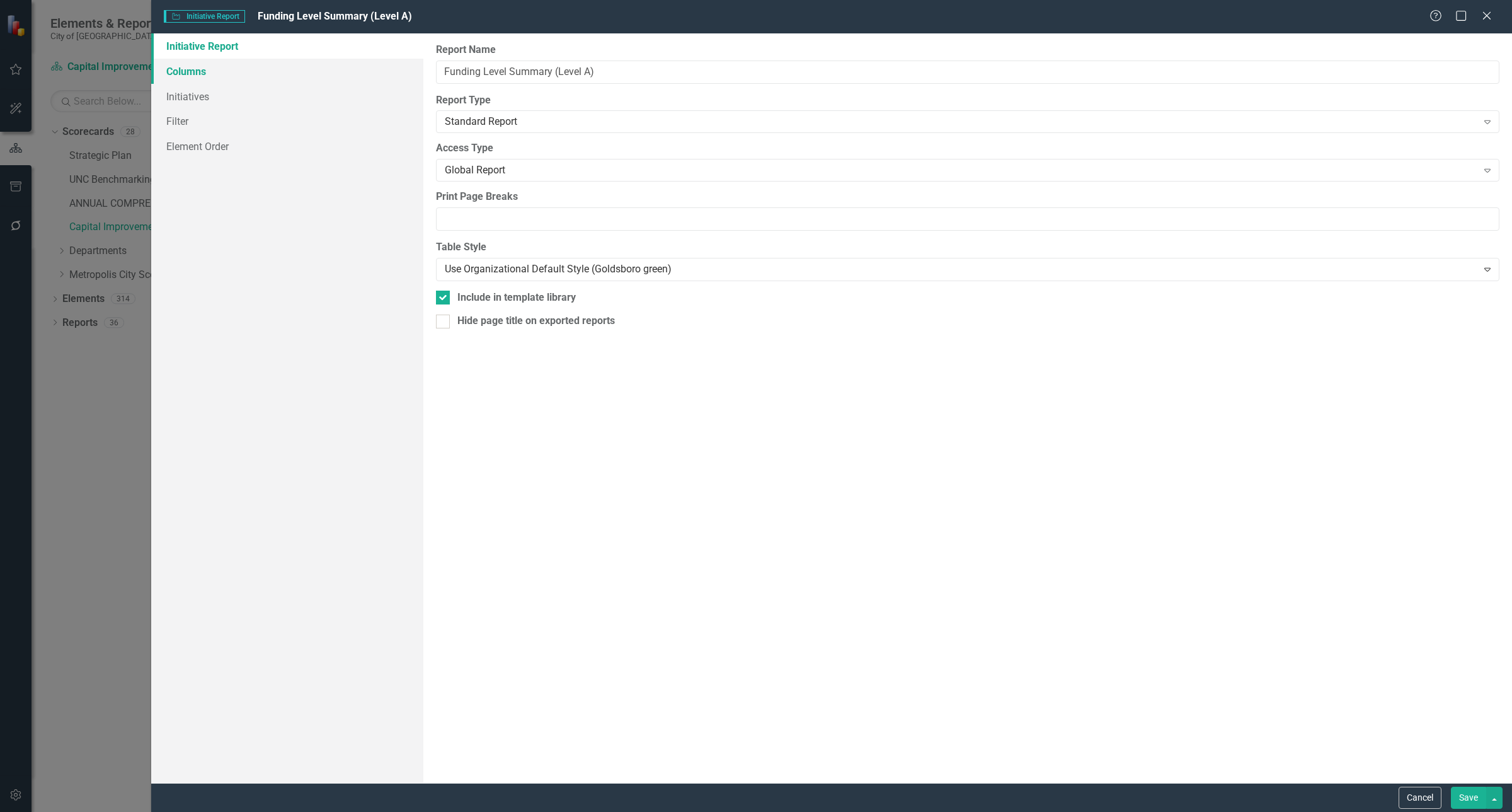
click at [200, 82] on link "Columns" at bounding box center [287, 71] width 272 height 25
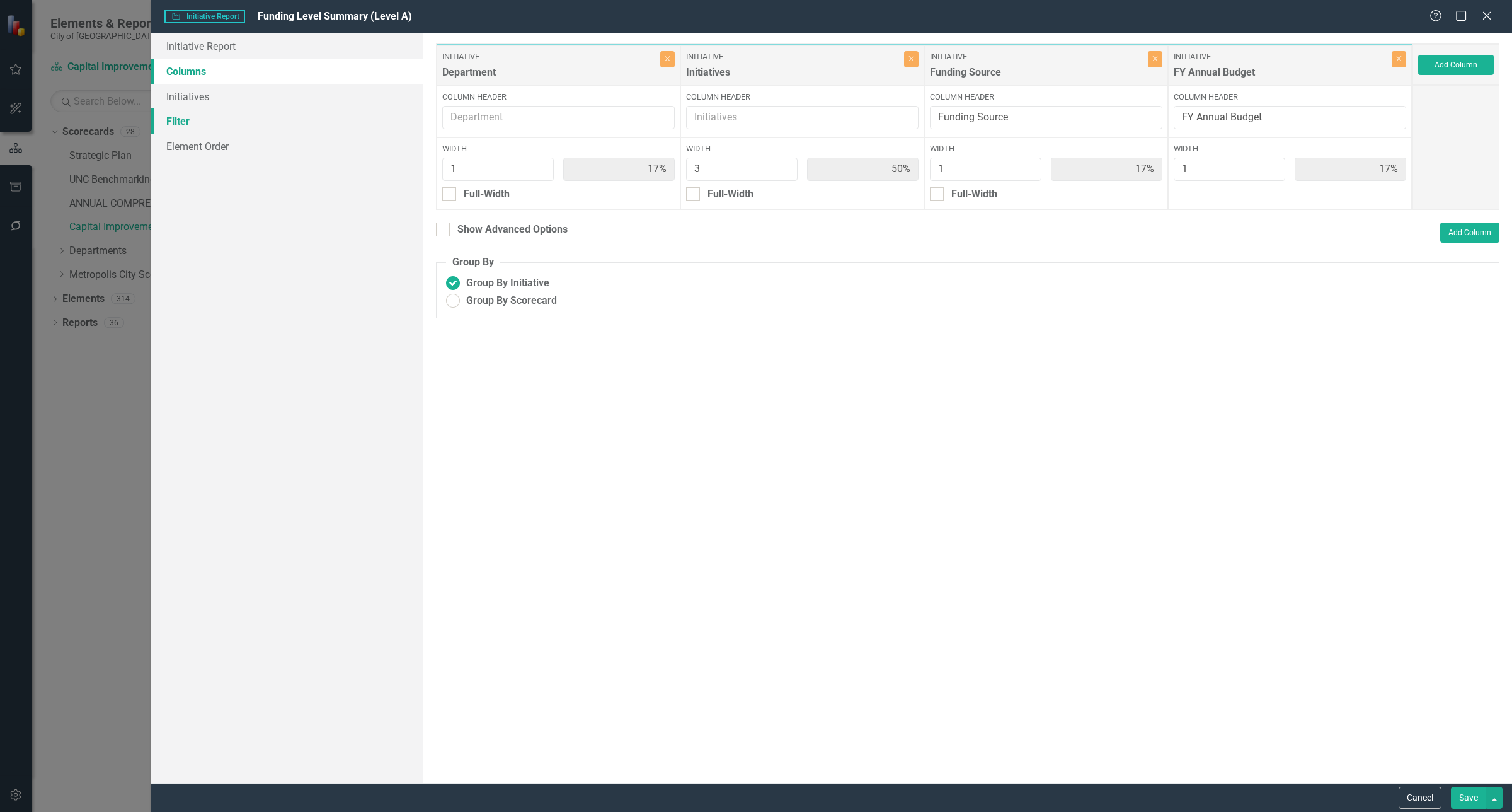
click at [197, 115] on link "Filter" at bounding box center [287, 121] width 272 height 25
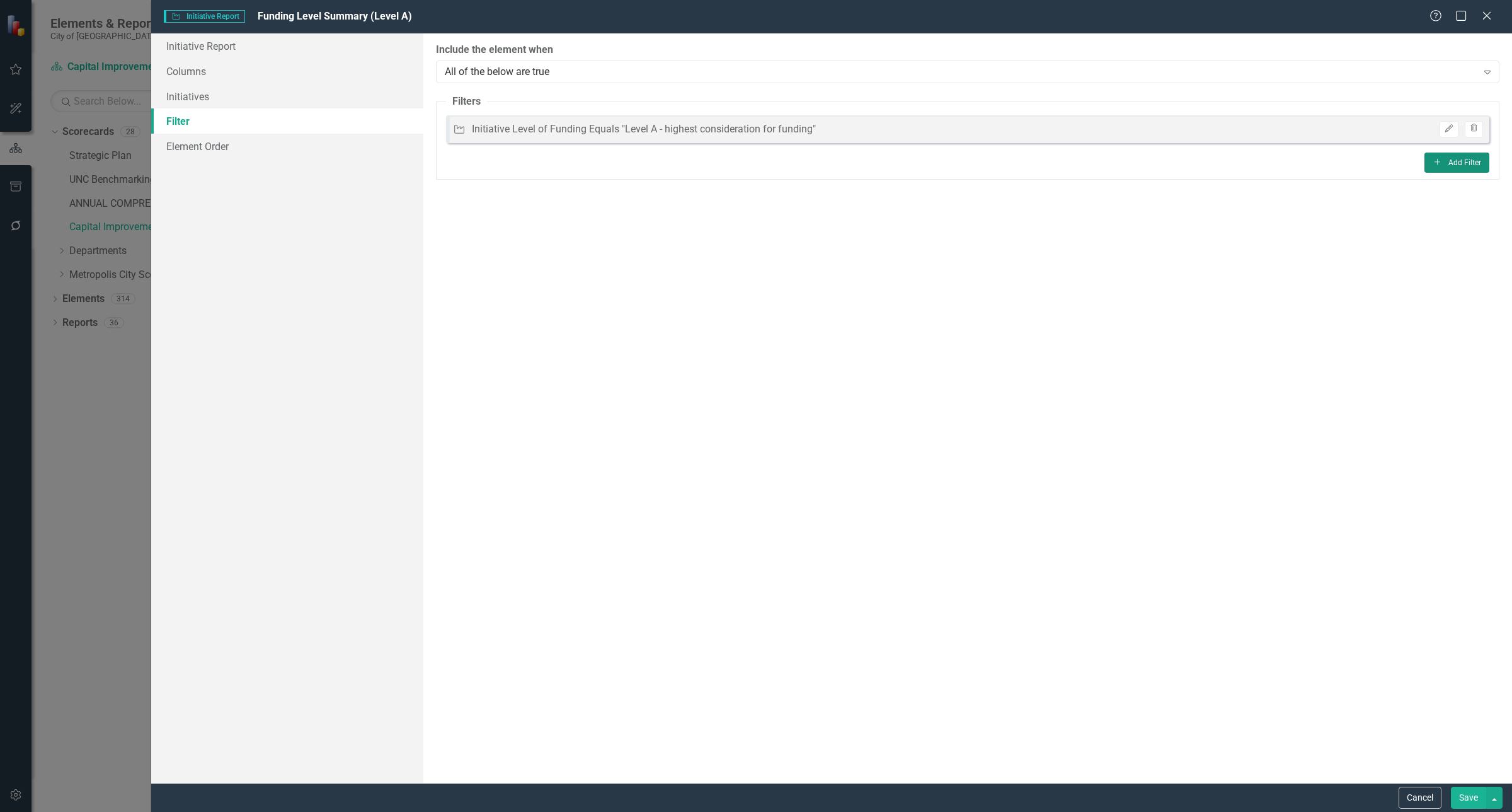
click at [1438, 167] on button "Add Add Filter" at bounding box center [1456, 163] width 65 height 20
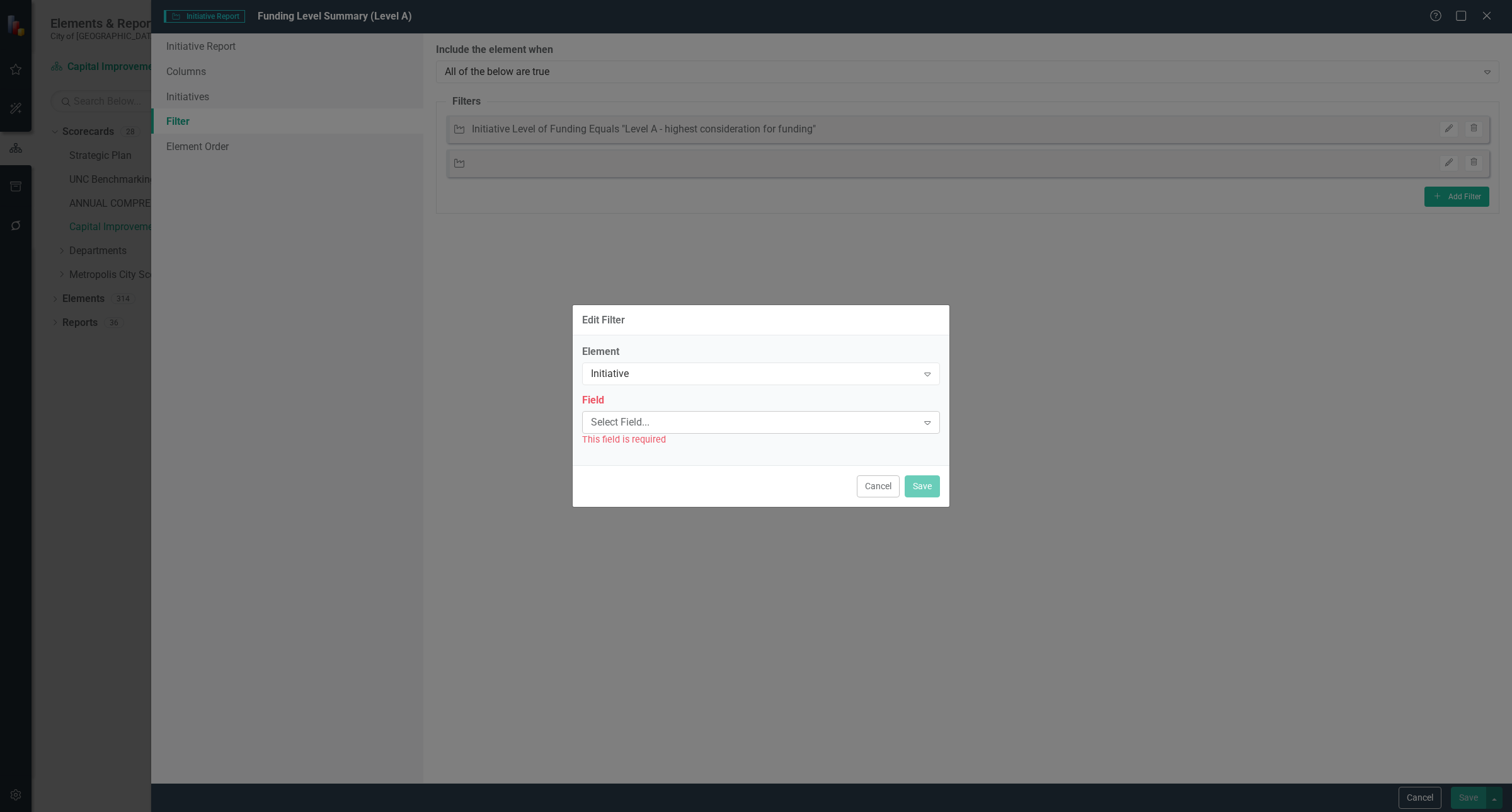
click at [616, 433] on div "Select Field... Expand" at bounding box center [761, 422] width 358 height 23
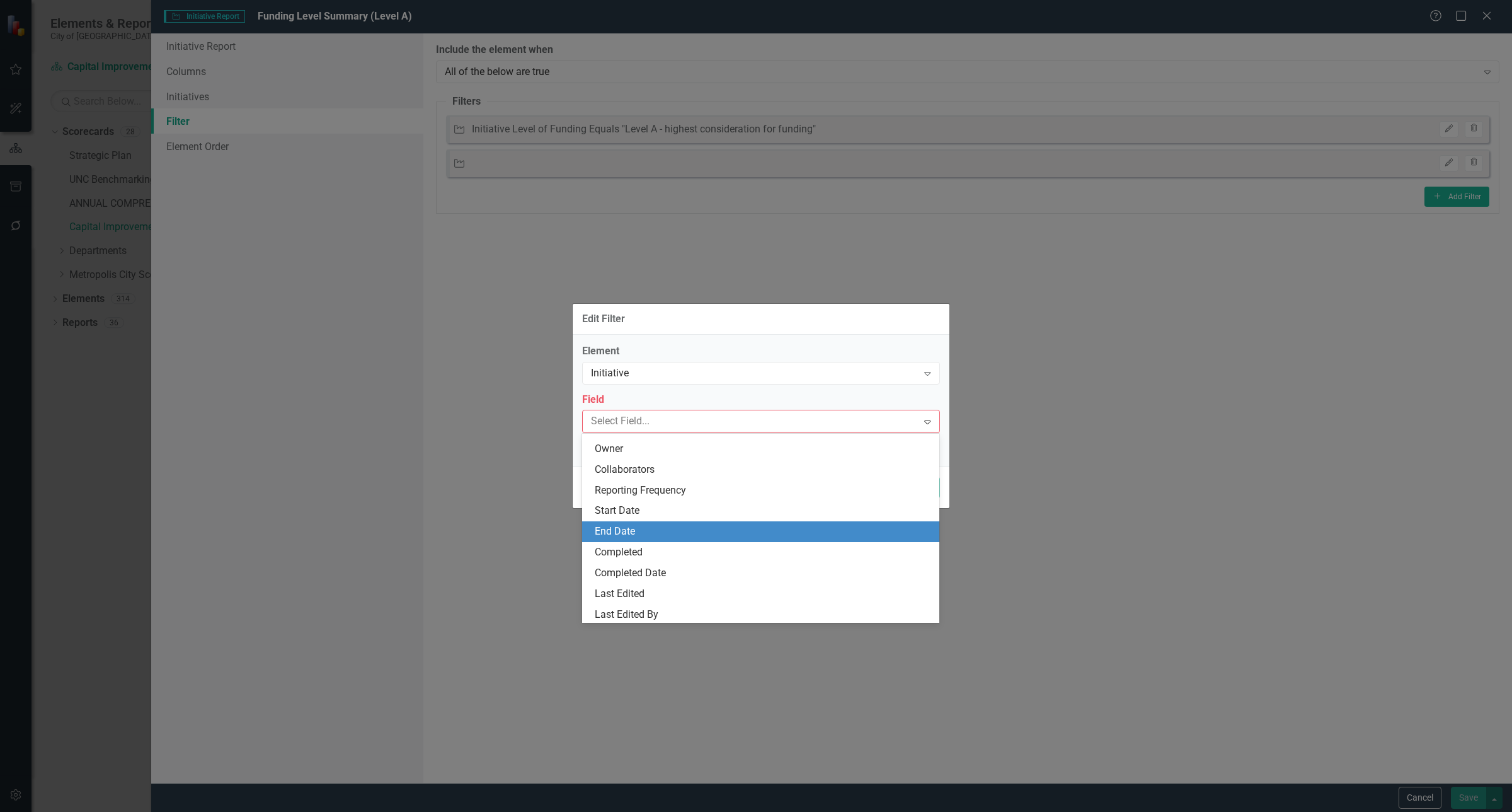
scroll to position [99, 0]
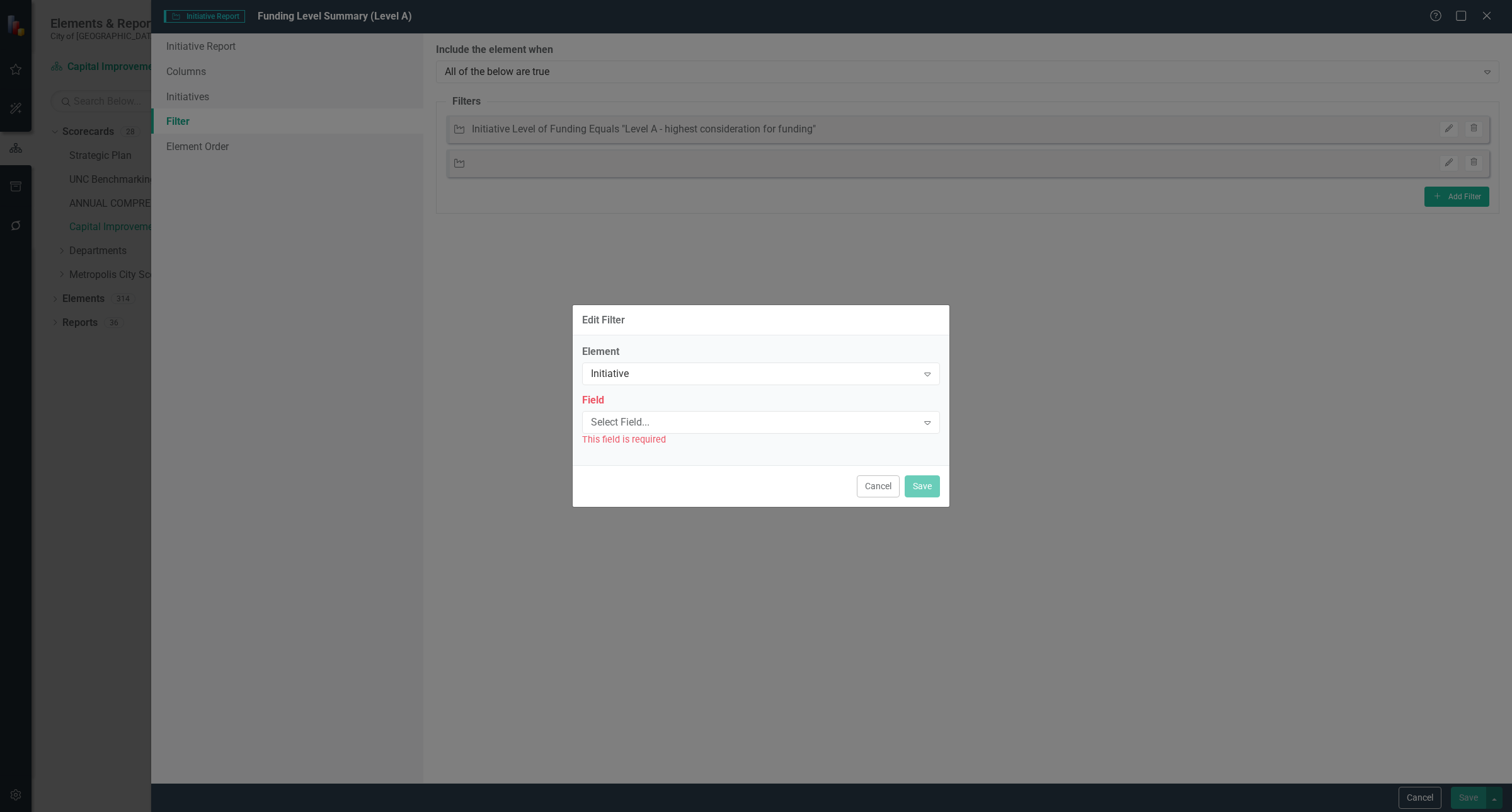
click at [823, 320] on div "Edit Filter" at bounding box center [761, 320] width 377 height 31
click at [876, 490] on button "Cancel" at bounding box center [878, 486] width 43 height 22
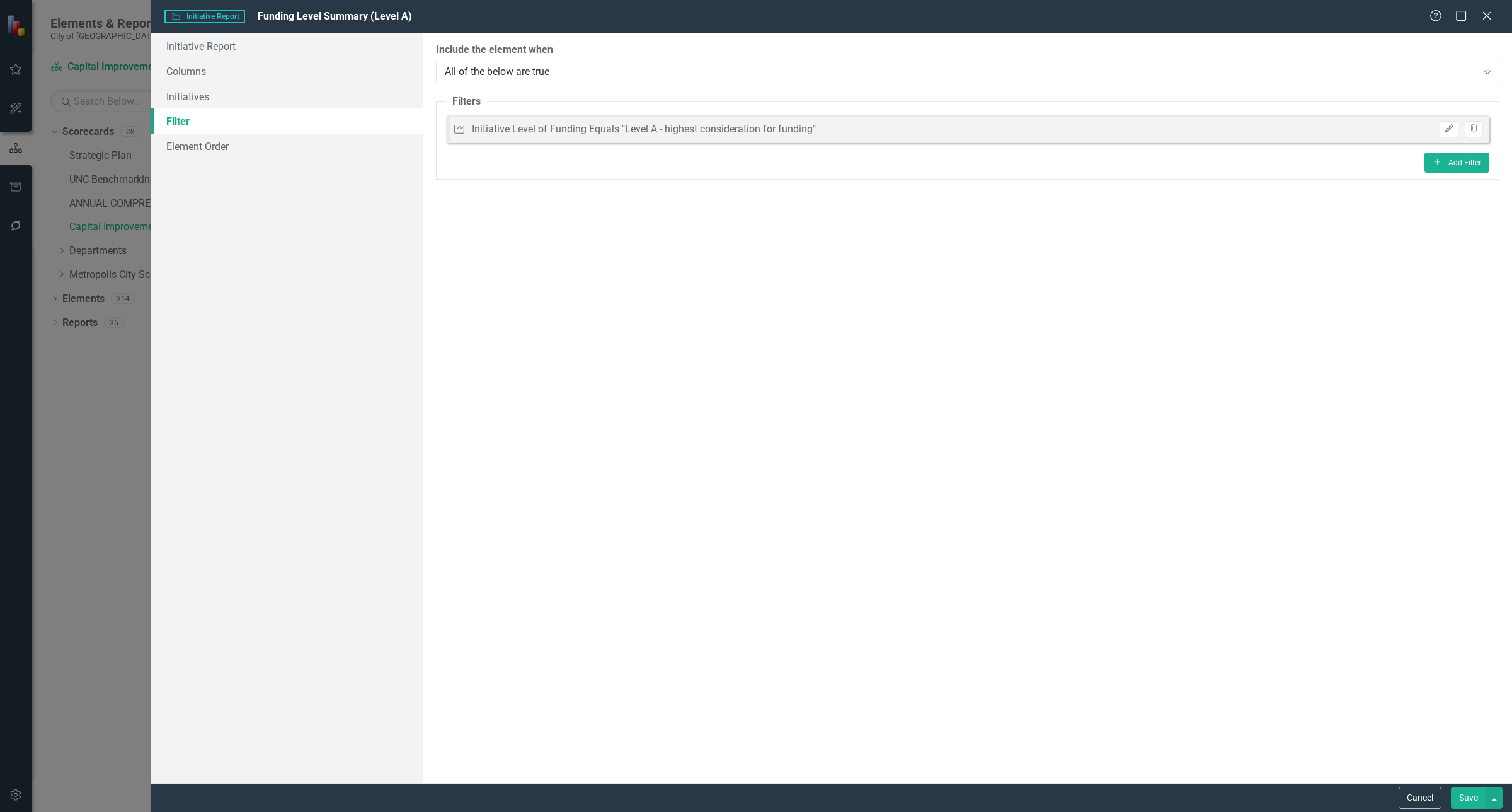
click at [1478, 26] on div "Initiative Initiative Report Funding Level Summary (Level A) Help Maximize Close" at bounding box center [831, 16] width 1361 height 33
click at [1490, 14] on icon "Close" at bounding box center [1486, 15] width 16 height 12
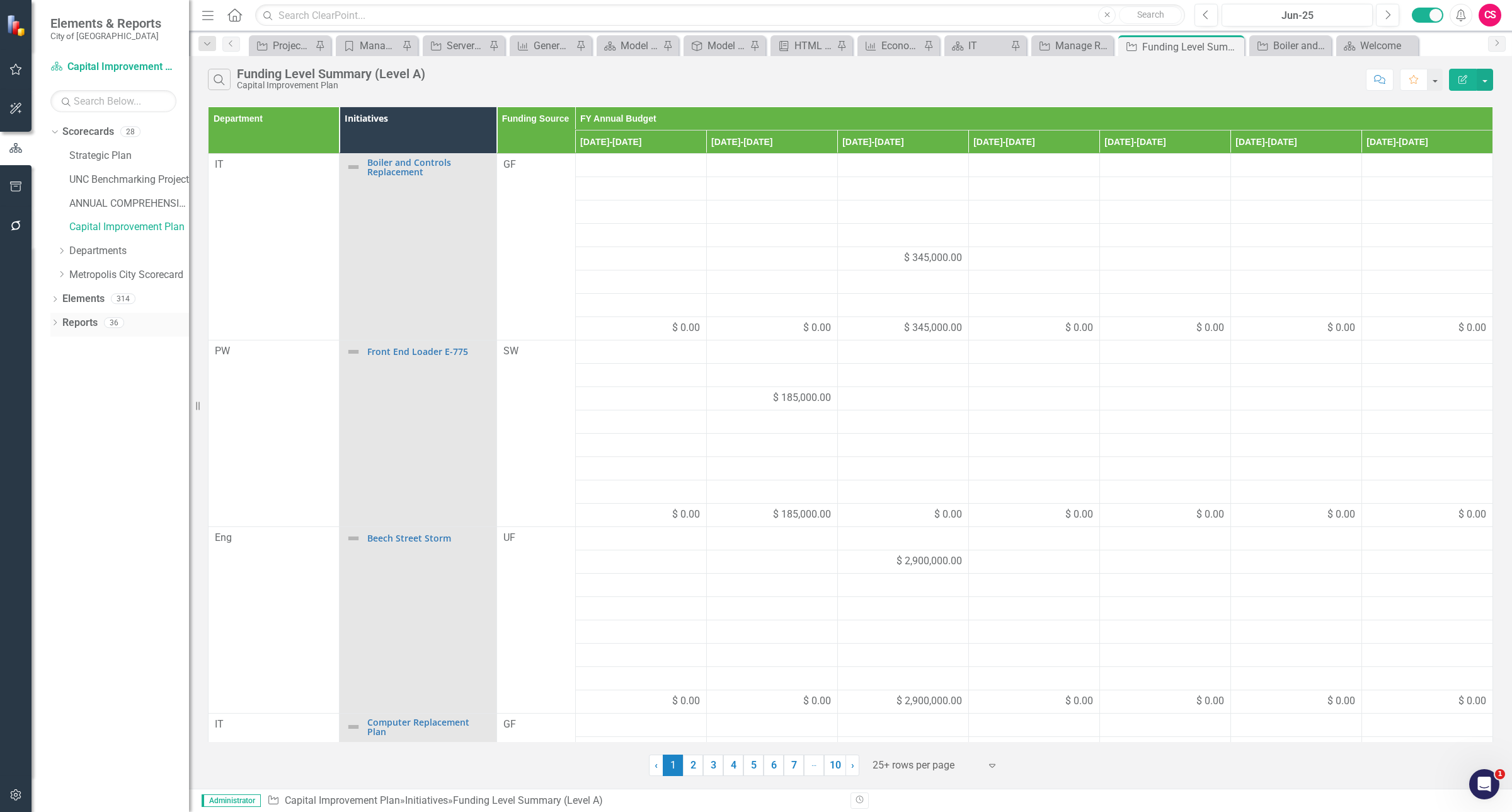
click at [88, 324] on link "Reports" at bounding box center [80, 323] width 35 height 14
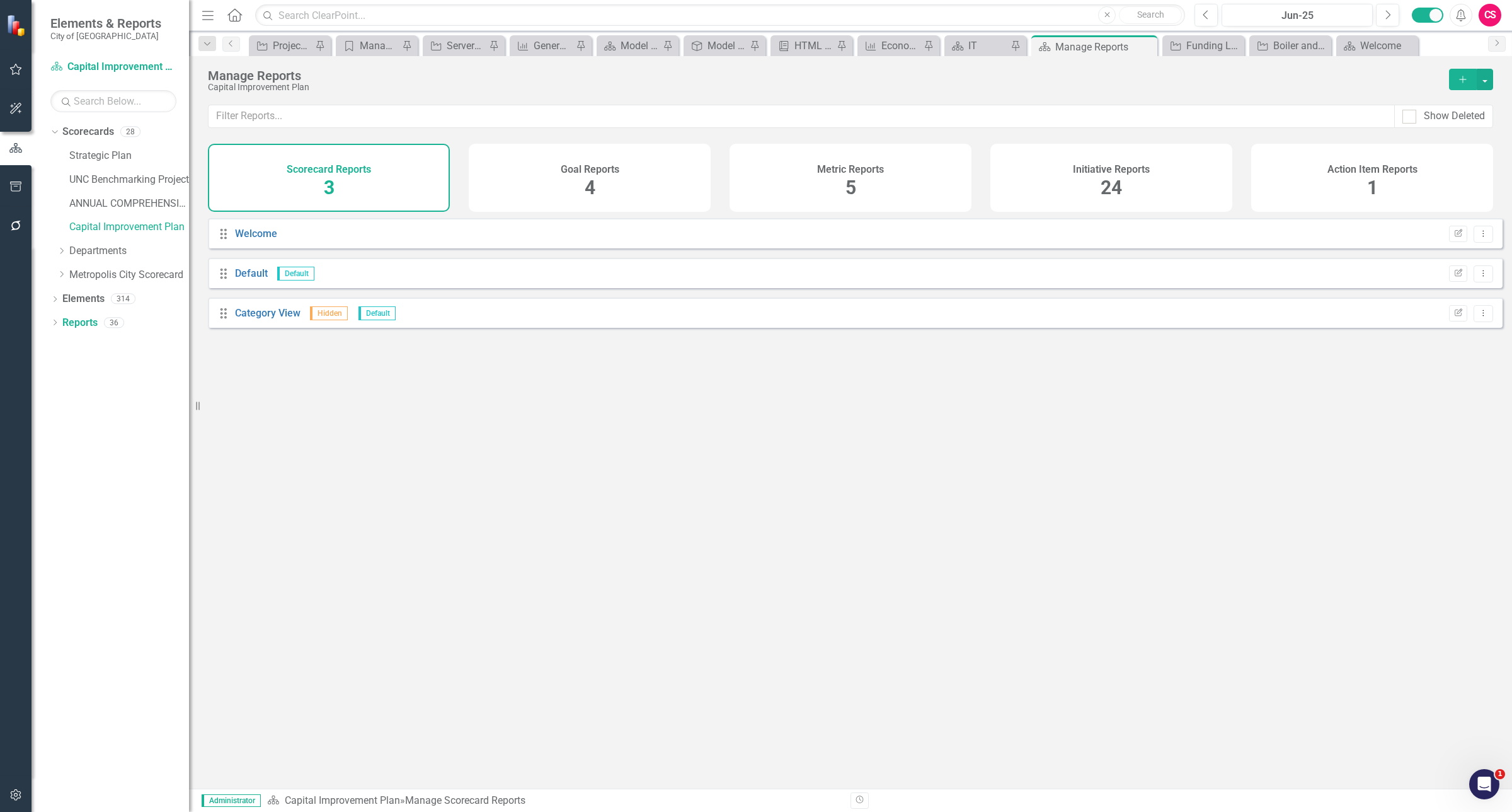
click at [1169, 174] on div "Initiative Reports 24" at bounding box center [1111, 178] width 242 height 68
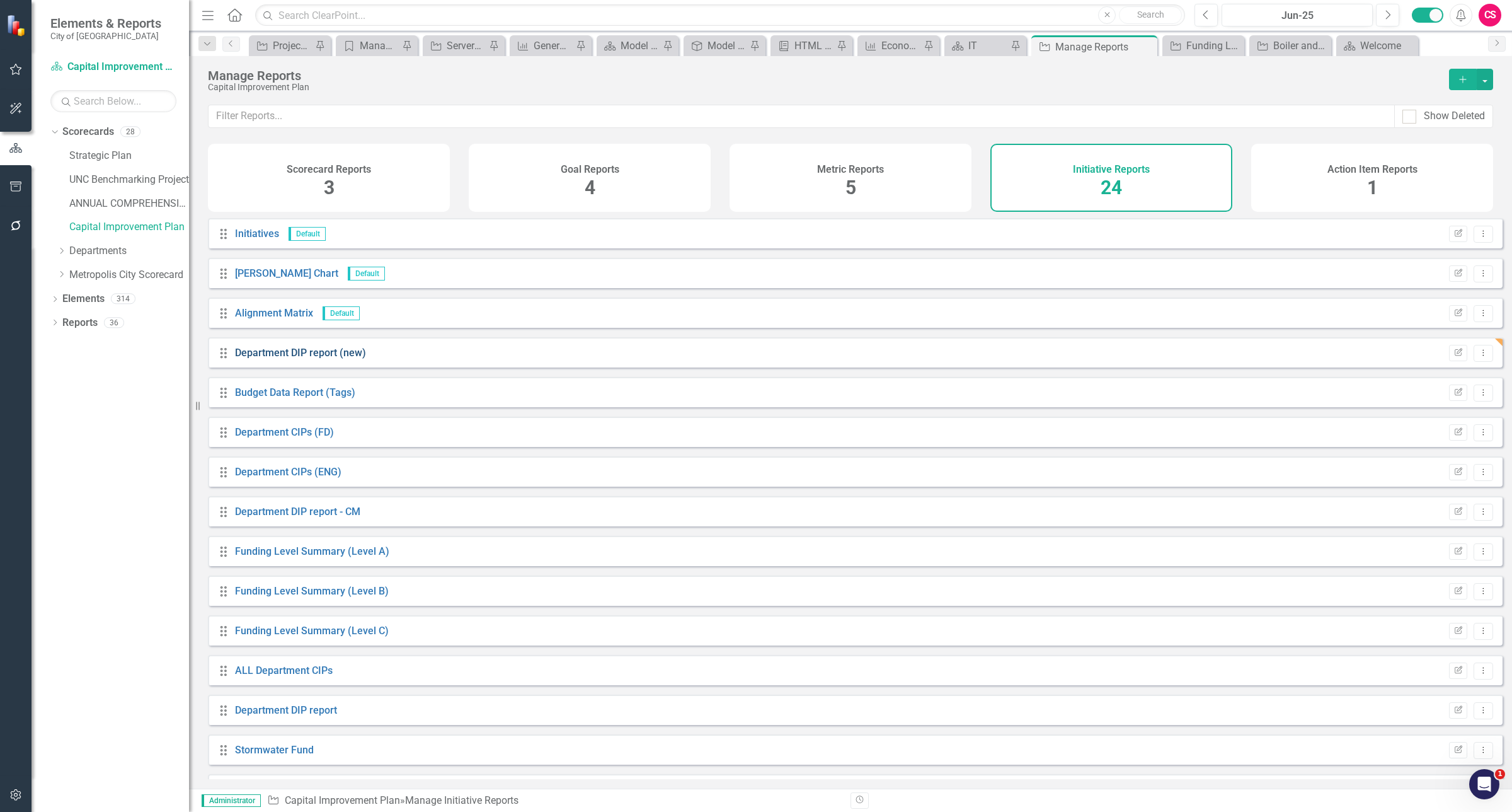
click at [275, 358] on link "Department DIP report (new)" at bounding box center [301, 353] width 131 height 12
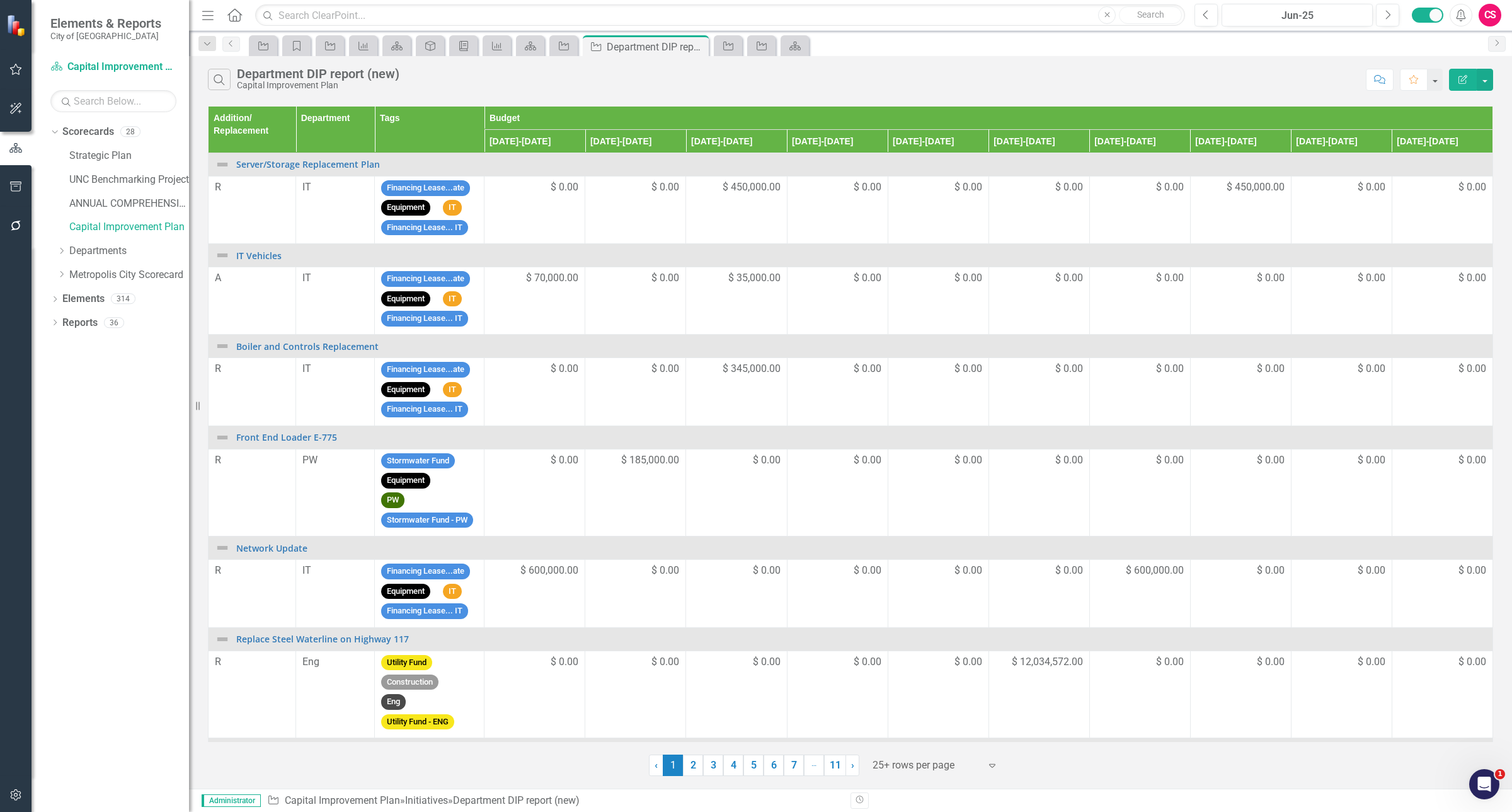
click at [1462, 81] on icon "button" at bounding box center [1462, 79] width 9 height 9
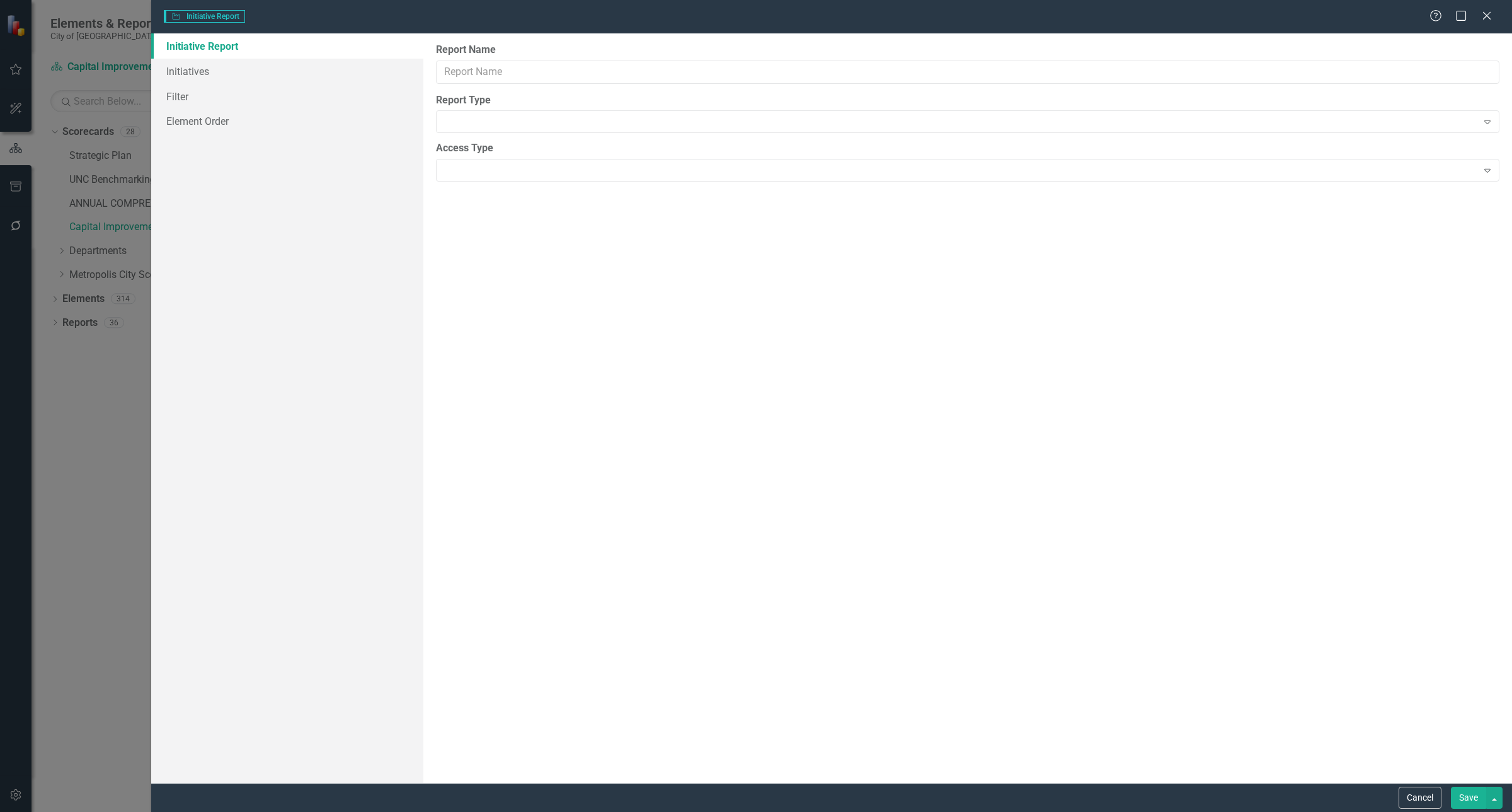
type input "Department DIP report (new)"
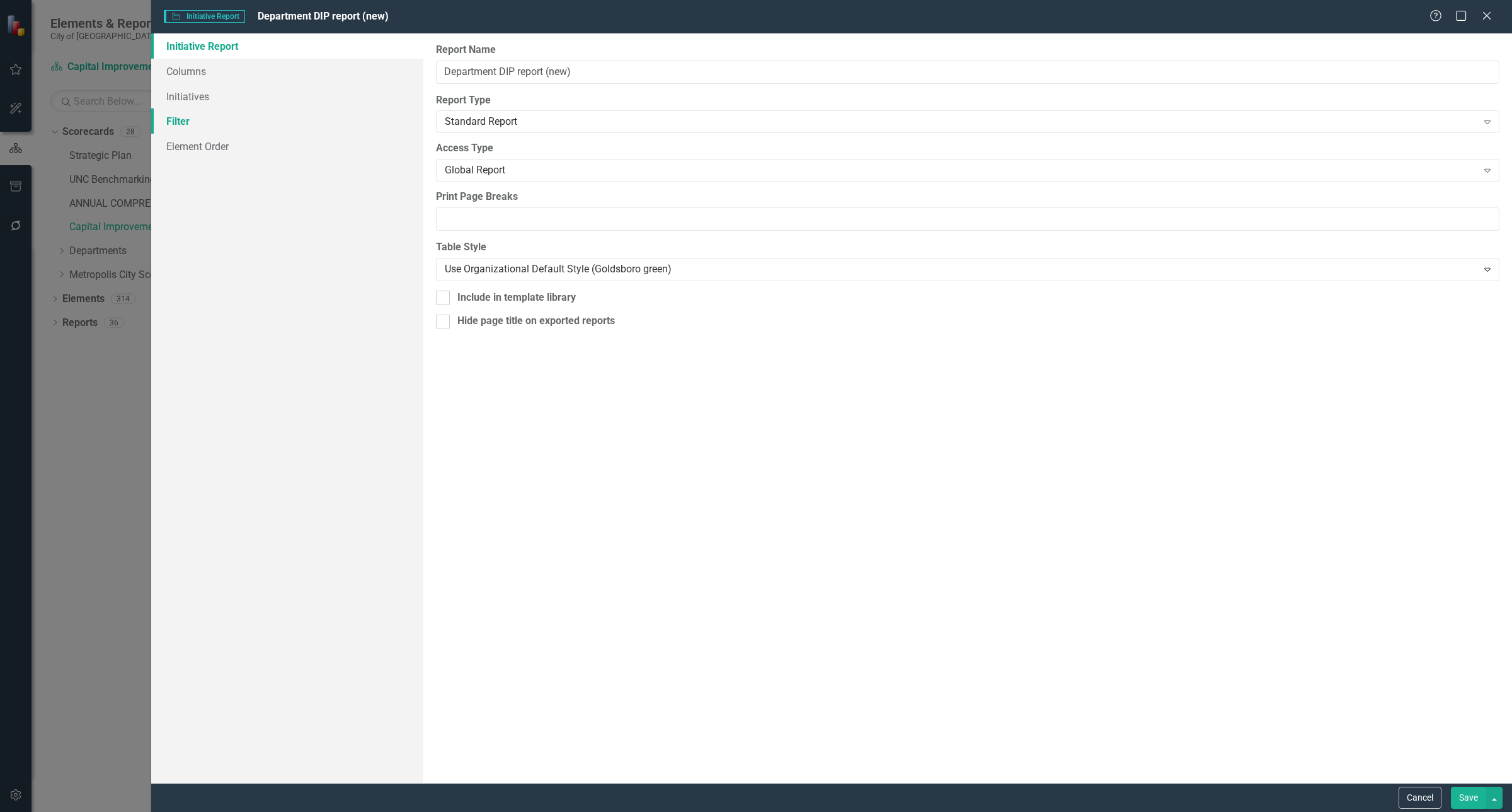
click at [234, 121] on link "Filter" at bounding box center [287, 121] width 272 height 25
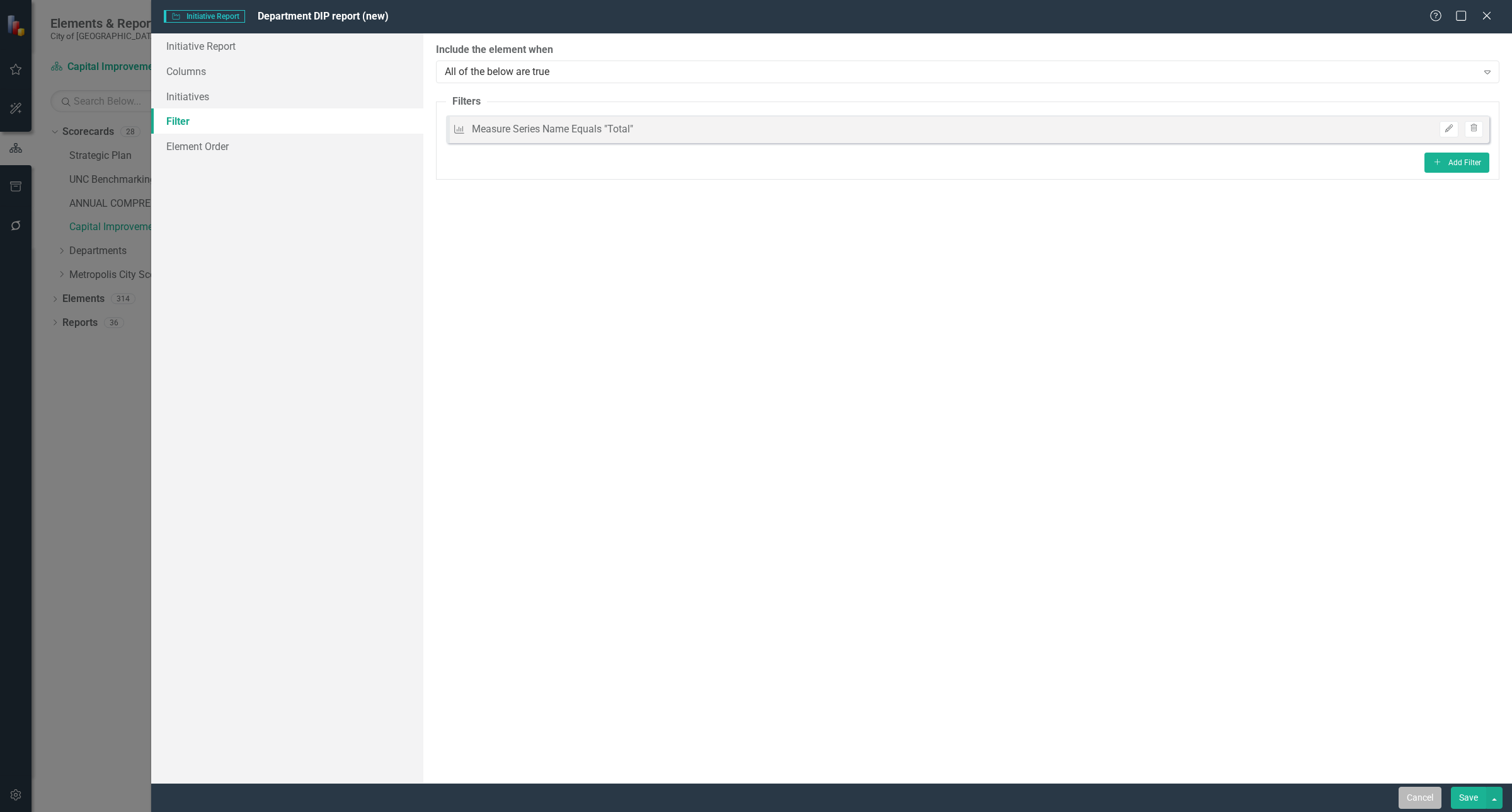
click at [1401, 795] on button "Cancel" at bounding box center [1420, 798] width 43 height 22
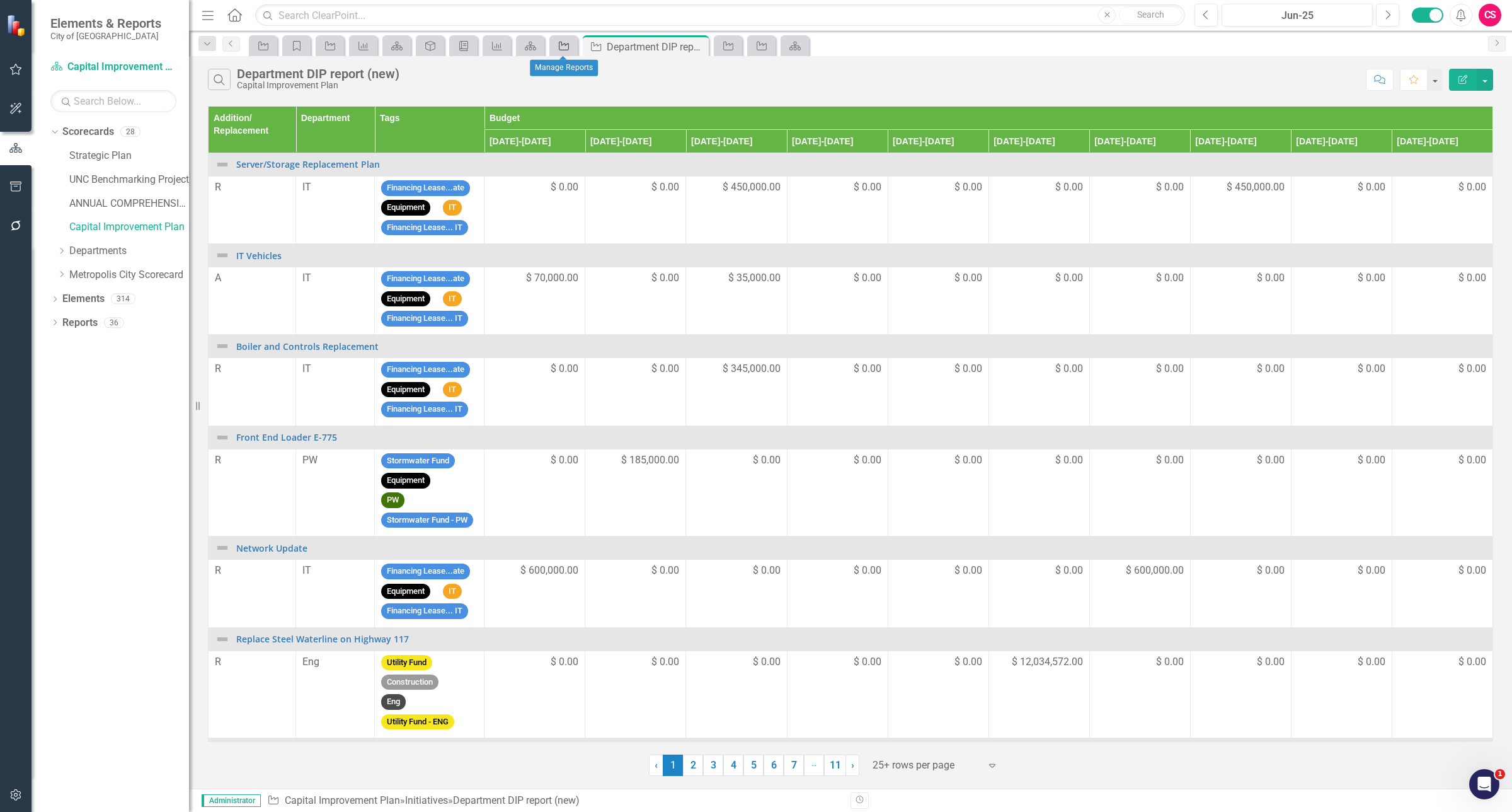
click at [564, 43] on icon "Initiative" at bounding box center [563, 46] width 12 height 10
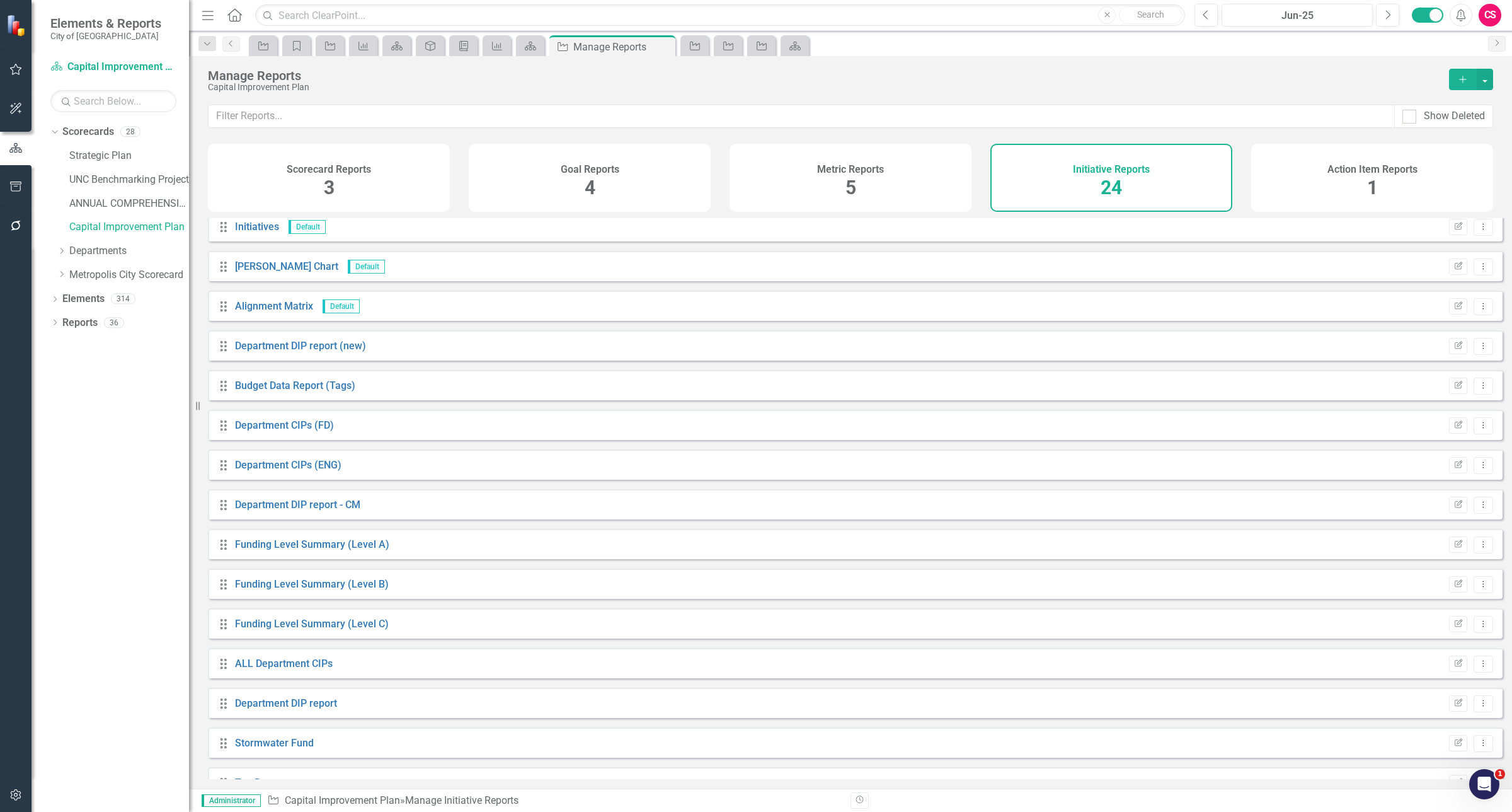
scroll to position [7, 0]
click at [139, 215] on div "ANNUAL COMPREHENSIVE FINANCIAL REPORT" at bounding box center [129, 205] width 120 height 24
click at [137, 227] on link "Capital Improvement Plan" at bounding box center [129, 227] width 120 height 14
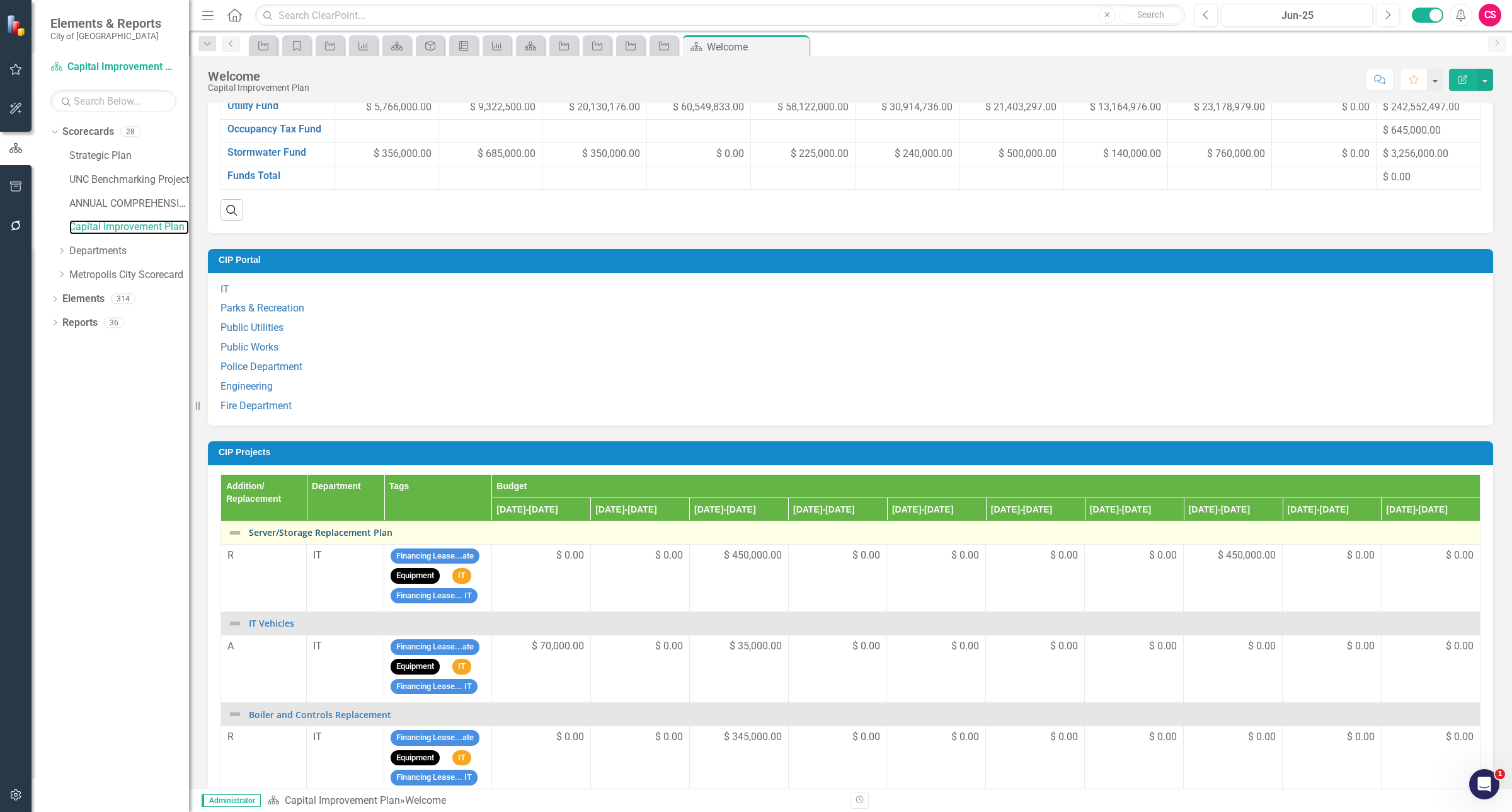
scroll to position [835, 0]
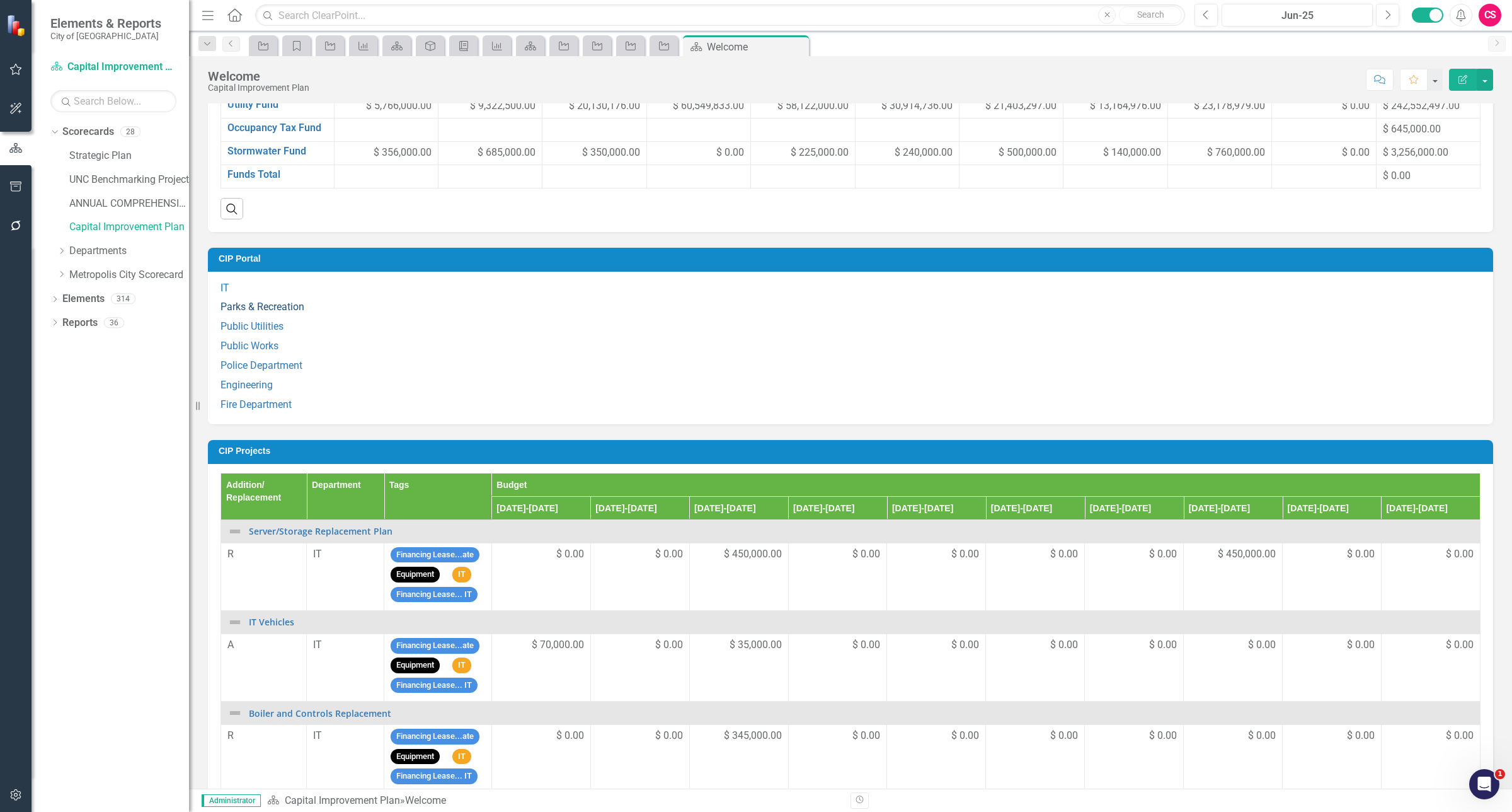
click at [255, 313] on link "Parks & Recreation" at bounding box center [263, 307] width 84 height 12
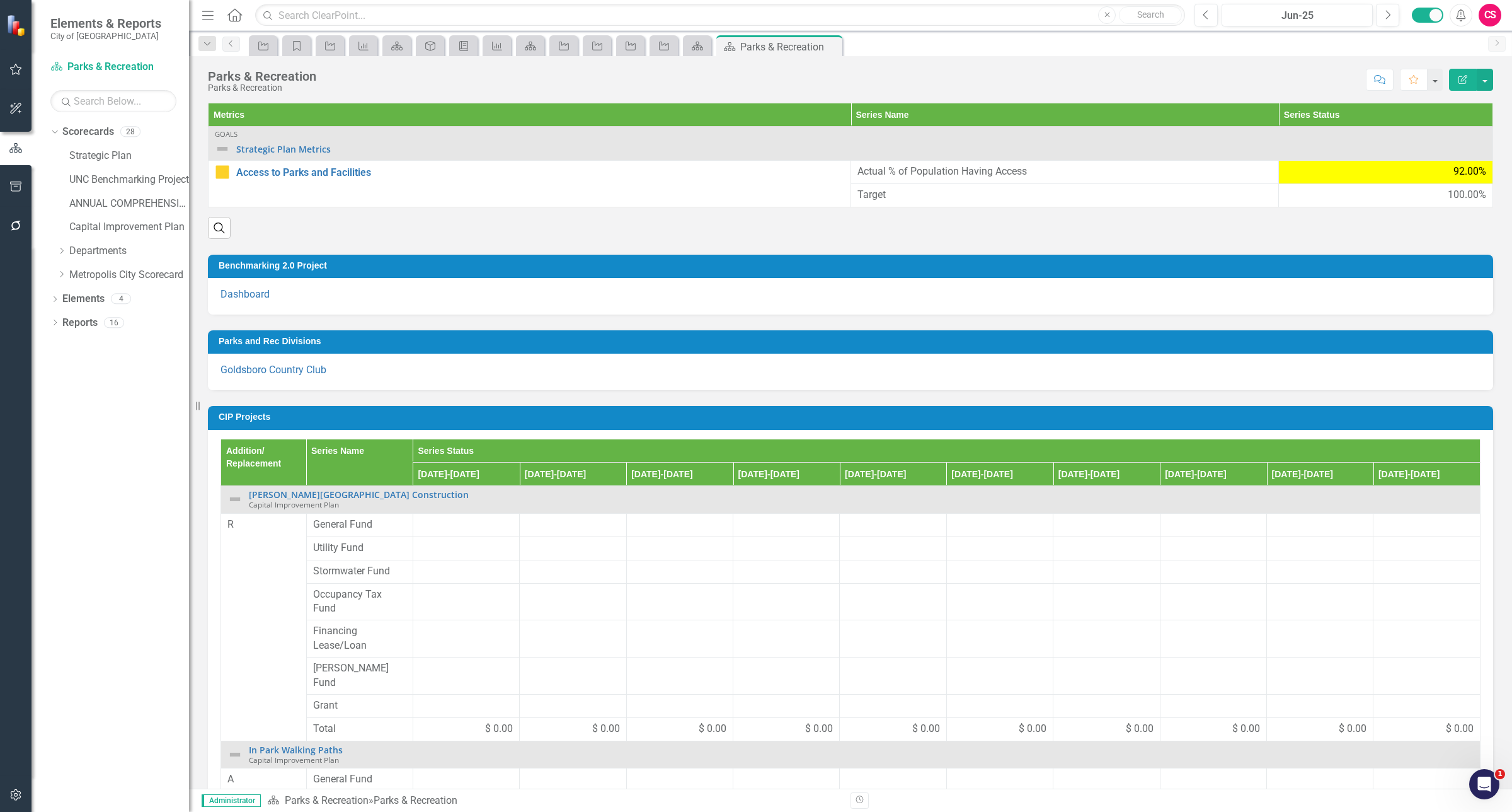
click at [255, 313] on div "Dashboard" at bounding box center [850, 296] width 1285 height 37
